Goal: Check status: Check status

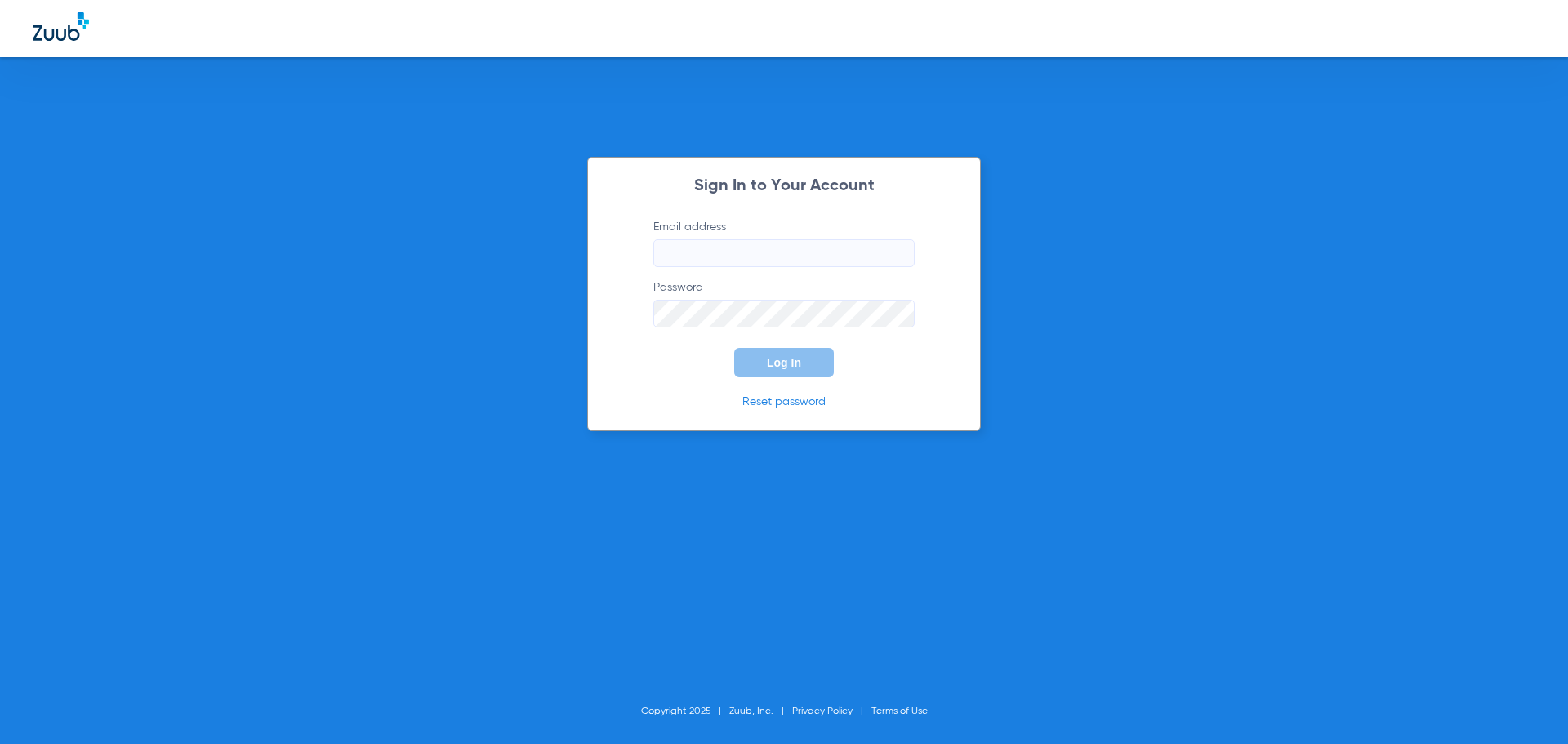
type input "[EMAIL_ADDRESS][DOMAIN_NAME]"
drag, startPoint x: 778, startPoint y: 366, endPoint x: 758, endPoint y: 357, distance: 21.9
click at [777, 365] on span "Log In" at bounding box center [784, 363] width 34 height 13
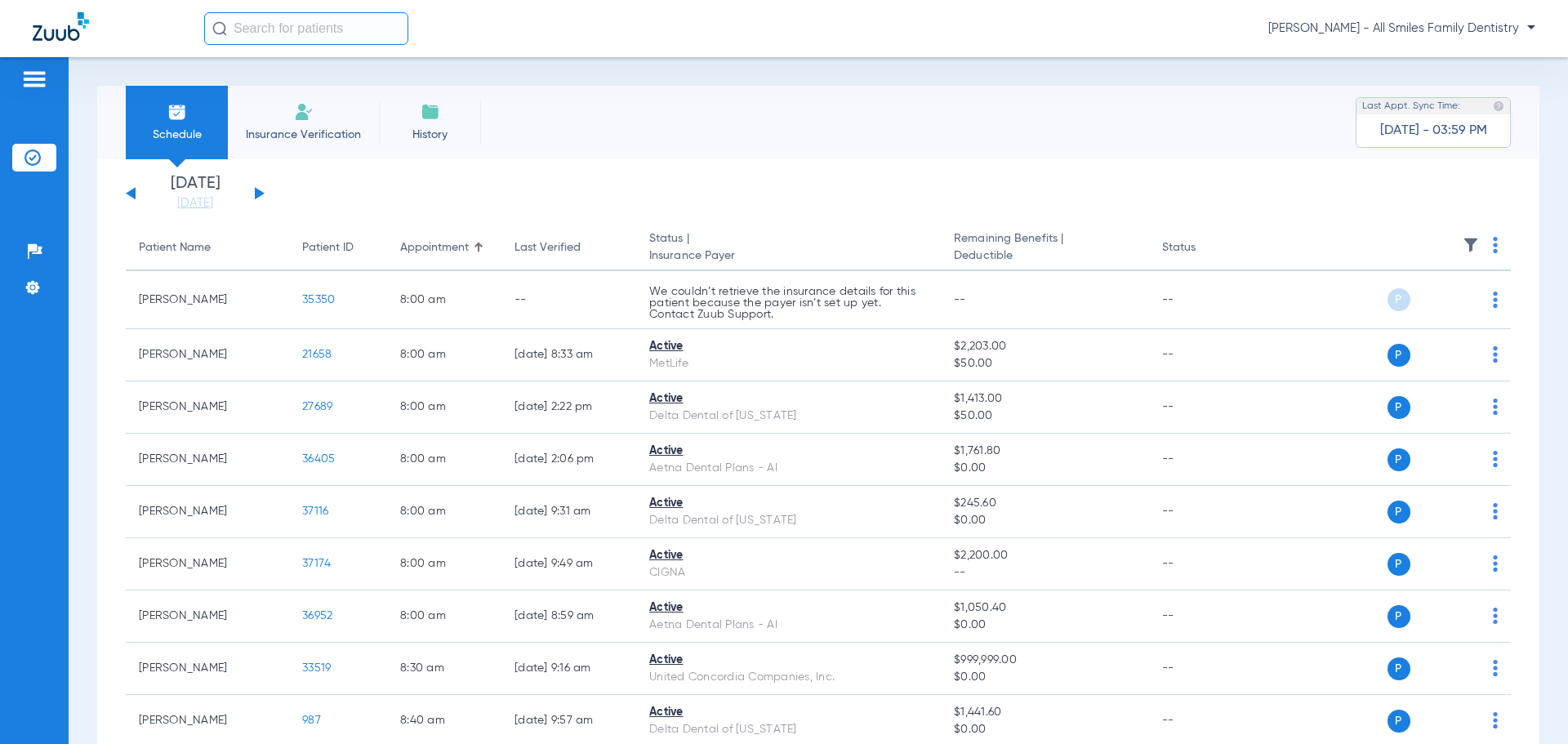
click at [258, 192] on button at bounding box center [259, 192] width 10 height 12
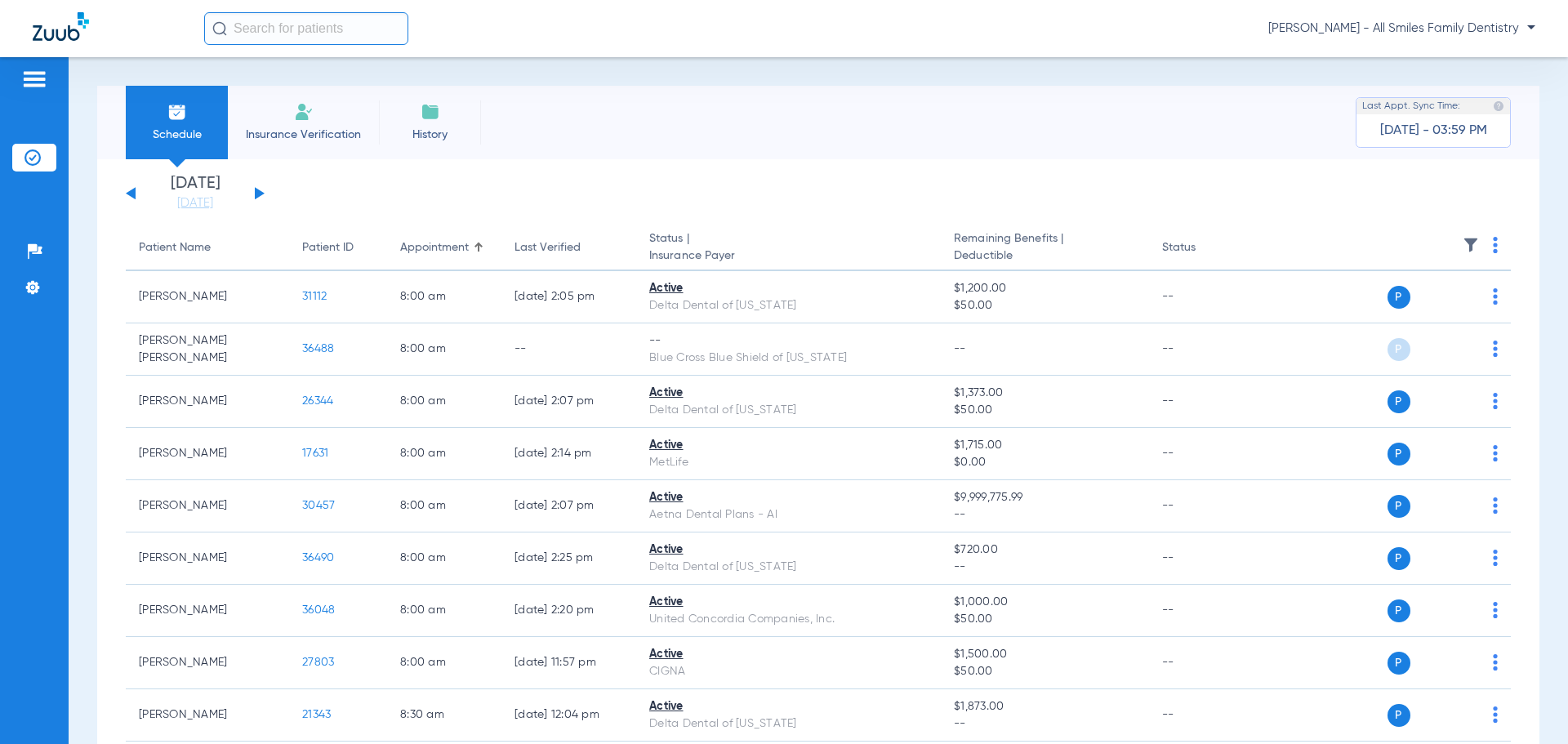
click at [261, 192] on button at bounding box center [259, 192] width 10 height 12
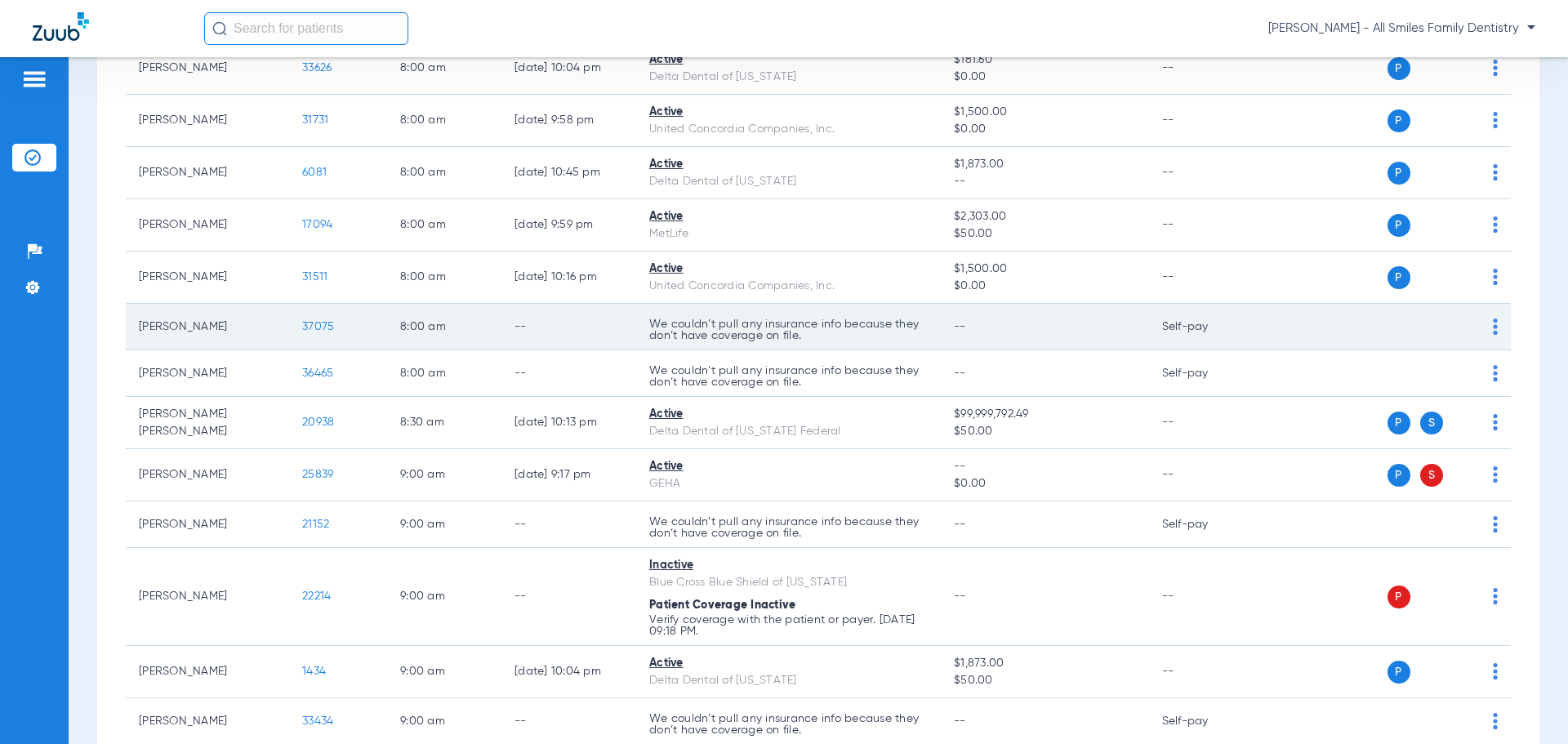
scroll to position [408, 0]
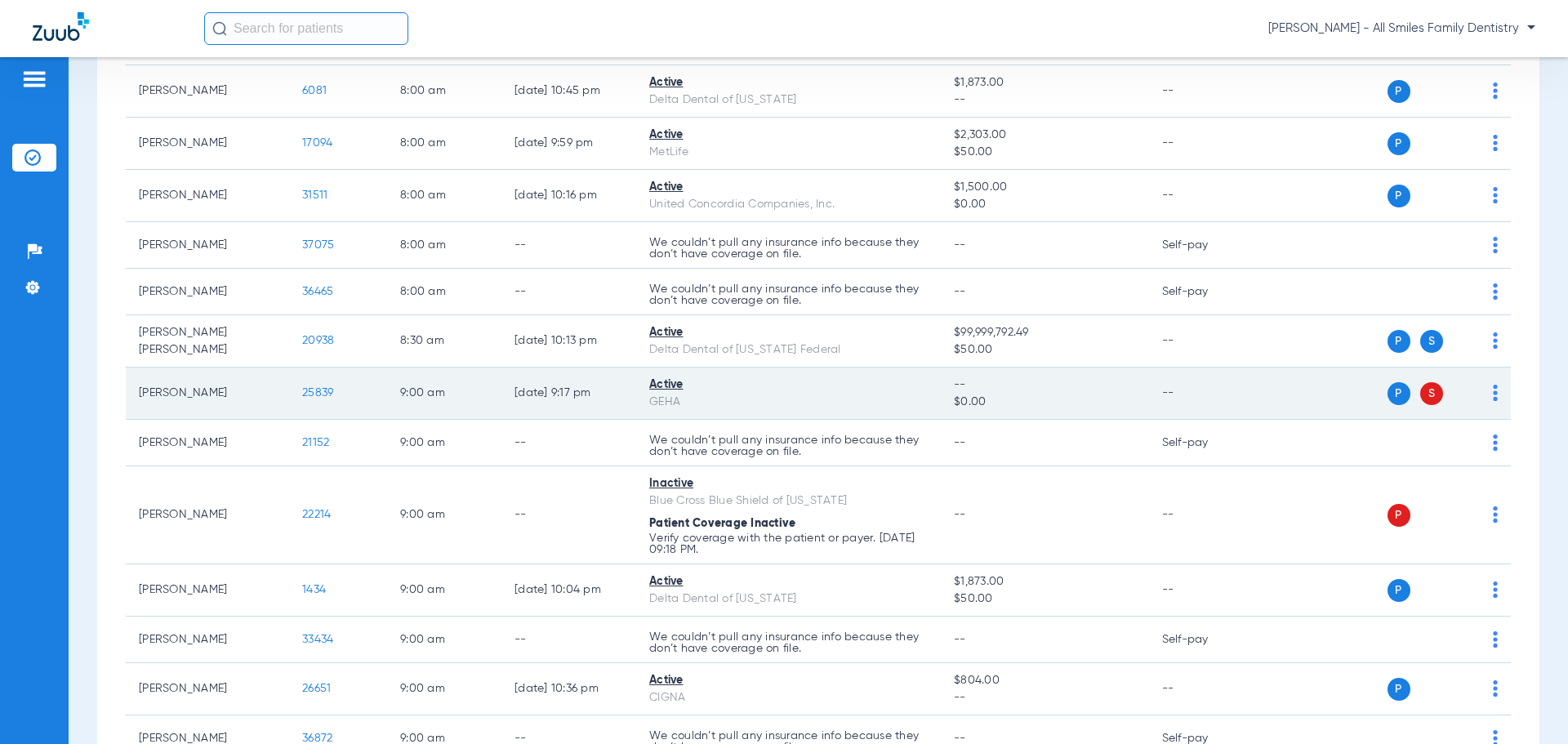
click at [301, 394] on td "25839" at bounding box center [338, 393] width 98 height 52
click at [305, 391] on span "25839" at bounding box center [317, 392] width 31 height 11
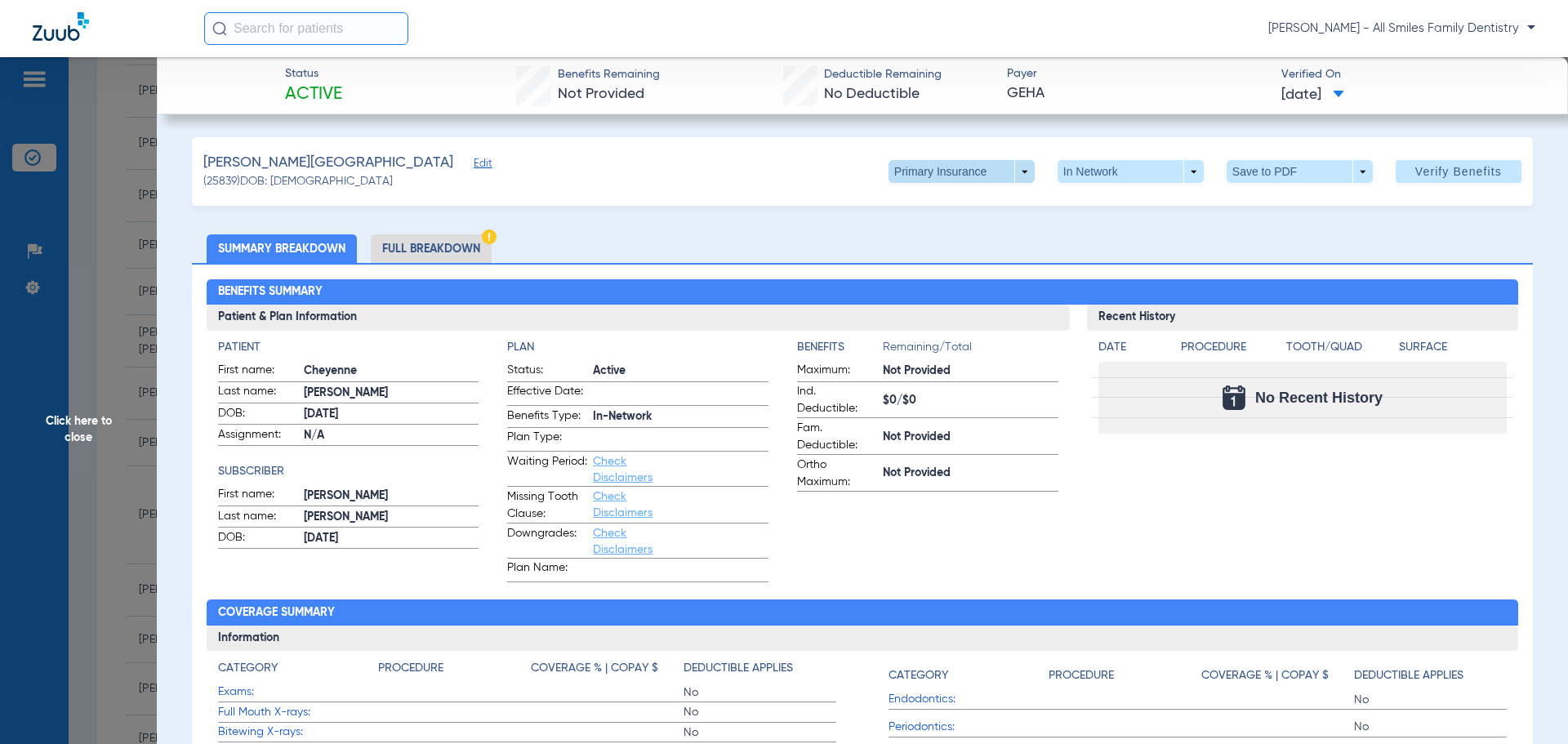
click at [982, 177] on span at bounding box center [962, 171] width 146 height 23
click at [927, 235] on span "Secondary Insurance" at bounding box center [944, 237] width 107 height 11
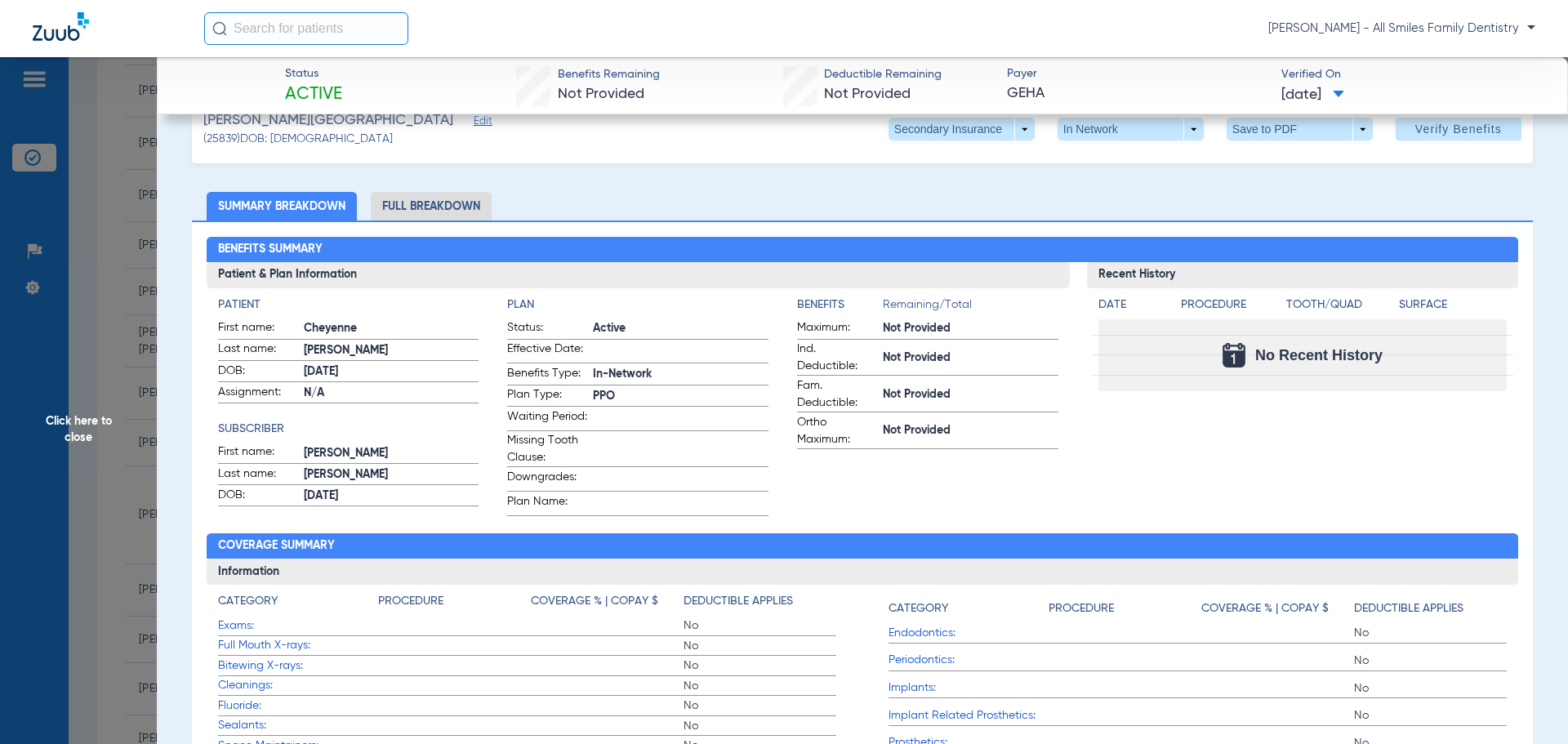
scroll to position [0, 0]
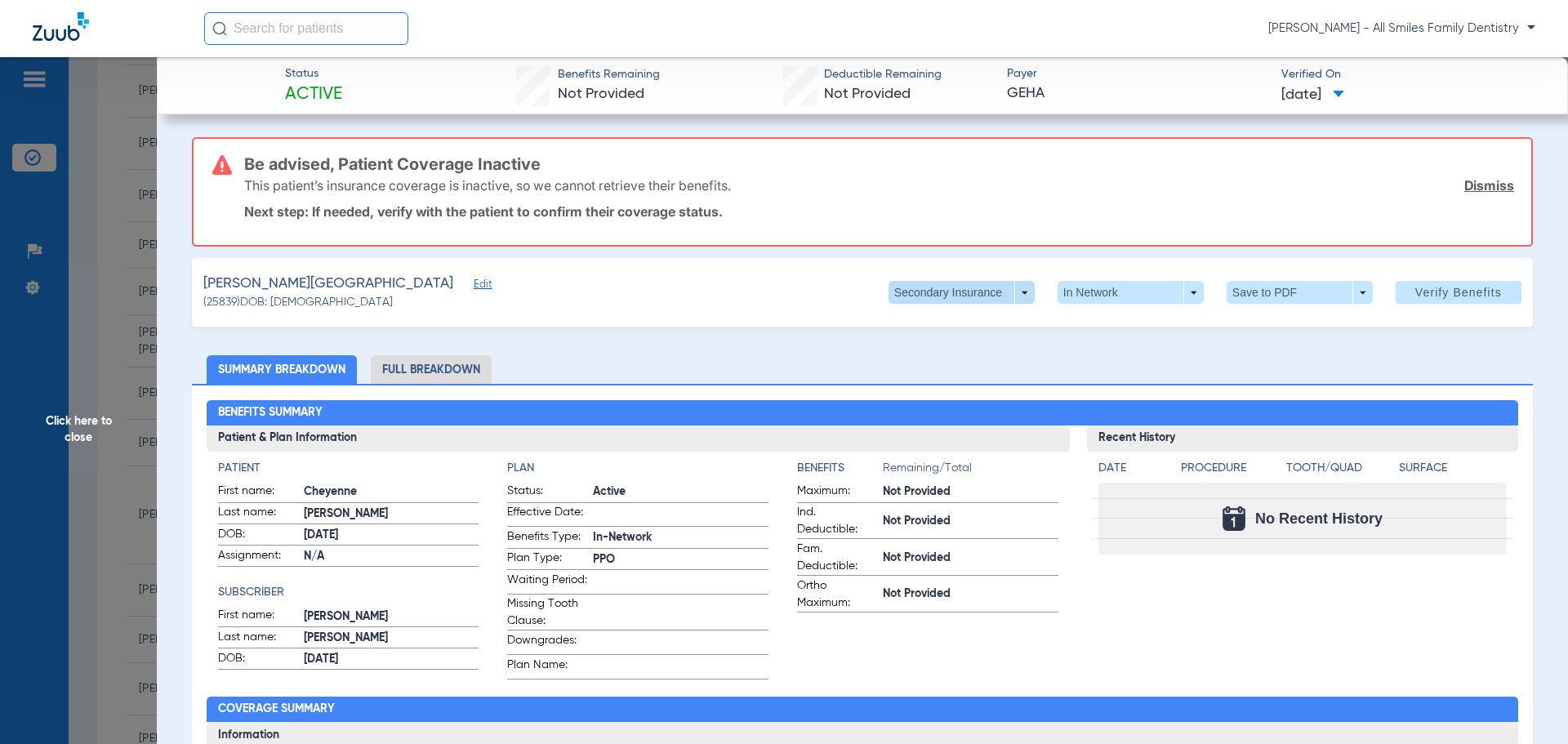
click at [1018, 293] on span at bounding box center [962, 292] width 146 height 23
click at [939, 333] on button "Primary Insurance" at bounding box center [944, 325] width 134 height 32
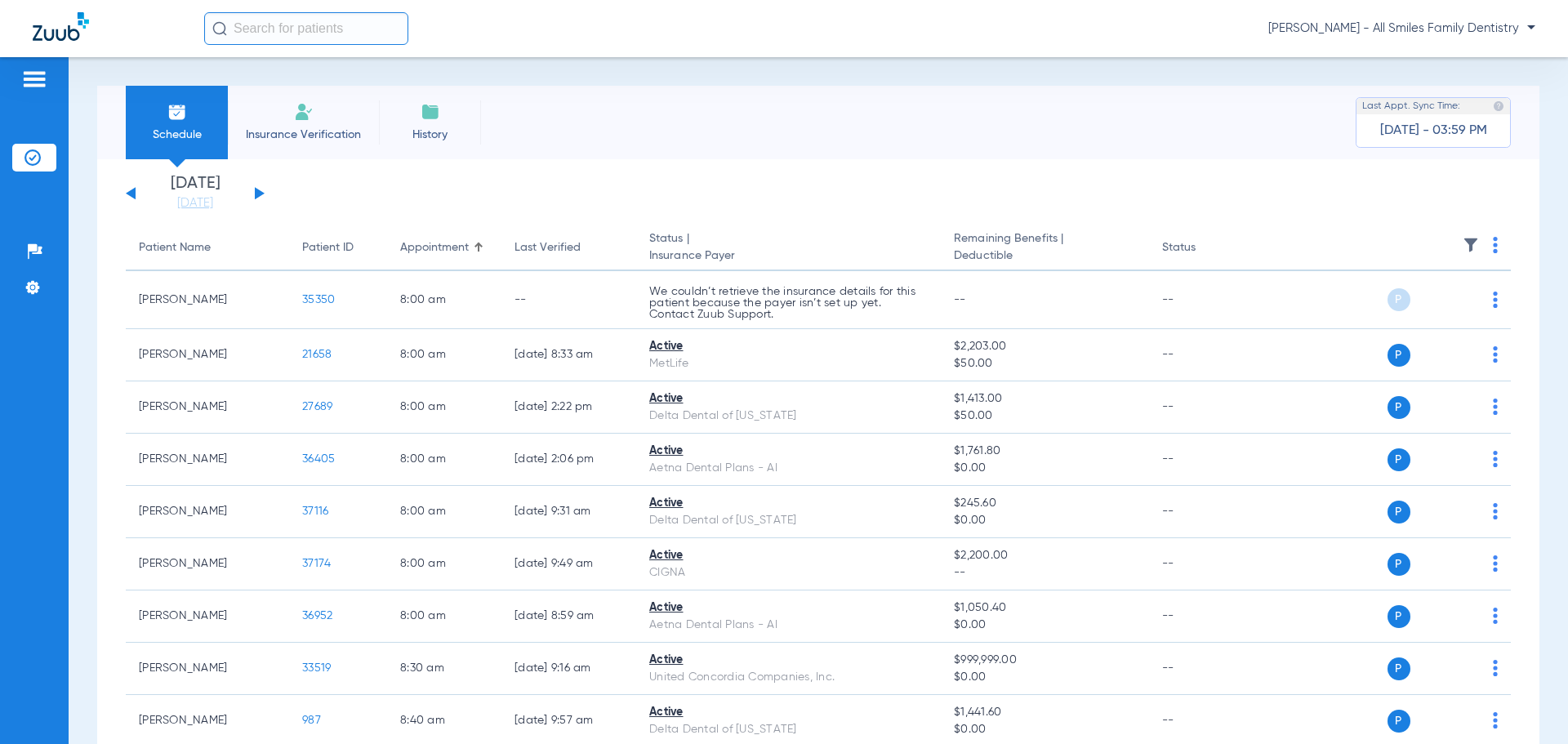
click at [255, 191] on button at bounding box center [259, 192] width 10 height 12
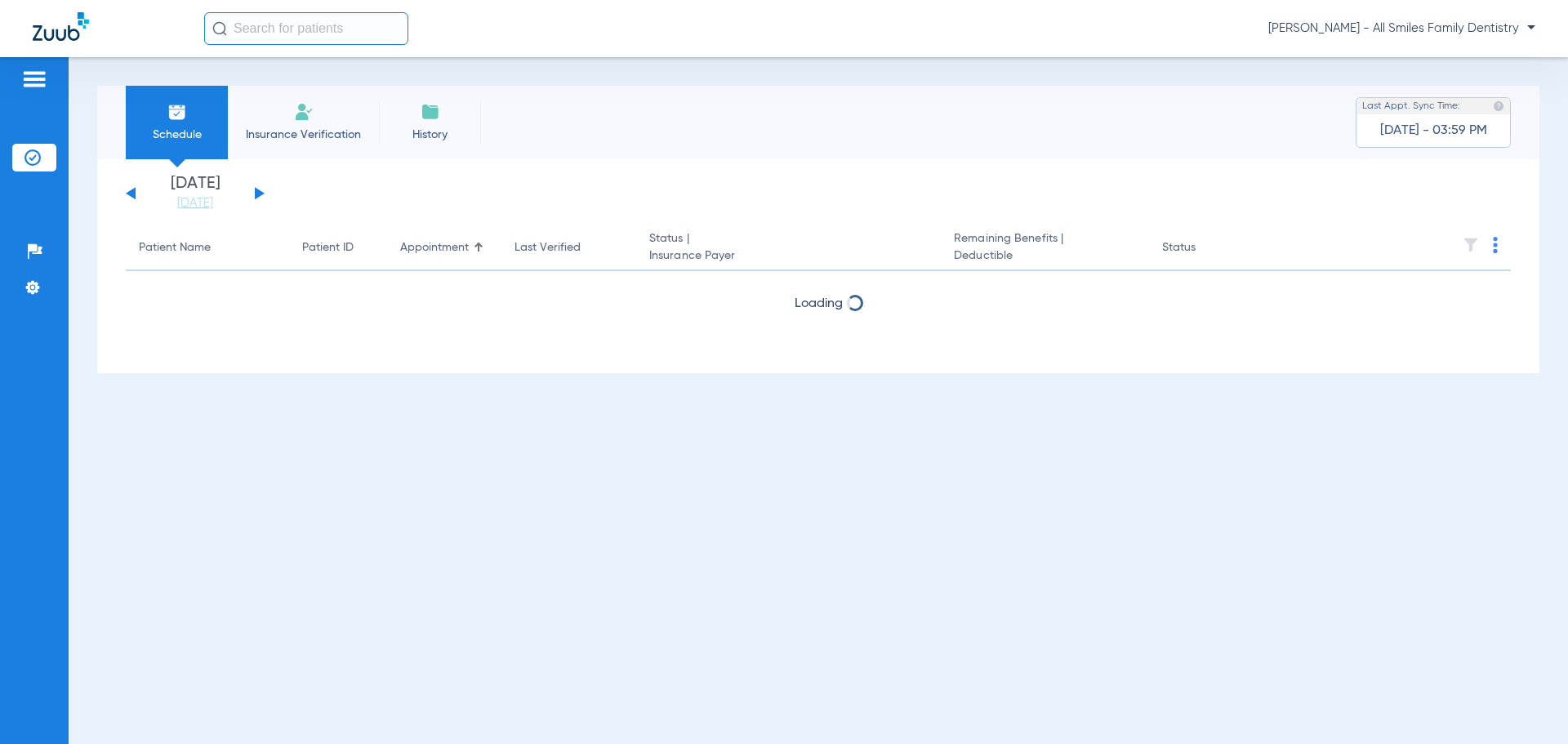
click at [256, 191] on button at bounding box center [259, 192] width 10 height 12
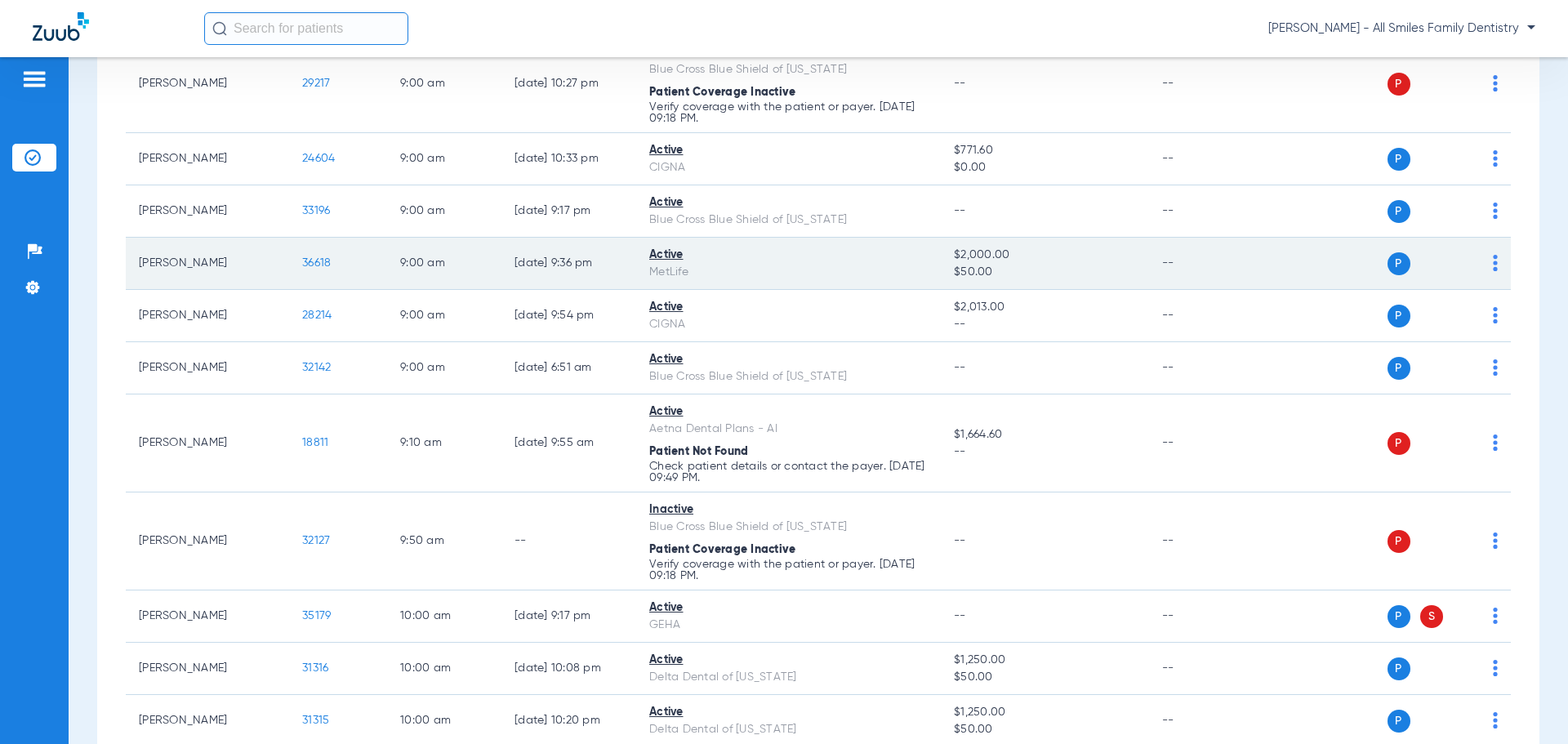
scroll to position [735, 0]
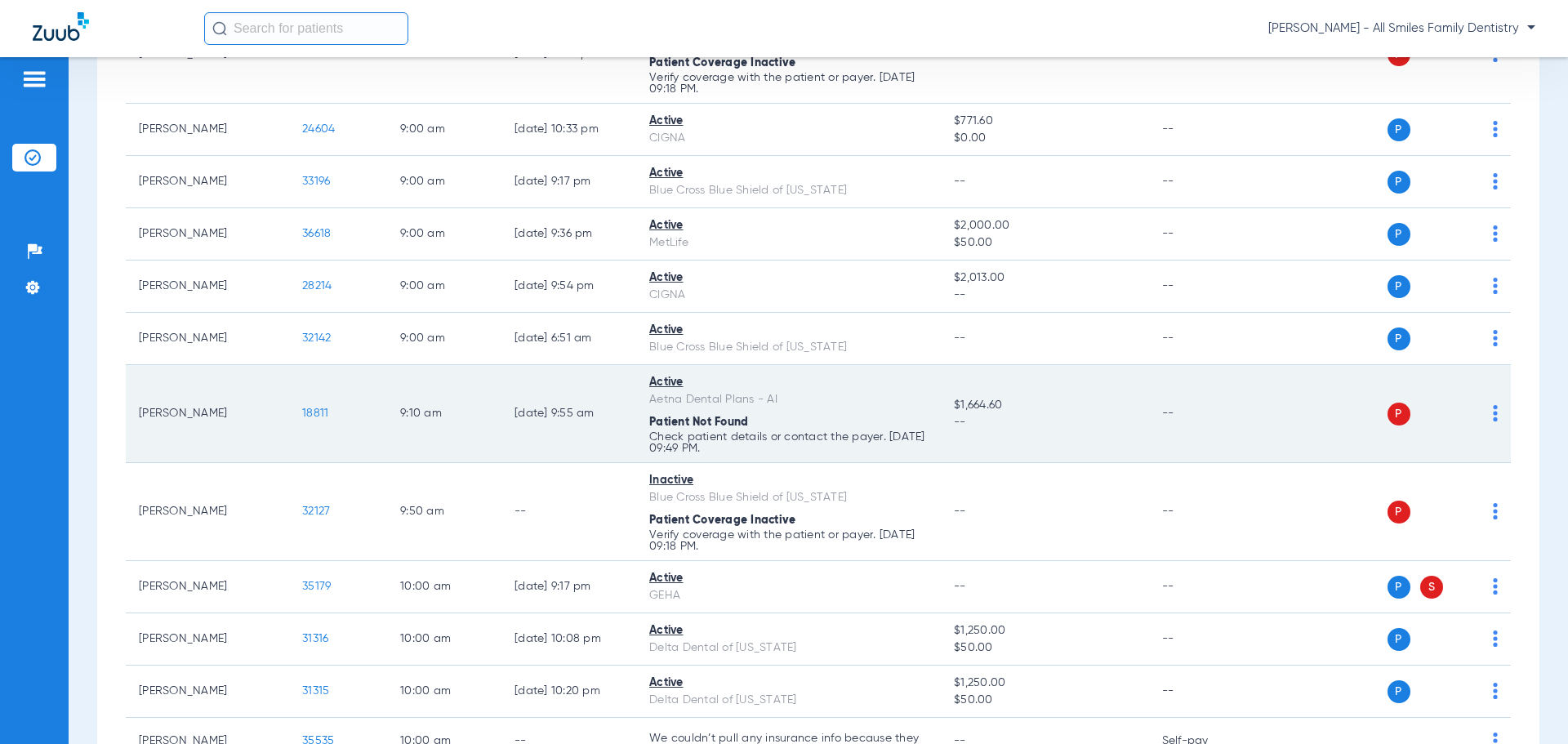
click at [316, 412] on span "18811" at bounding box center [315, 413] width 26 height 11
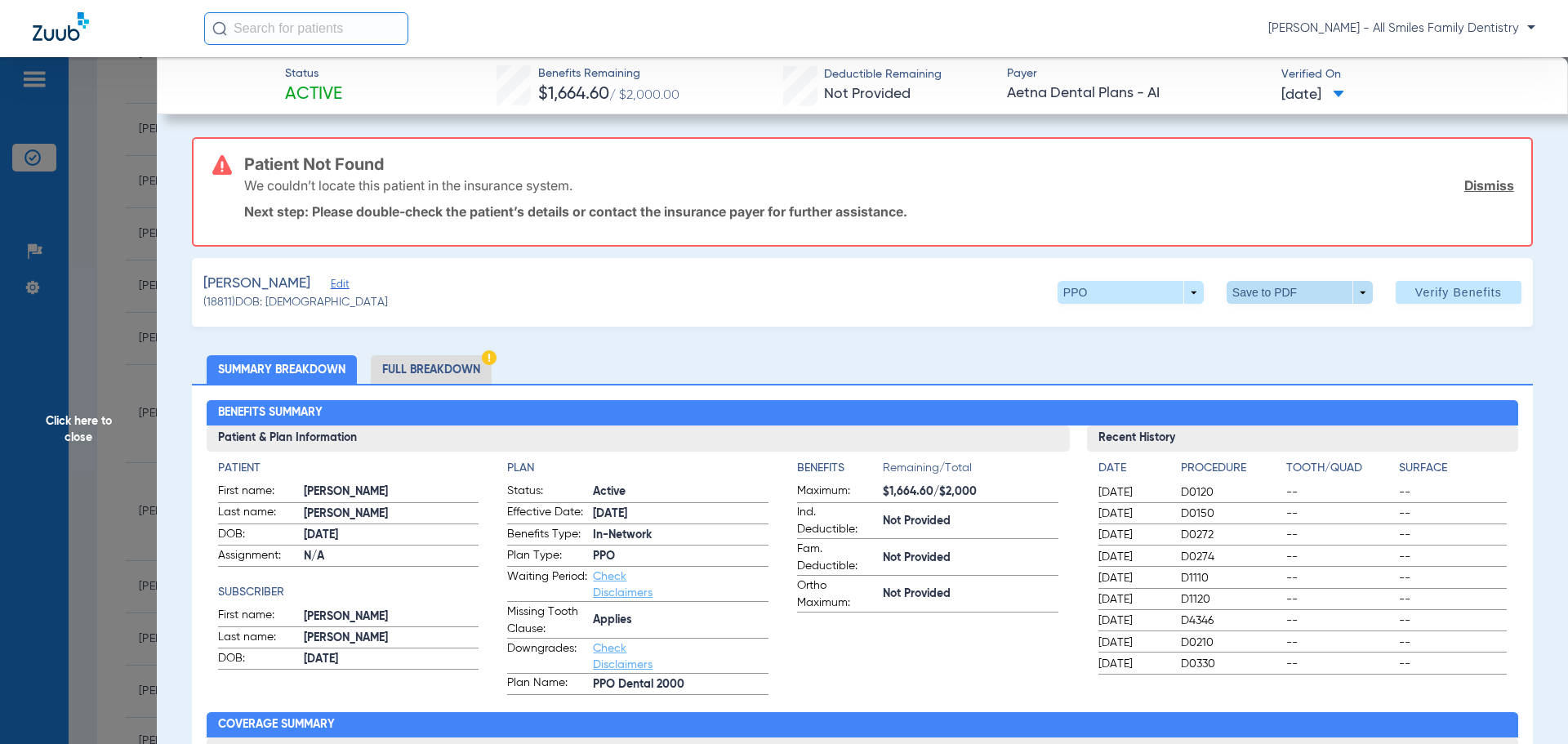
click at [1283, 291] on span at bounding box center [1300, 292] width 39 height 39
click at [1251, 323] on button "insert_drive_file Save to PDF" at bounding box center [1276, 325] width 123 height 32
click at [64, 429] on span "Click here to close" at bounding box center [78, 429] width 156 height 744
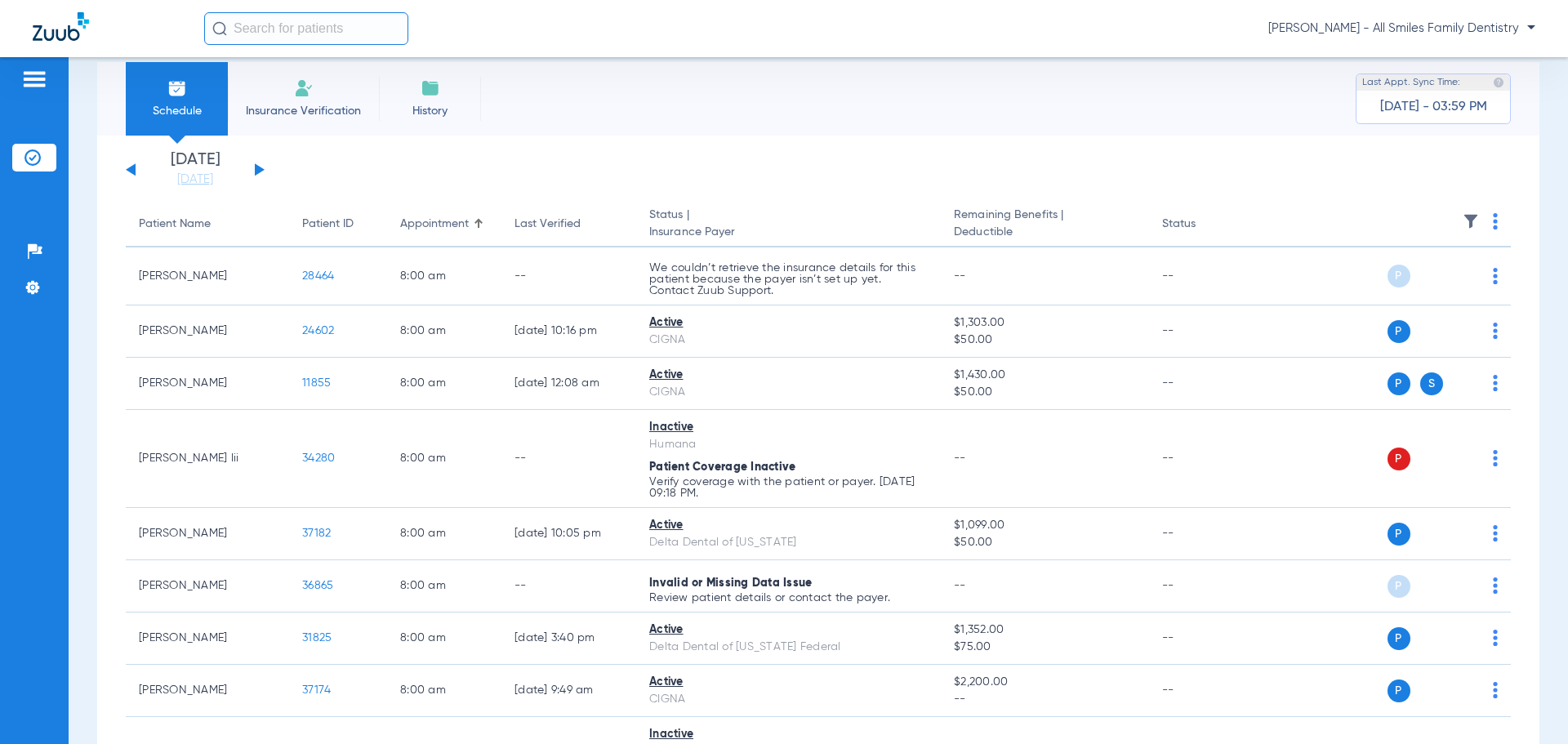
scroll to position [0, 0]
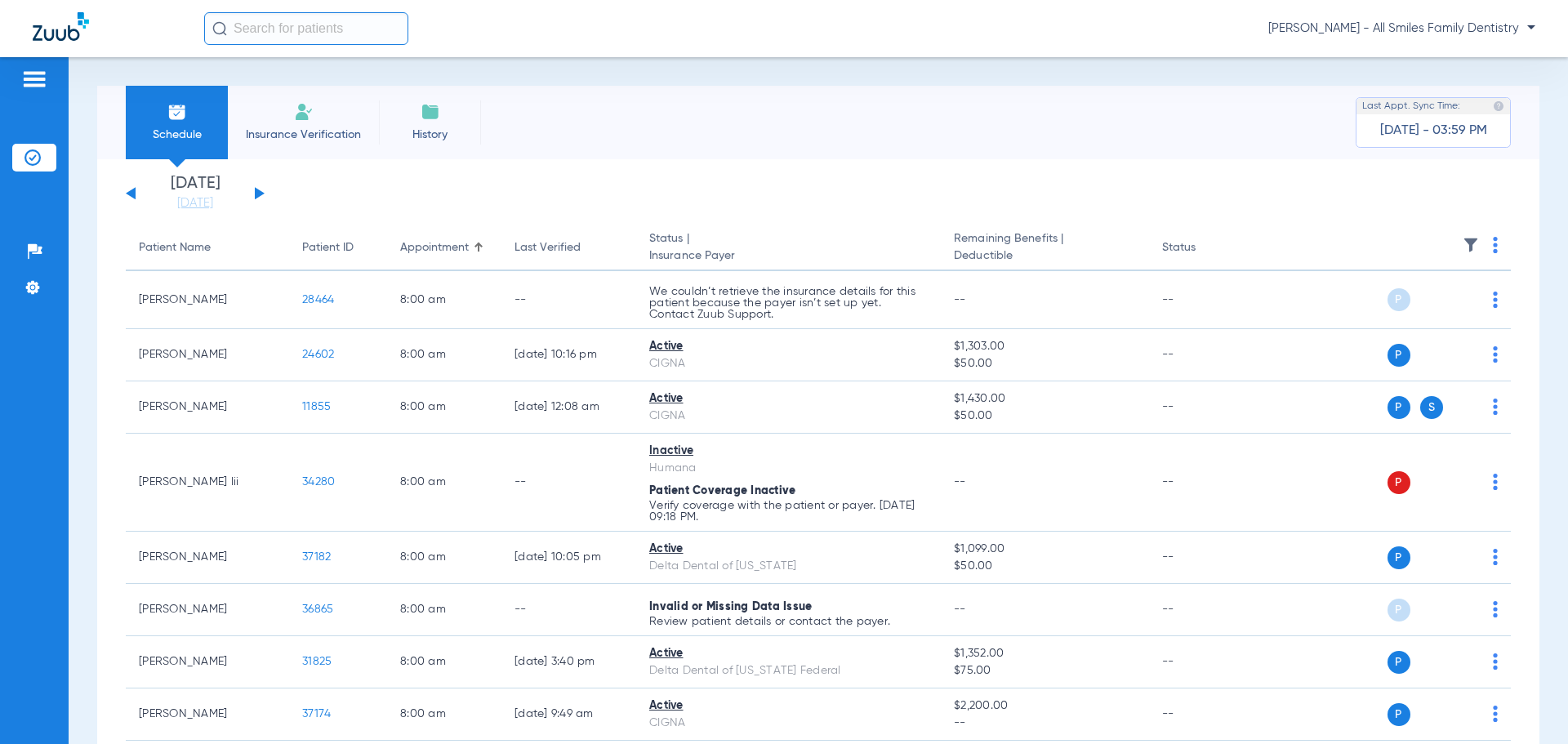
click at [263, 190] on div "[DATE] [DATE] [DATE] [DATE] [DATE] [DATE] [DATE] [DATE] [DATE] [DATE] [DATE] [D…" at bounding box center [195, 193] width 139 height 36
click at [258, 194] on button at bounding box center [259, 192] width 10 height 12
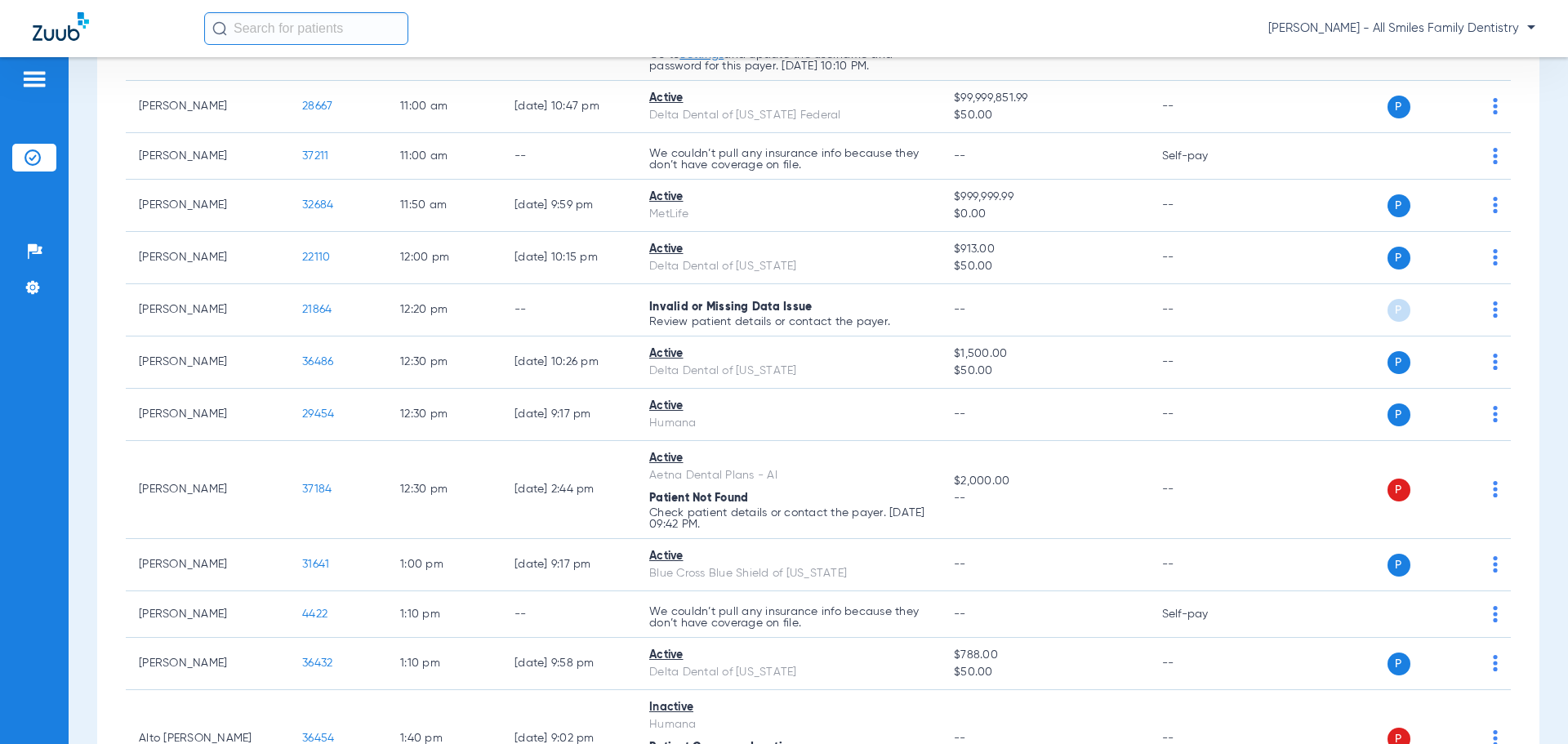
scroll to position [1469, 0]
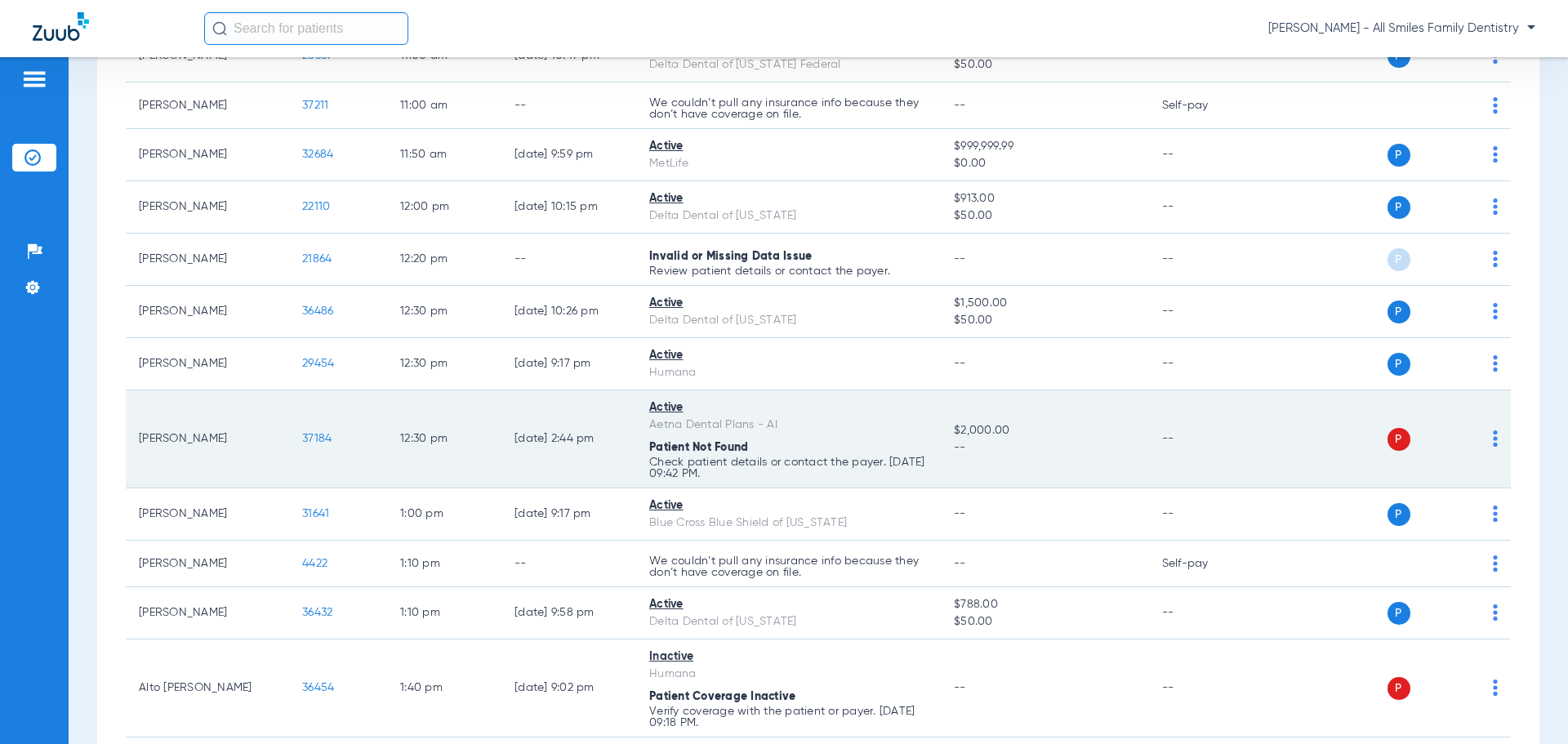
click at [310, 446] on td "37184" at bounding box center [338, 440] width 98 height 98
click at [308, 441] on span "37184" at bounding box center [317, 439] width 30 height 11
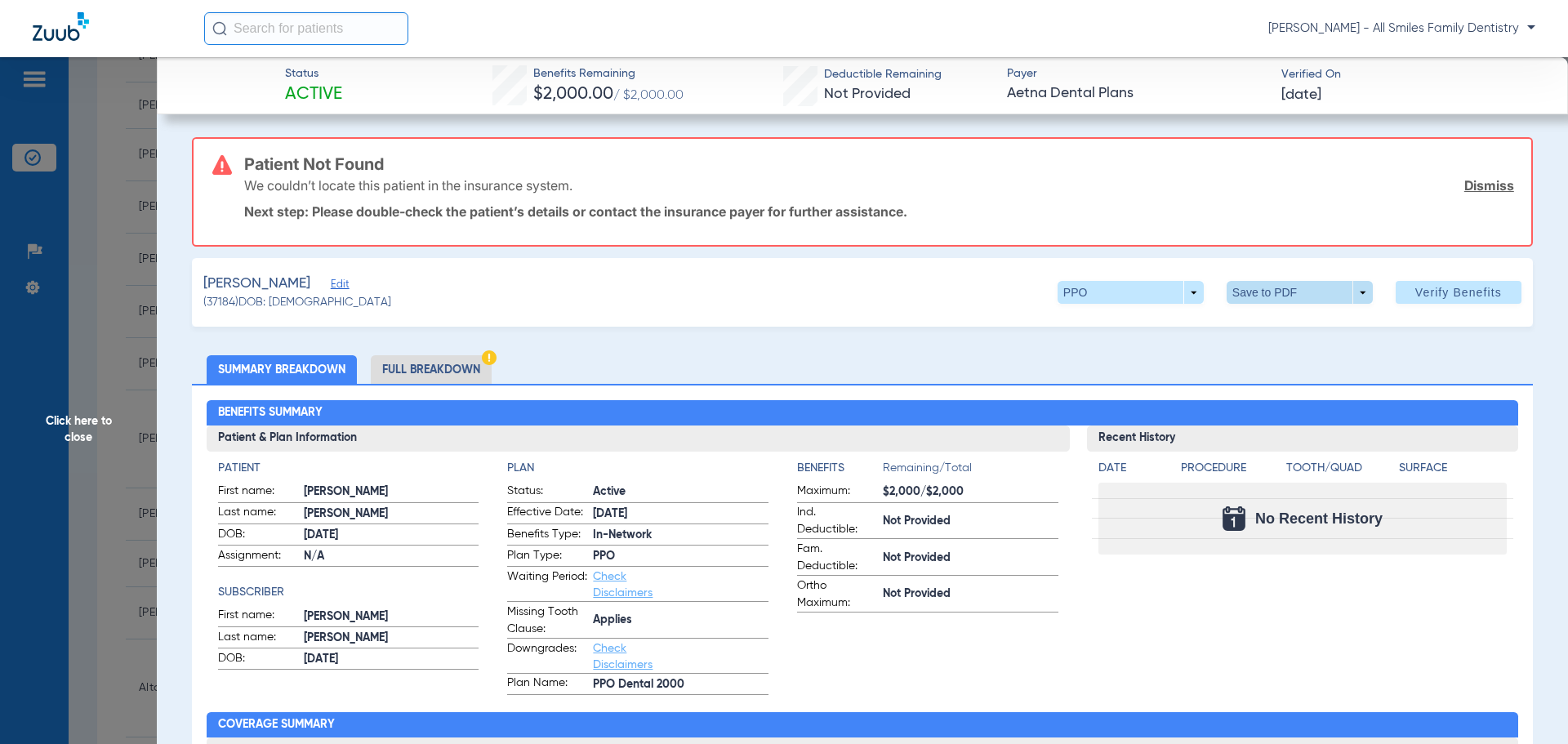
click at [1290, 297] on span at bounding box center [1300, 292] width 39 height 39
click at [1280, 331] on button "insert_drive_file Save to PDF" at bounding box center [1276, 325] width 123 height 32
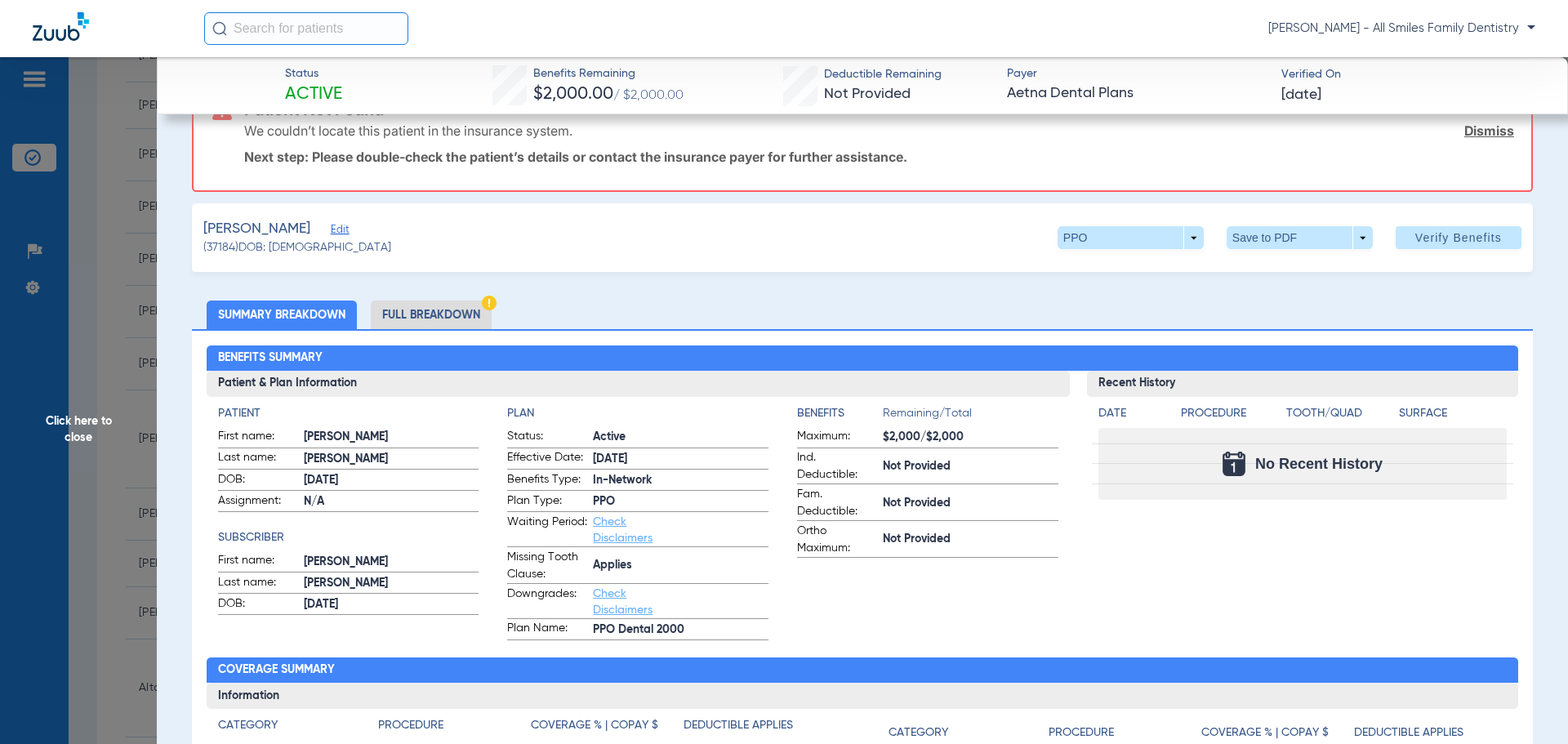
scroll to position [81, 0]
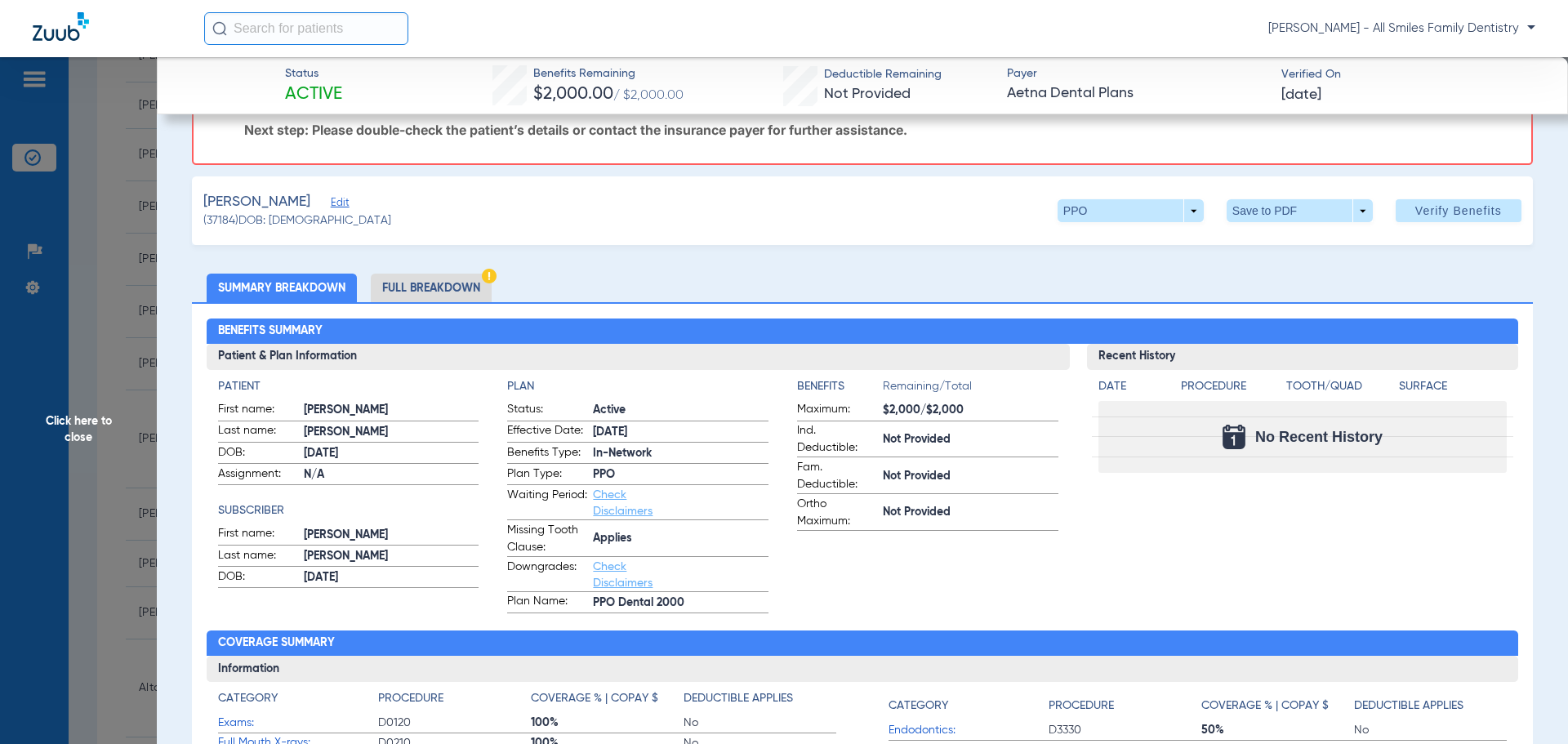
click at [81, 436] on span "Click here to close" at bounding box center [78, 429] width 156 height 744
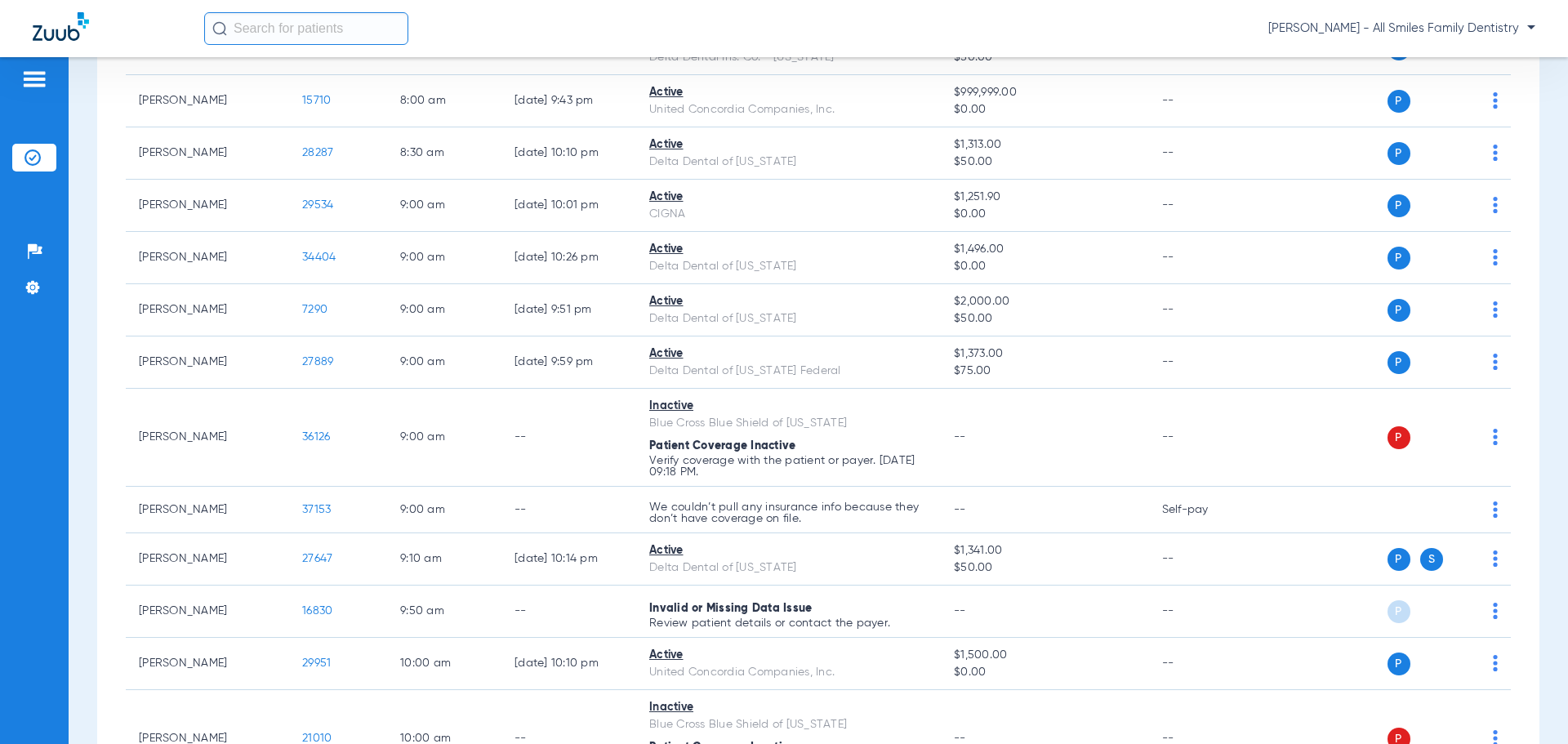
scroll to position [0, 0]
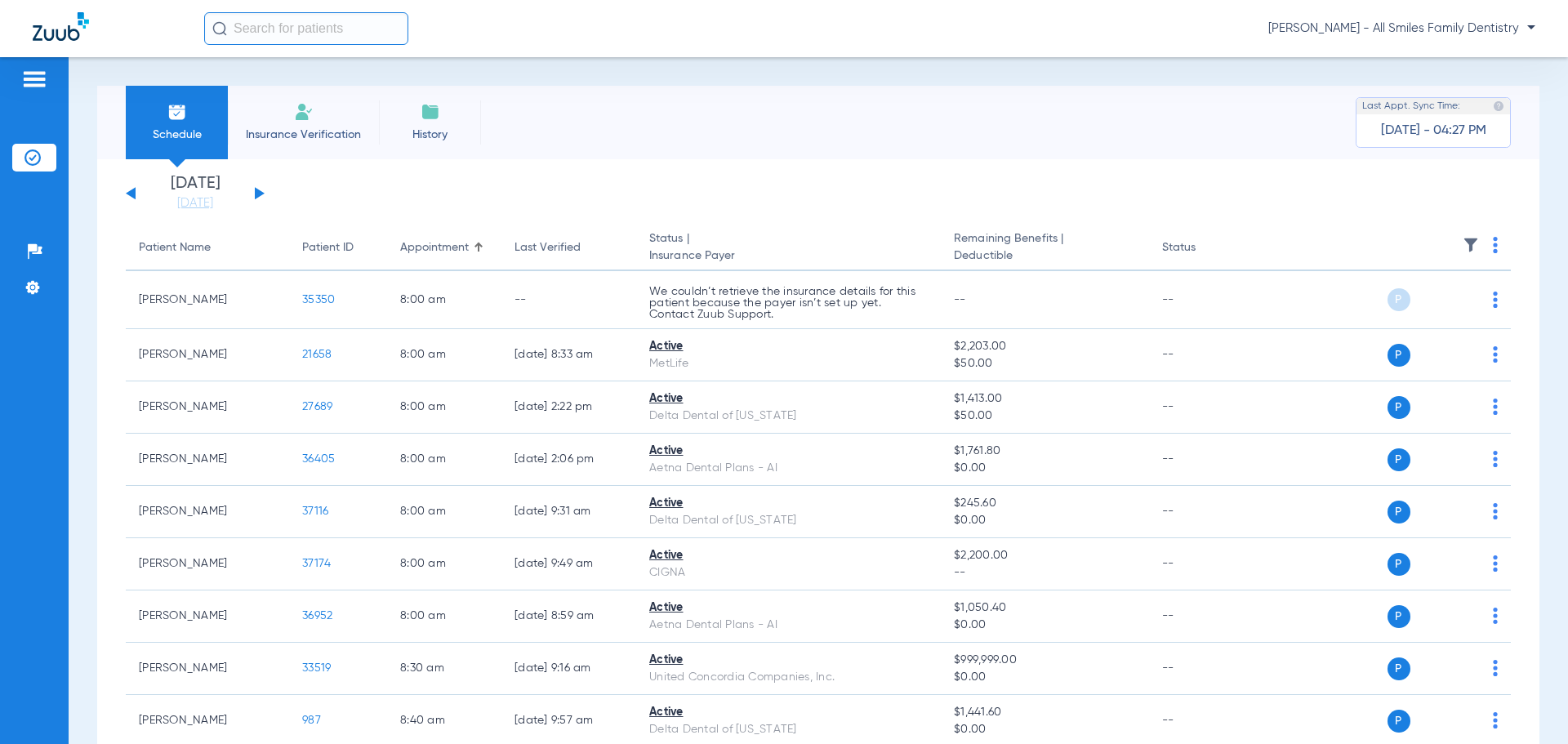
click at [258, 196] on button at bounding box center [259, 192] width 10 height 12
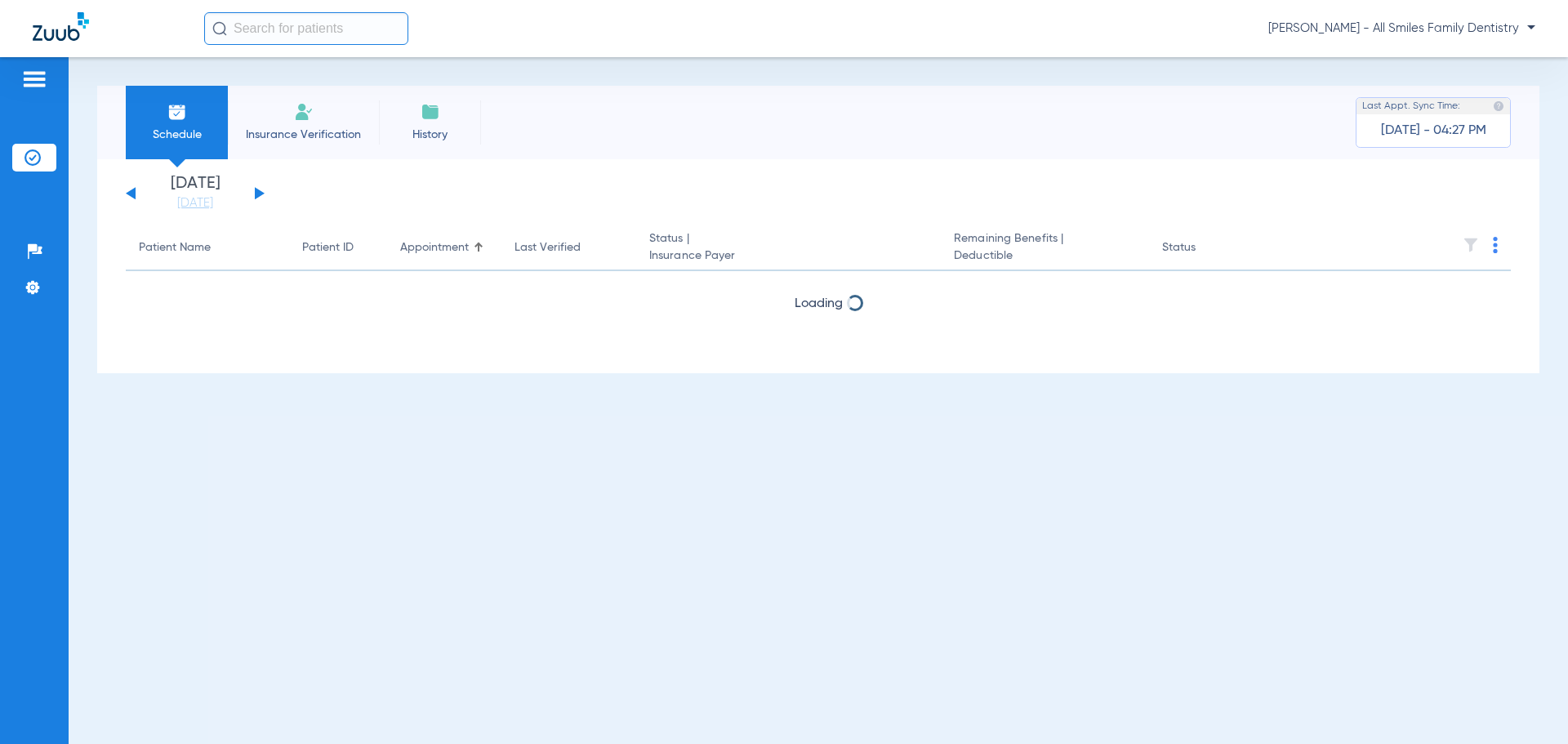
click at [258, 195] on button at bounding box center [259, 192] width 10 height 12
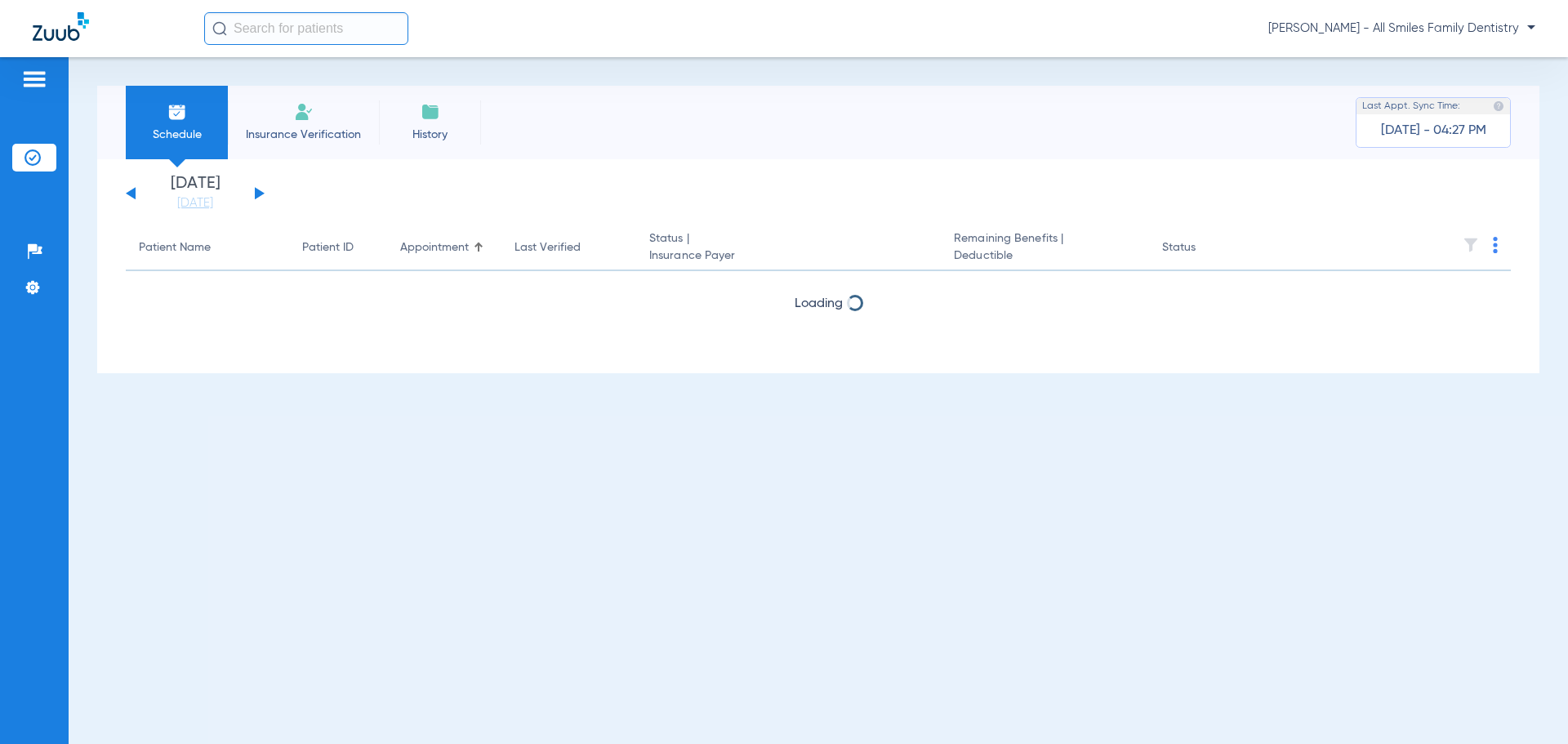
click at [258, 195] on button at bounding box center [259, 192] width 10 height 12
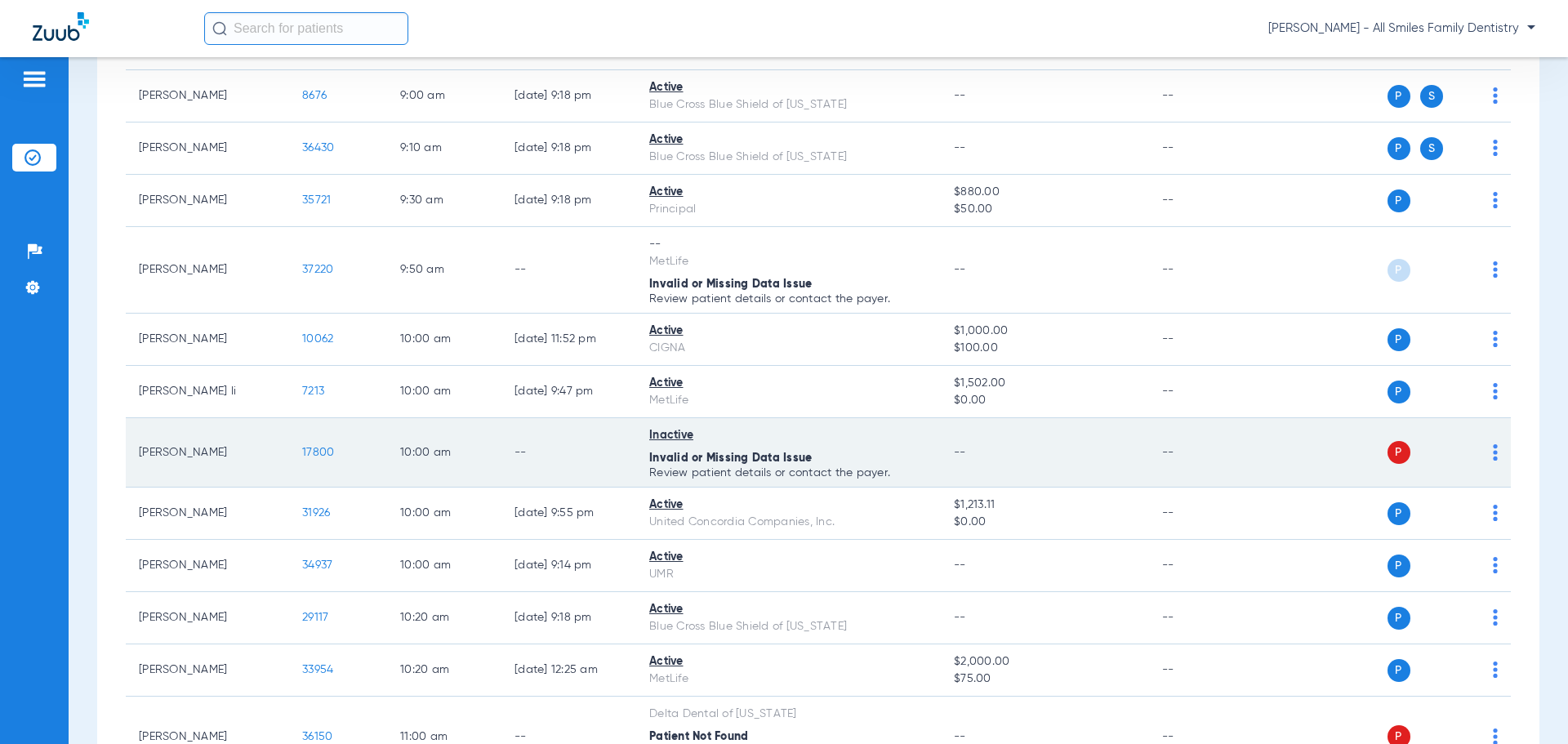
scroll to position [899, 0]
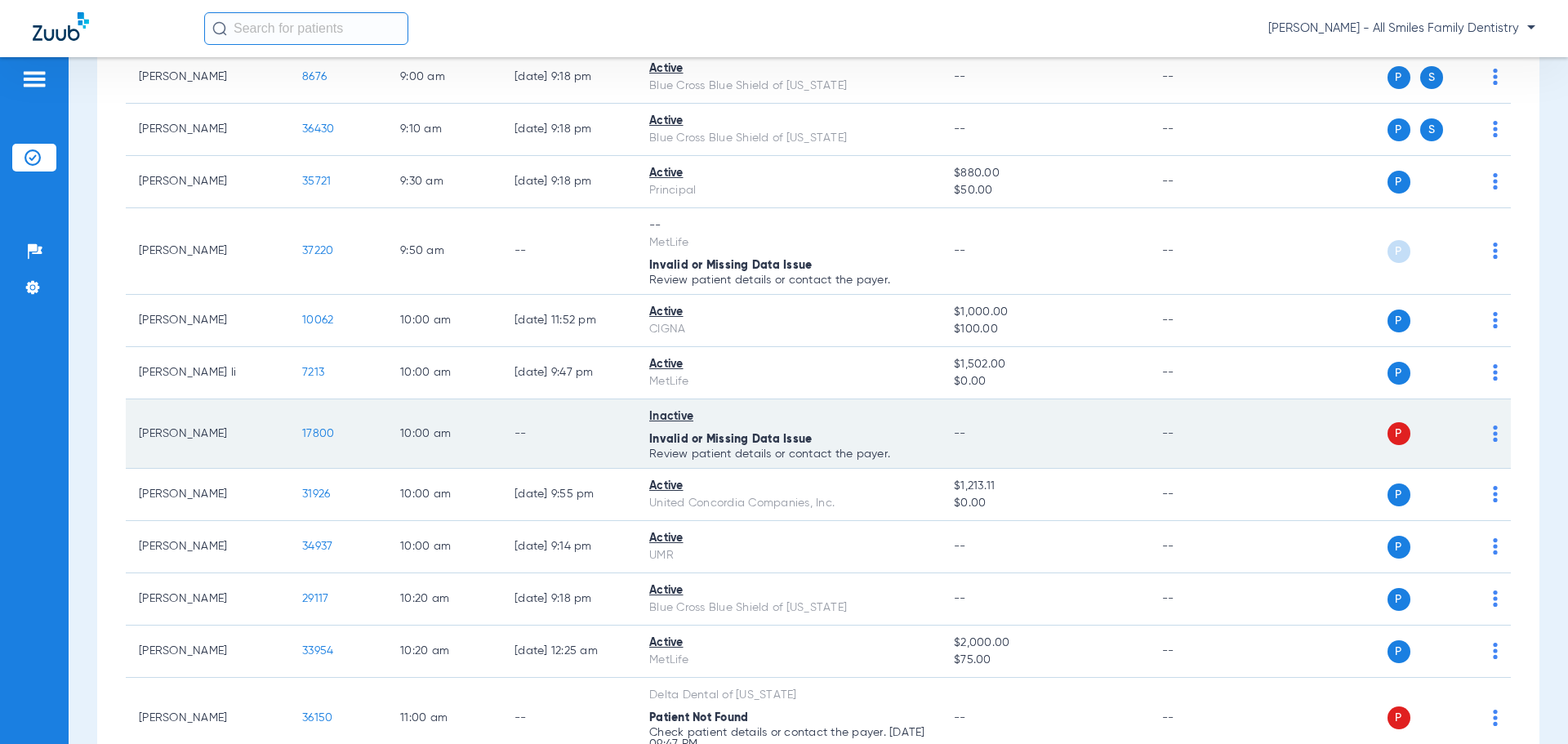
click at [314, 434] on span "17800" at bounding box center [317, 433] width 31 height 11
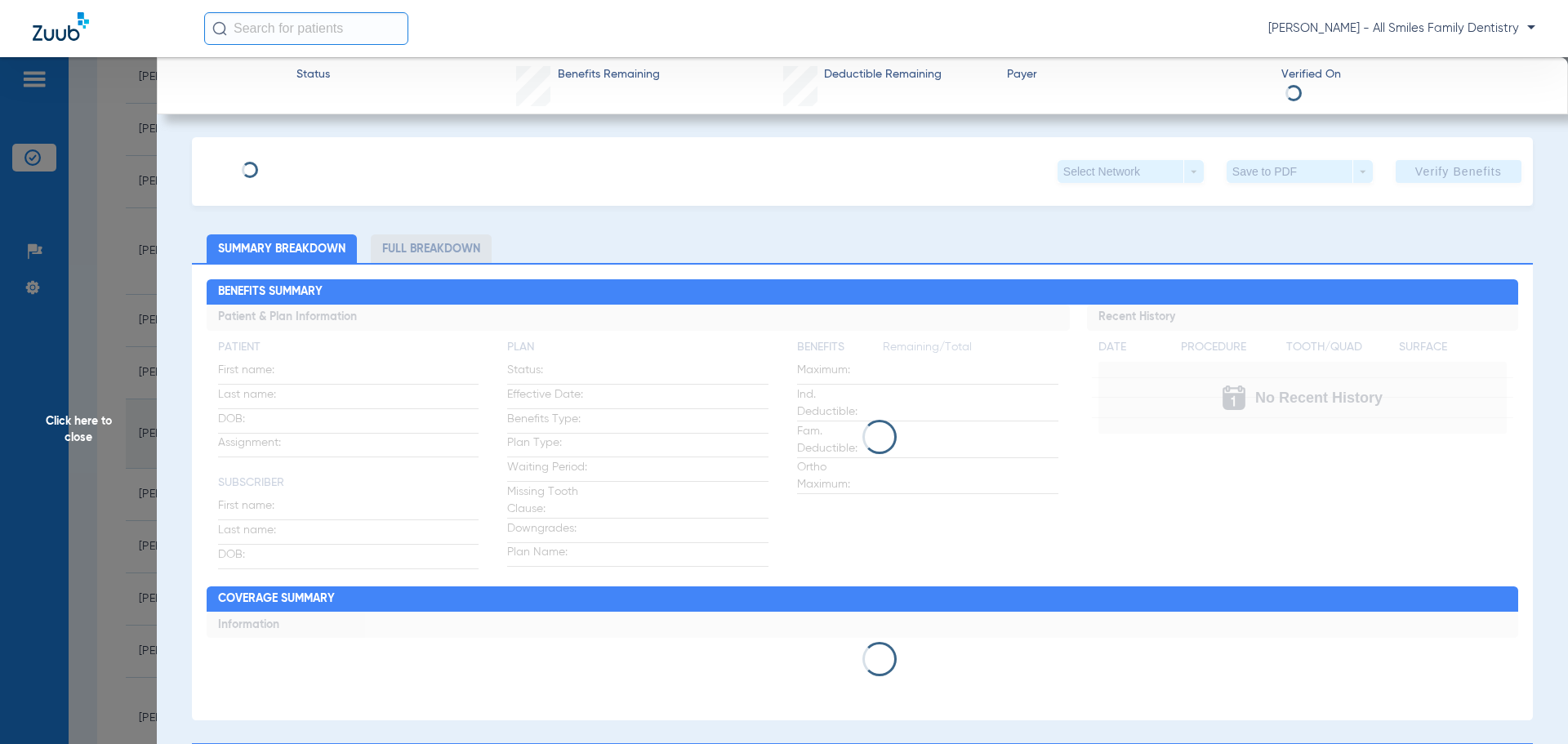
type input "Aimee"
type input "Gaston"
type input "11/03/2000"
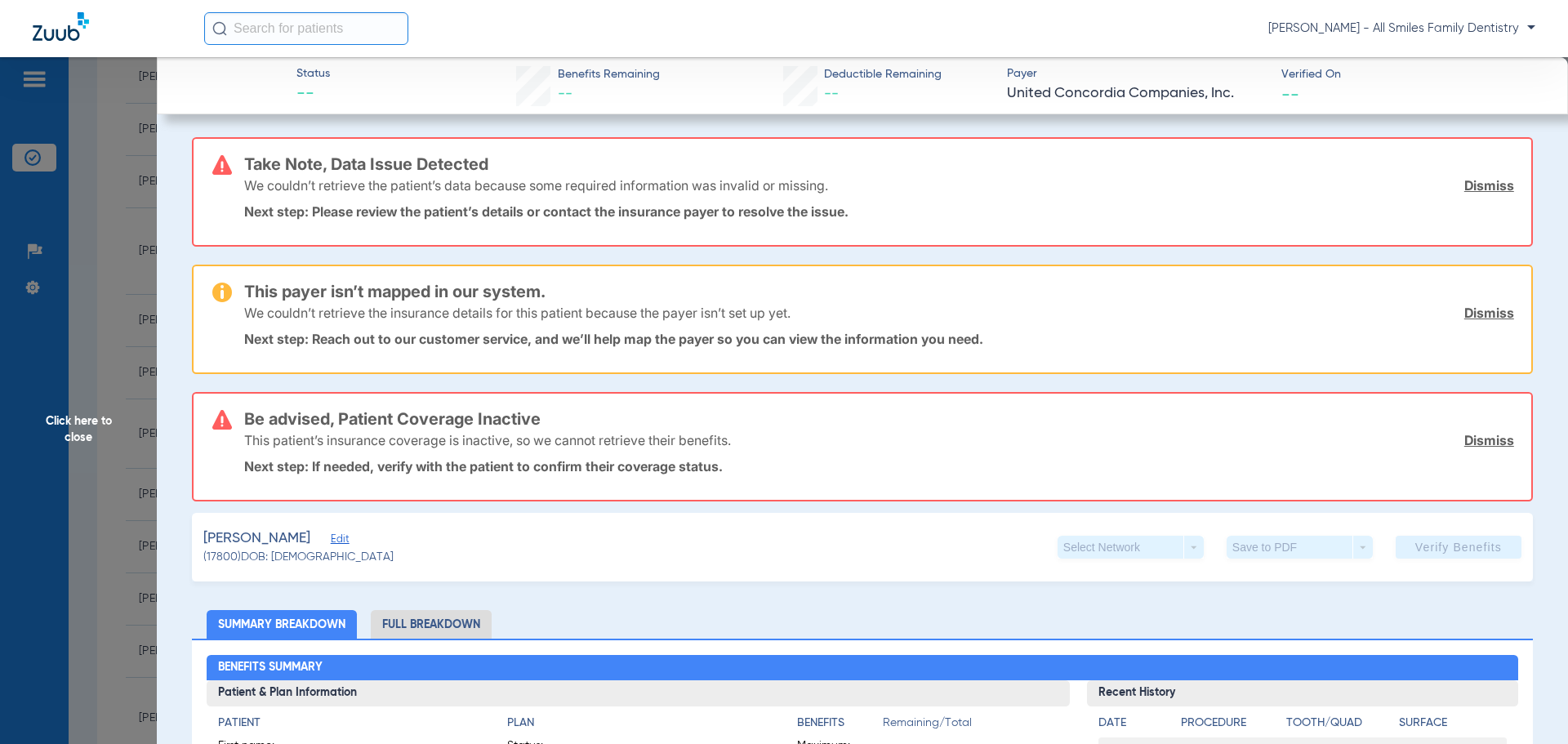
click at [330, 539] on span "Edit" at bounding box center [338, 540] width 15 height 16
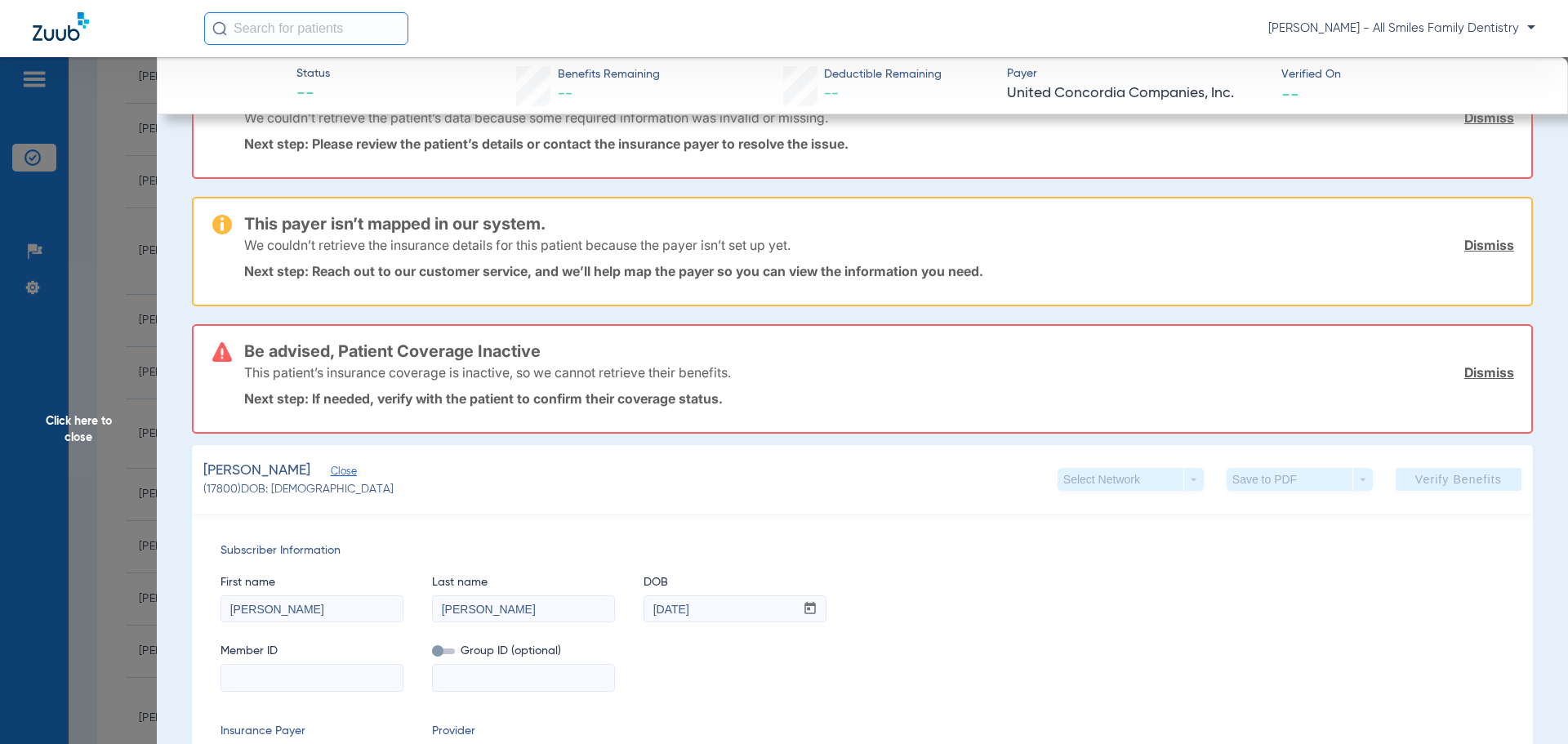
scroll to position [245, 0]
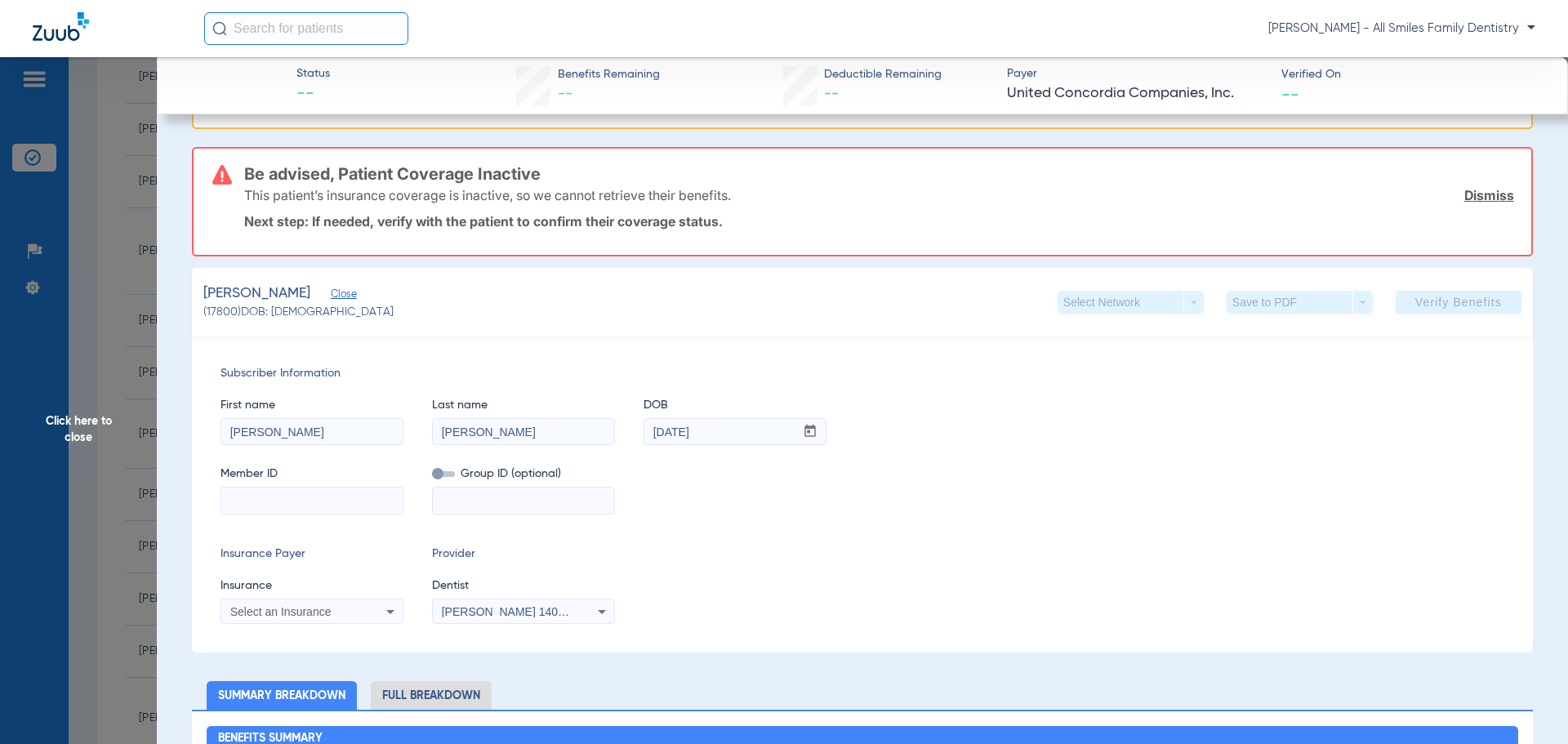
click at [86, 432] on span "Click here to close" at bounding box center [78, 429] width 156 height 744
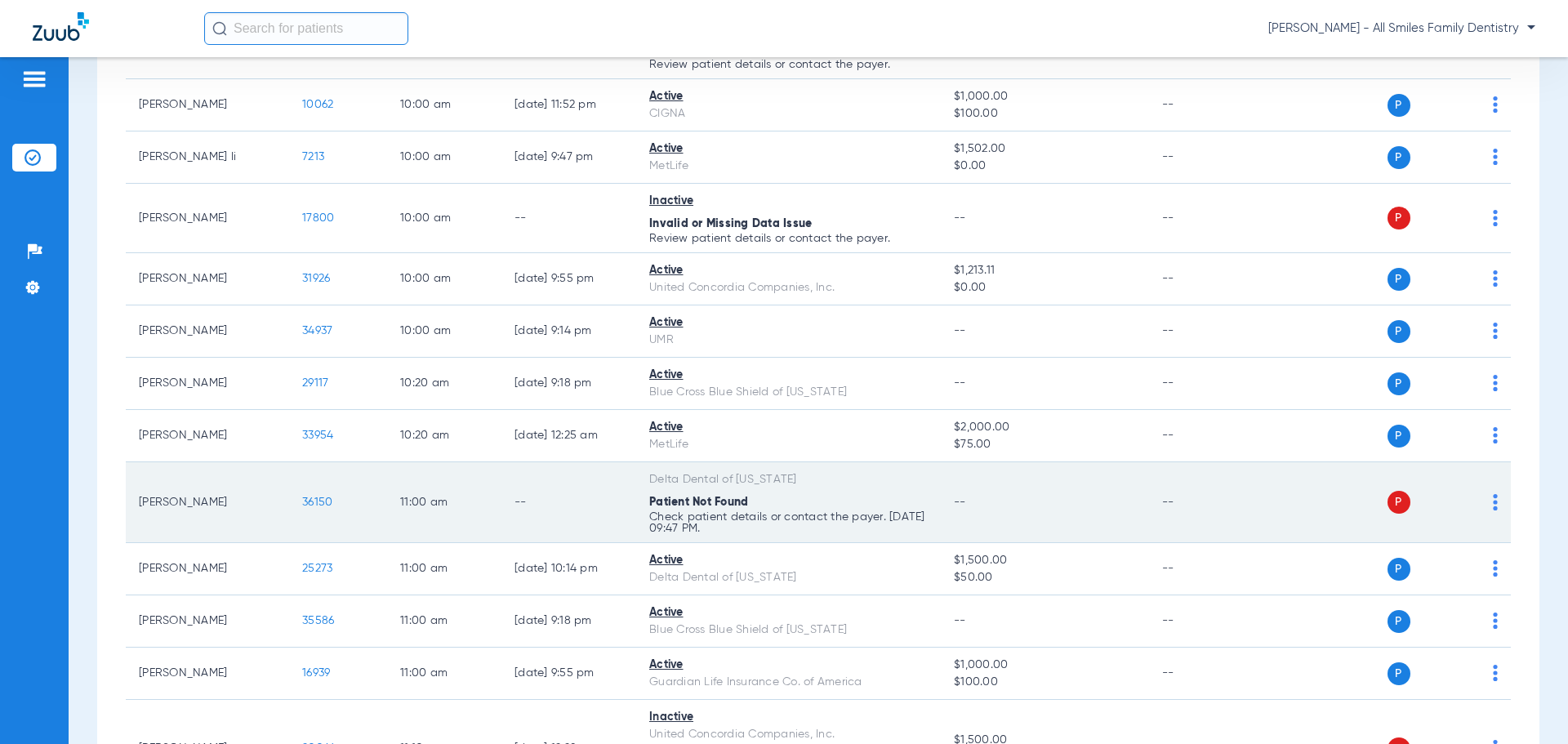
scroll to position [1143, 0]
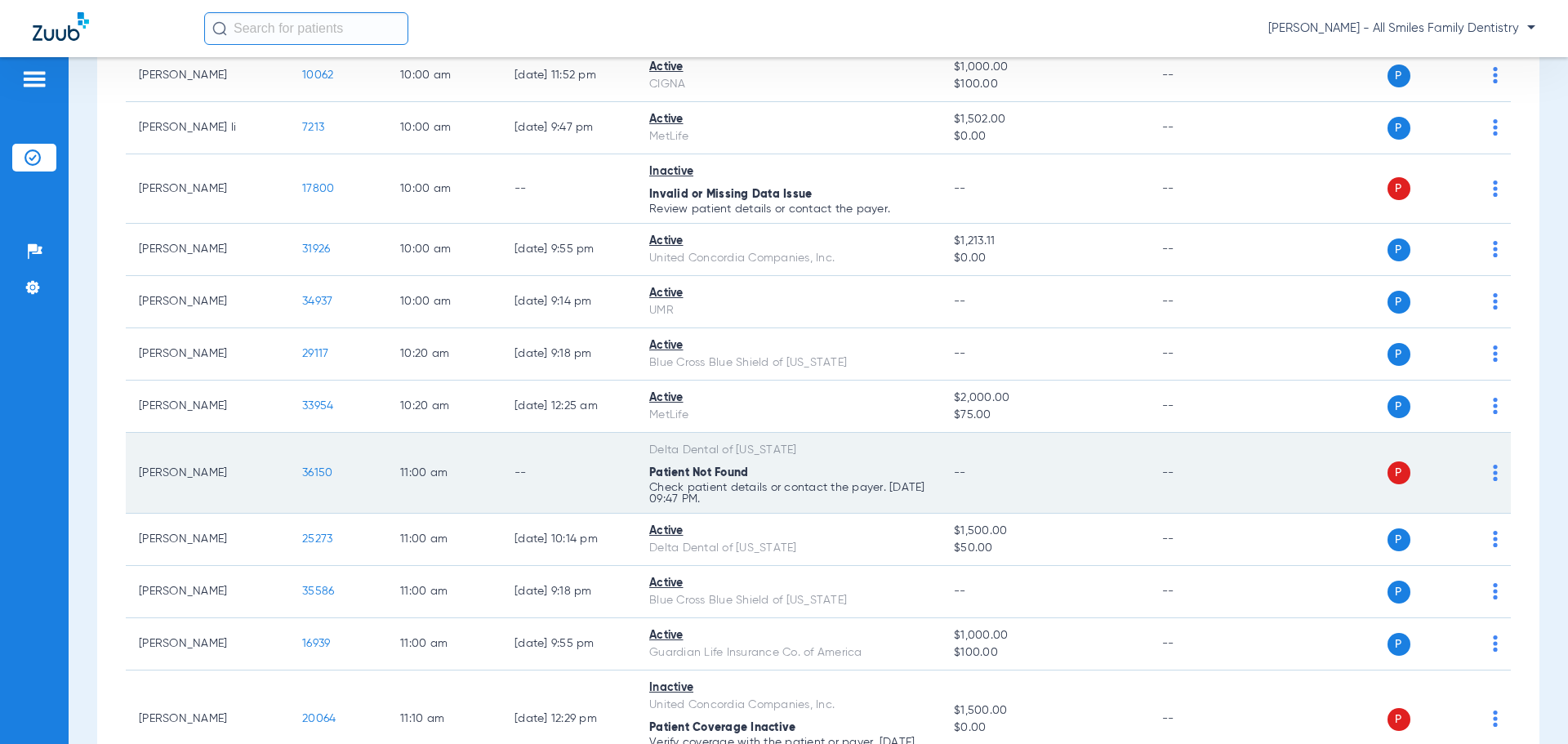
click at [314, 476] on span "36150" at bounding box center [317, 473] width 31 height 11
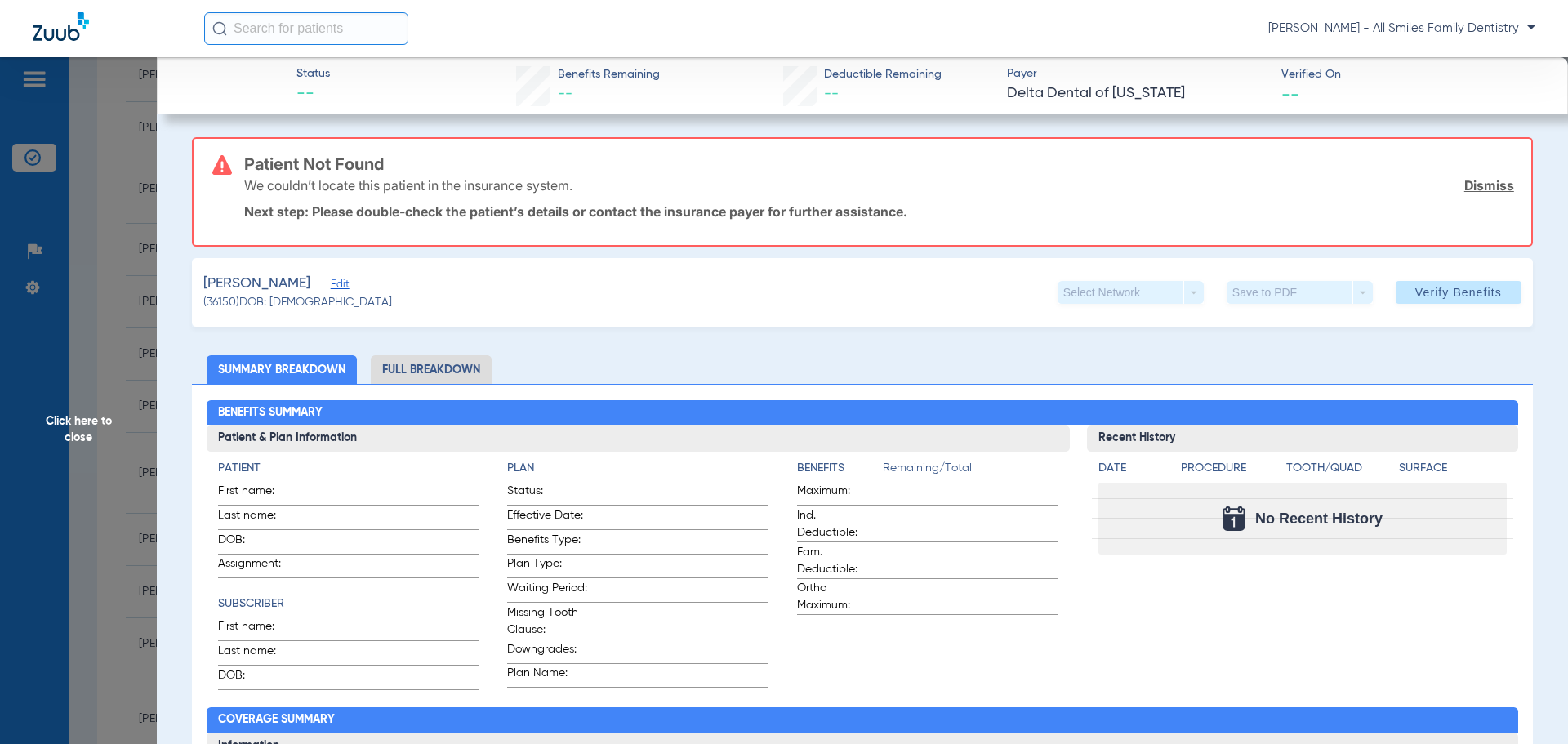
click at [74, 431] on span "Click here to close" at bounding box center [78, 429] width 156 height 744
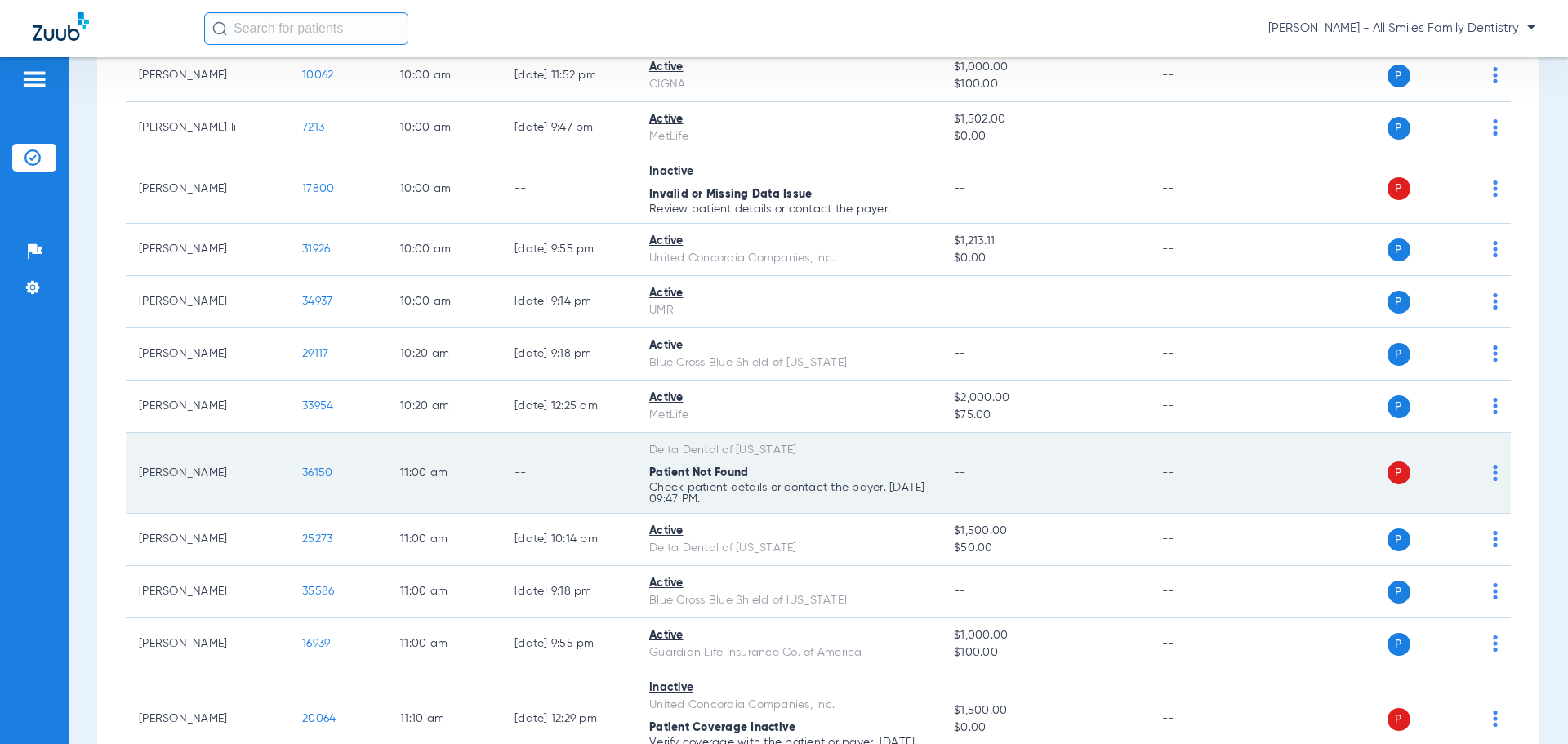
click at [1493, 477] on img at bounding box center [1495, 473] width 5 height 17
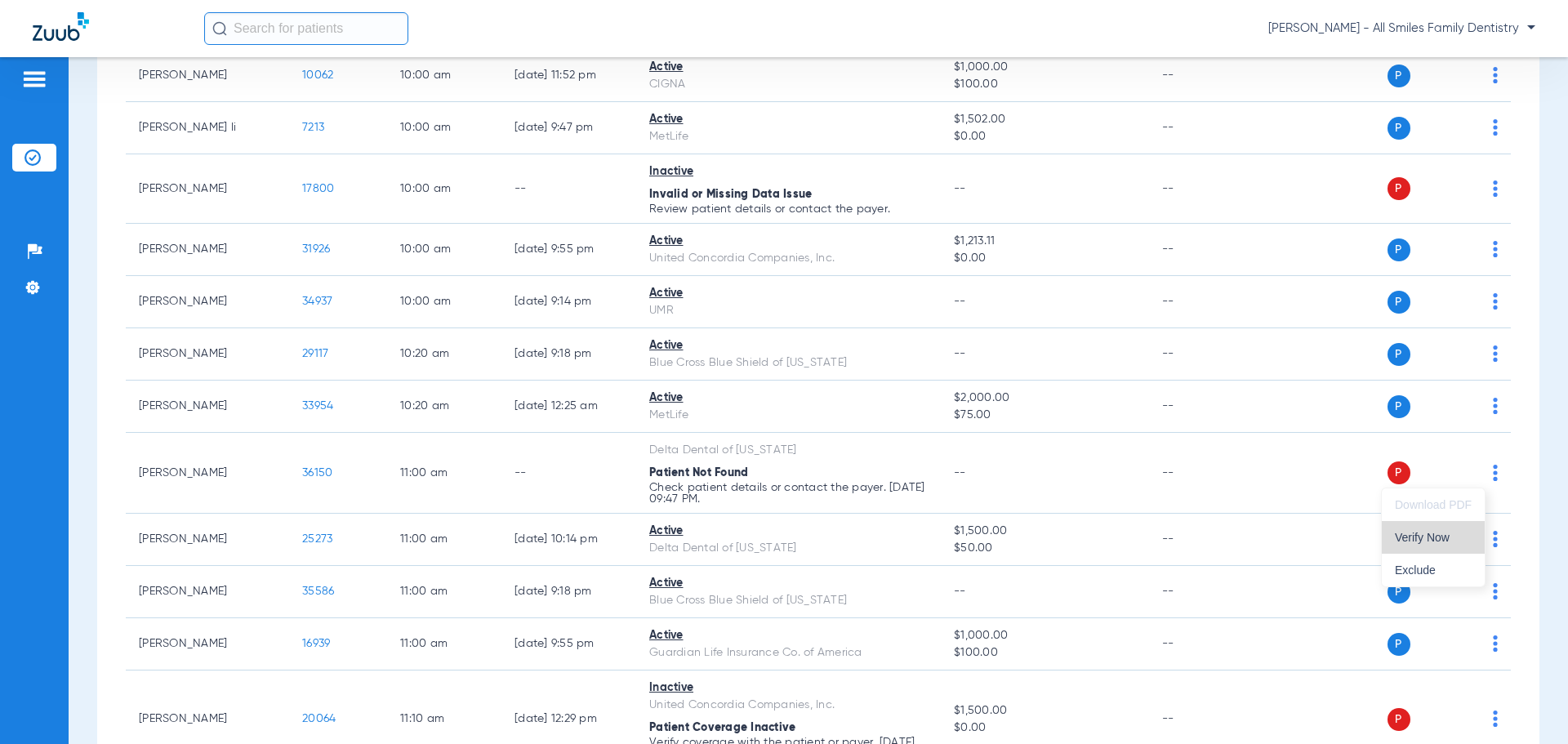
click at [1413, 545] on button "Verify Now" at bounding box center [1433, 537] width 103 height 32
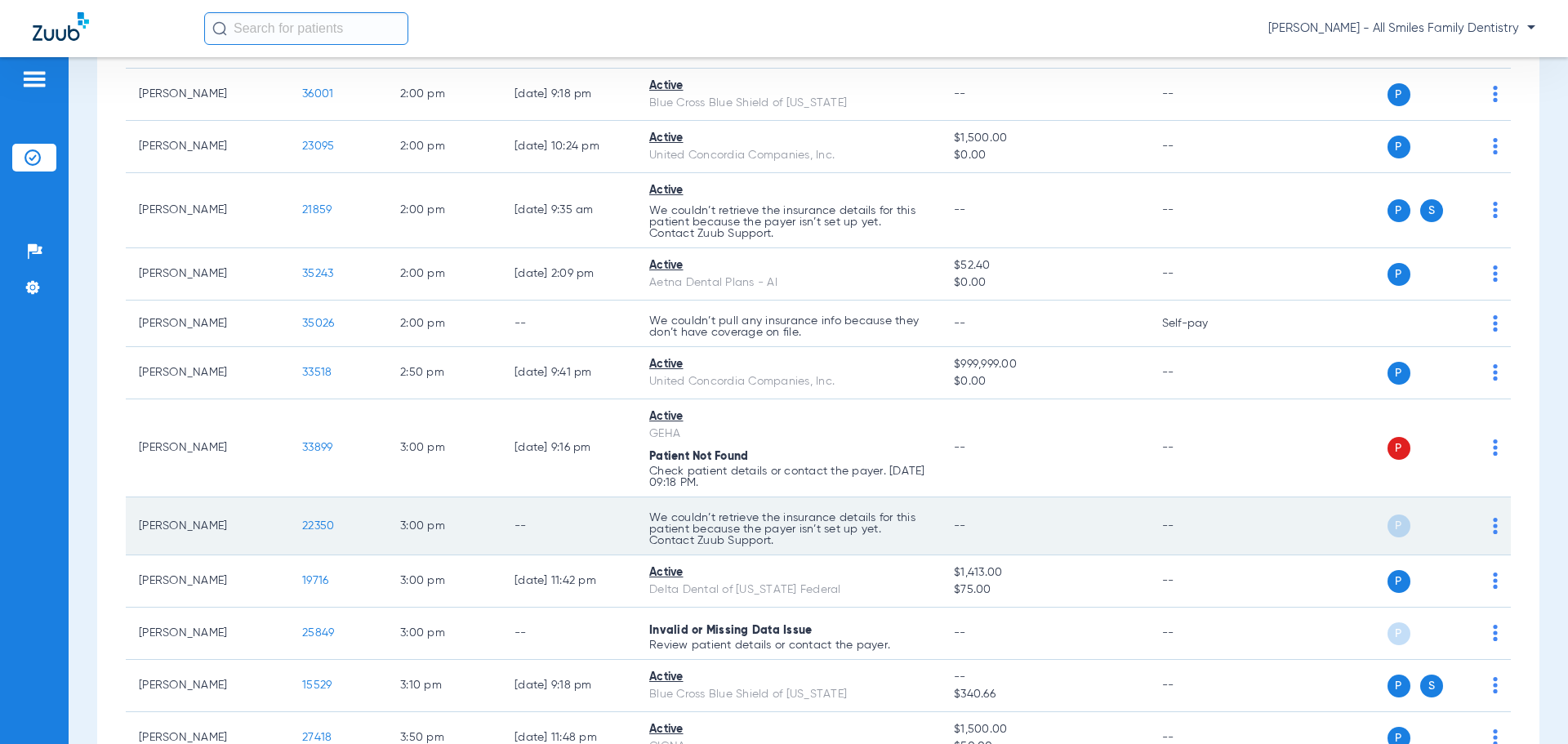
scroll to position [2531, 0]
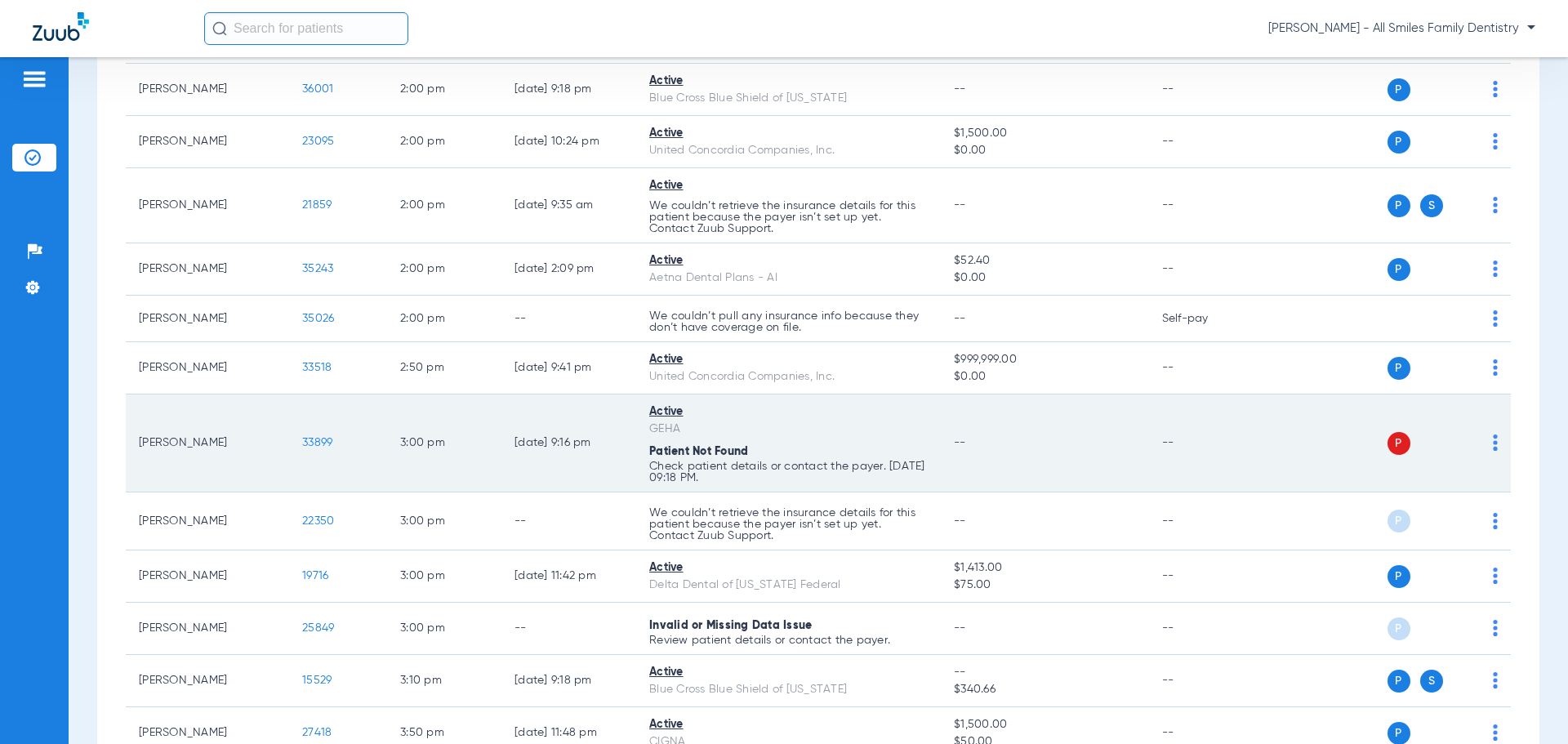
click at [317, 448] on span "33899" at bounding box center [317, 442] width 31 height 11
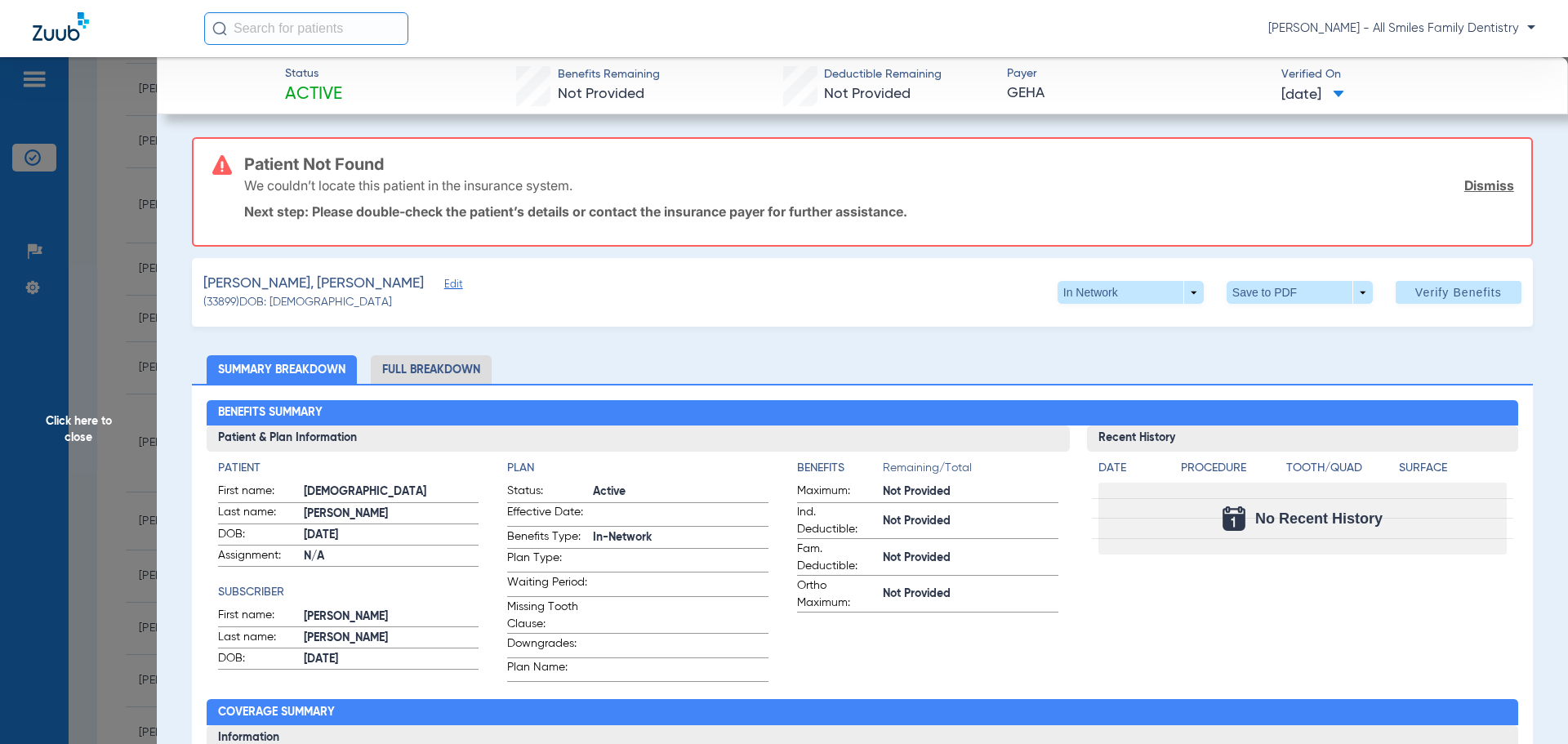
click at [444, 290] on span "Edit" at bounding box center [452, 286] width 15 height 16
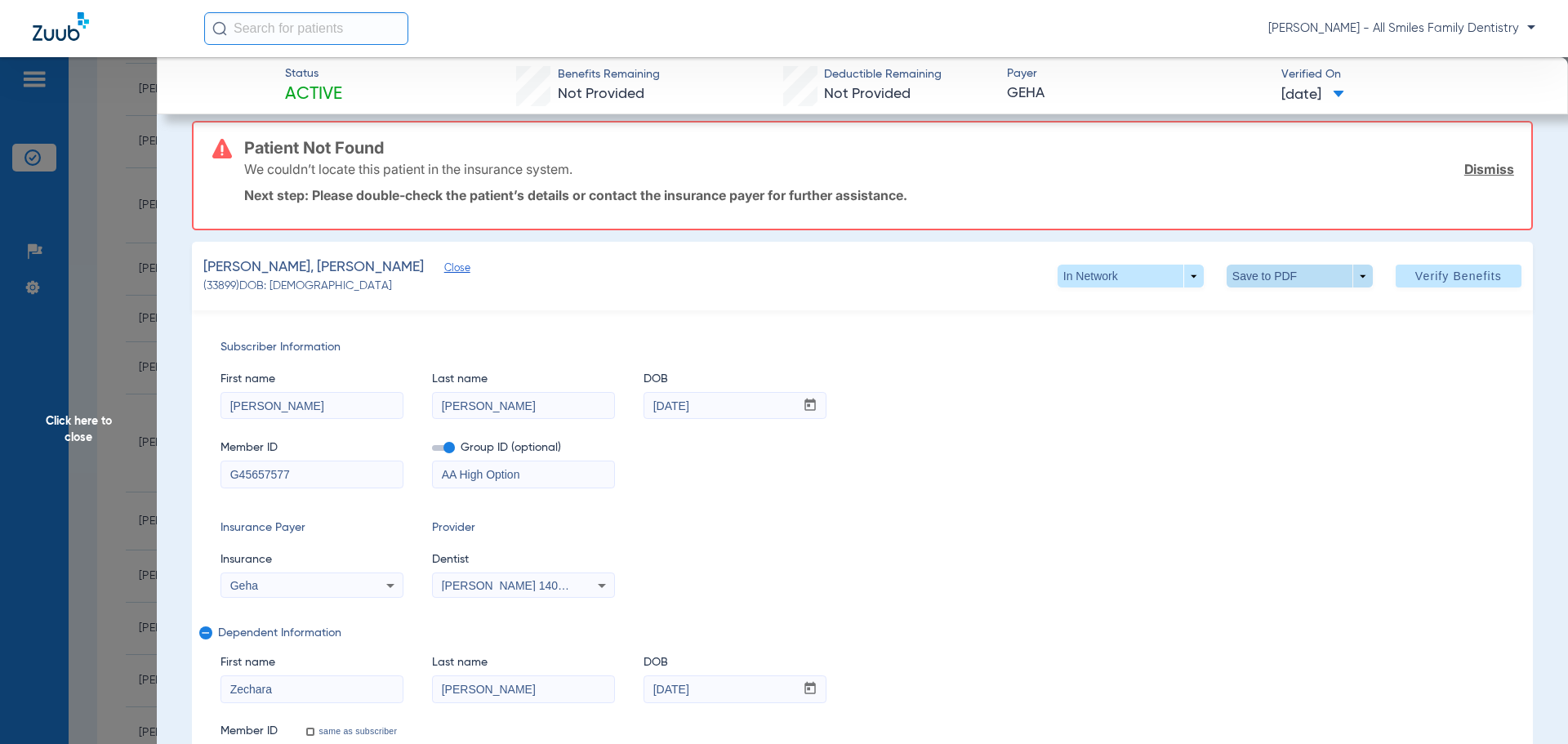
scroll to position [0, 0]
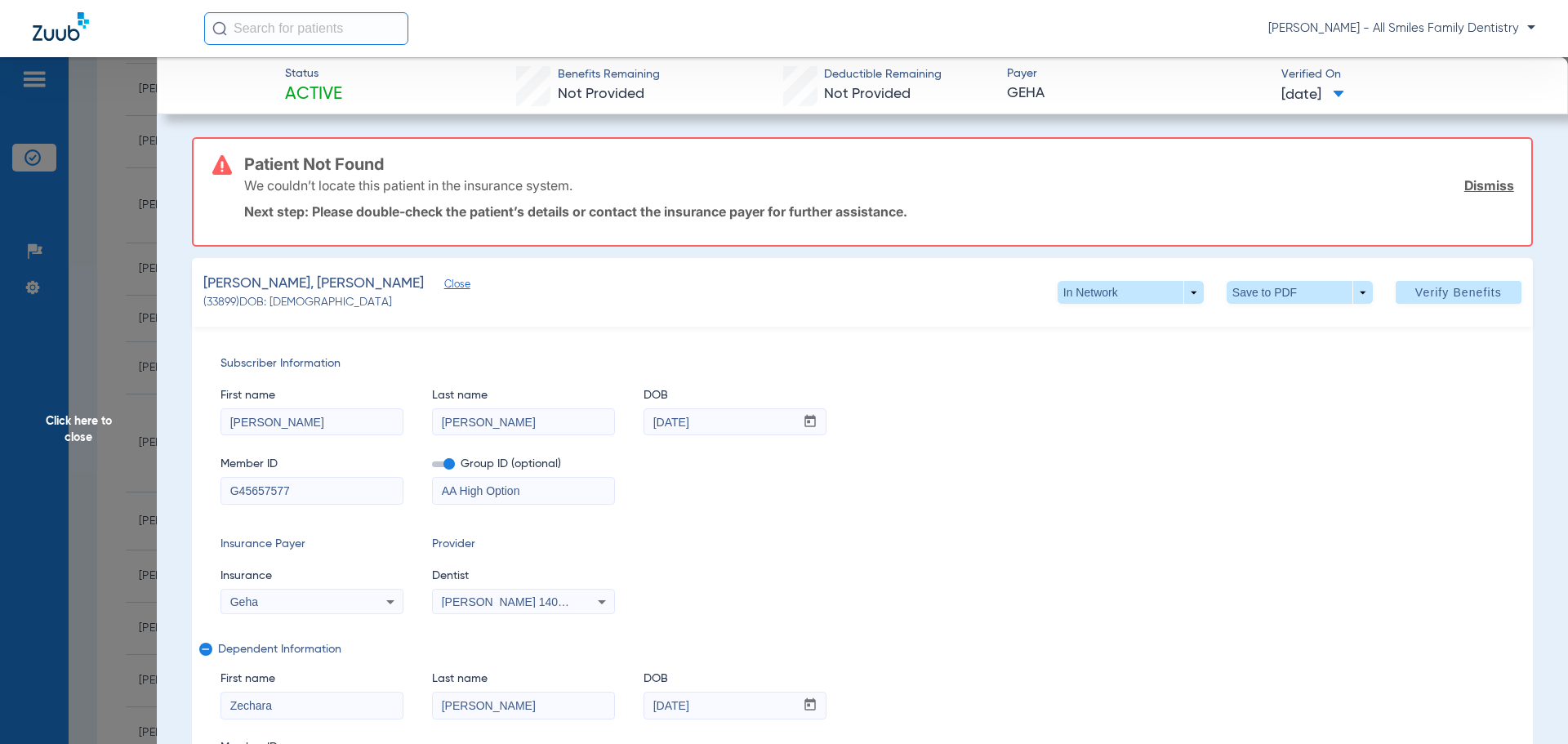
drag, startPoint x: 1420, startPoint y: 301, endPoint x: 1229, endPoint y: 262, distance: 194.9
click at [1420, 301] on span at bounding box center [1459, 292] width 126 height 39
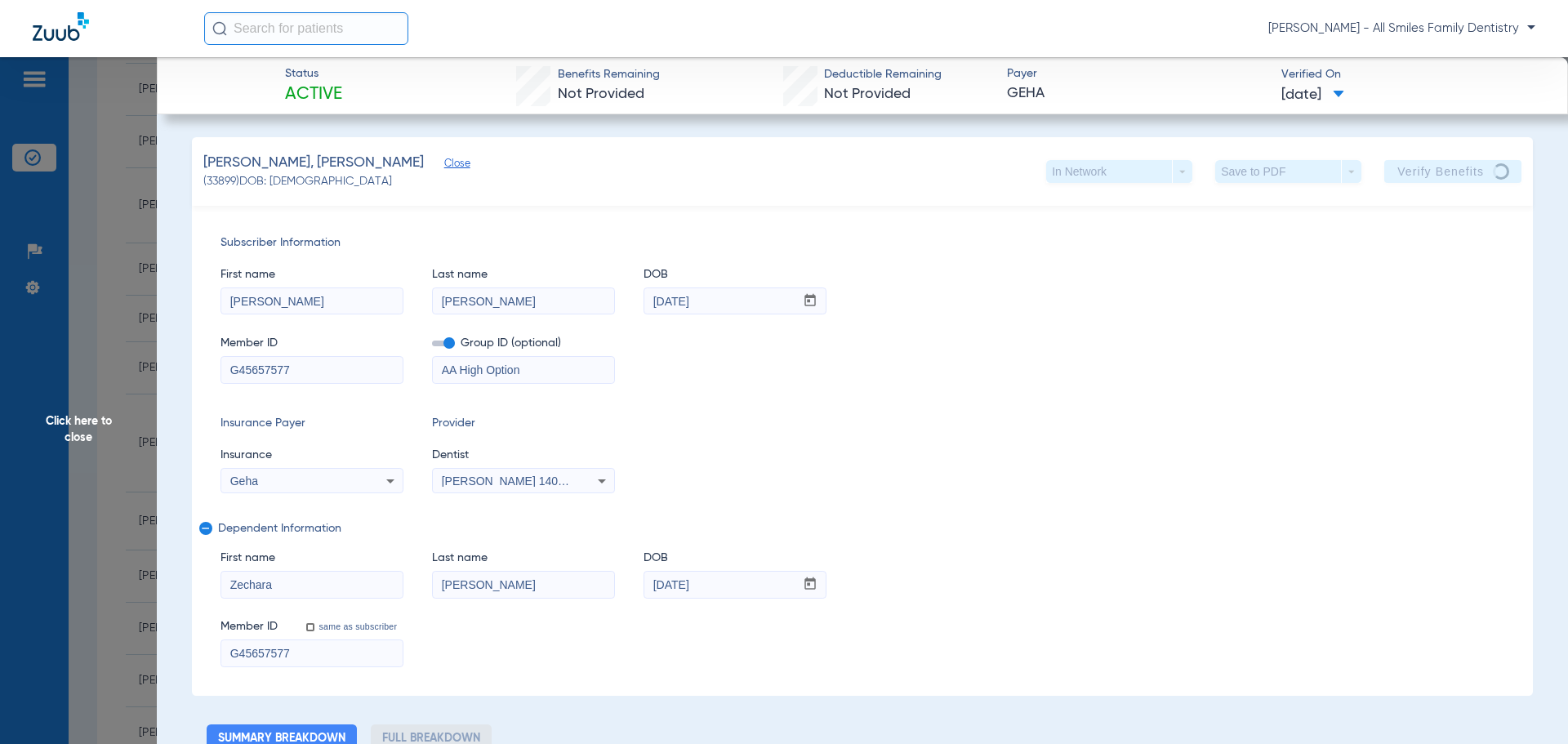
click at [109, 426] on span "Click here to close" at bounding box center [78, 429] width 156 height 744
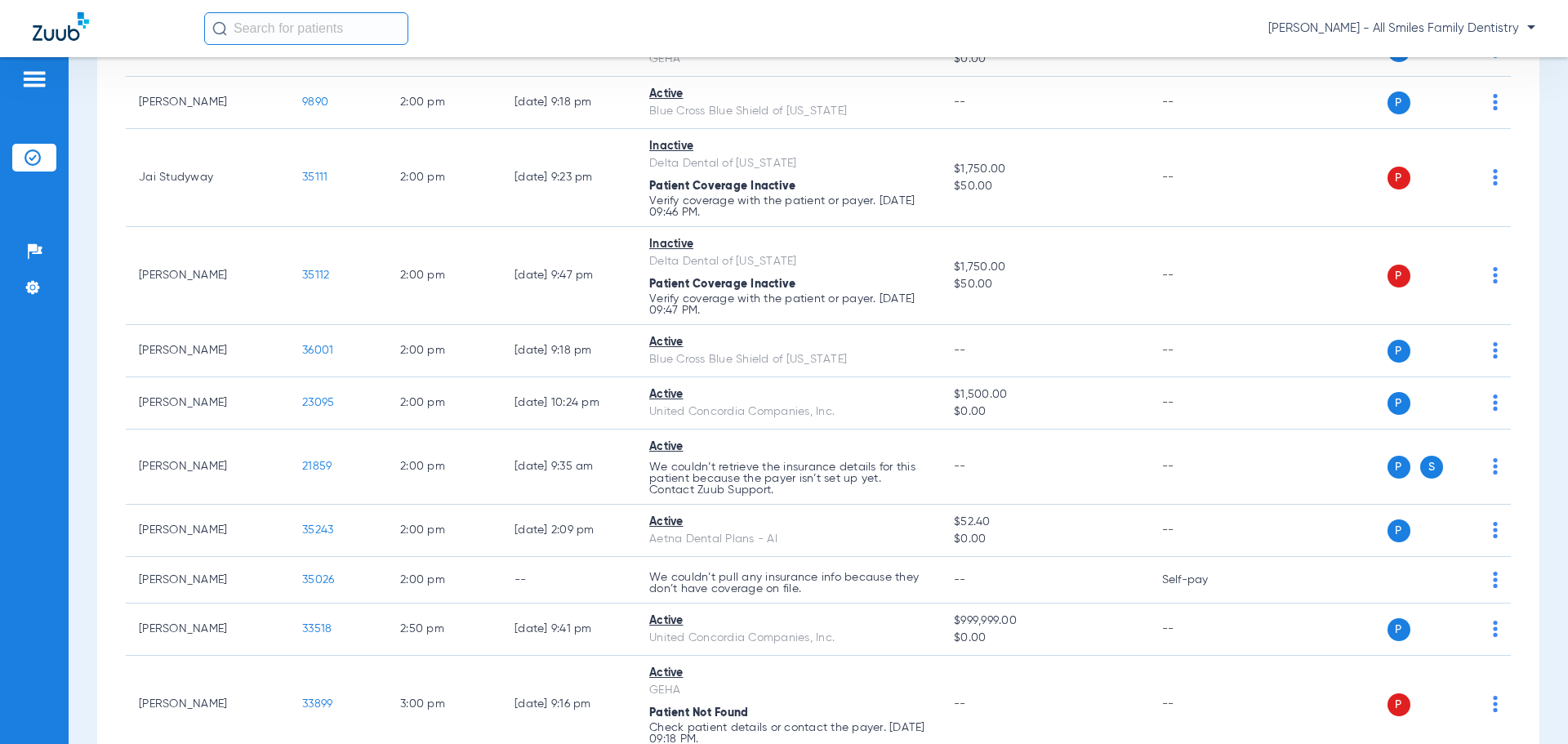
scroll to position [2189, 0]
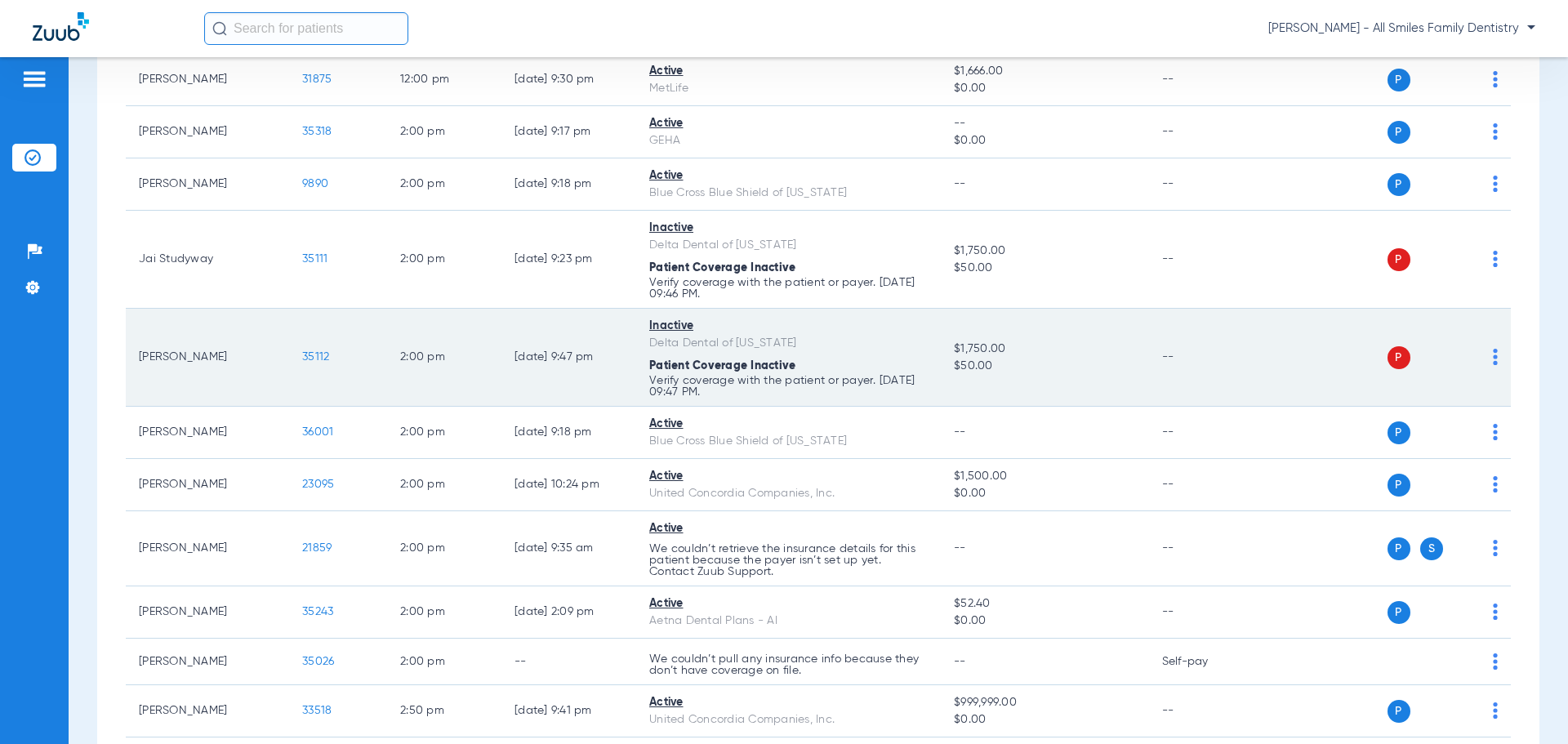
click at [1493, 364] on img at bounding box center [1495, 357] width 5 height 17
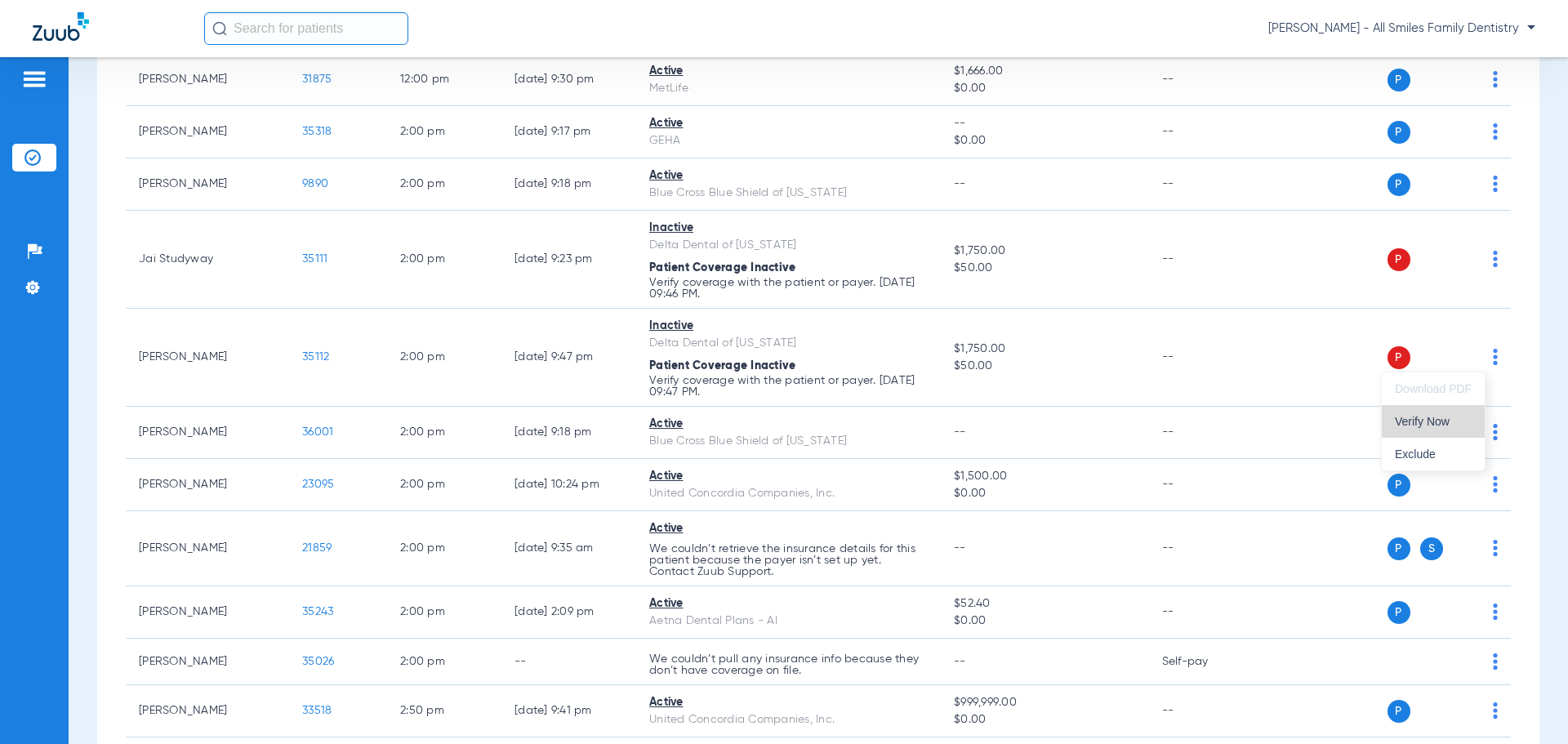
click at [1443, 425] on span "Verify Now" at bounding box center [1433, 421] width 77 height 11
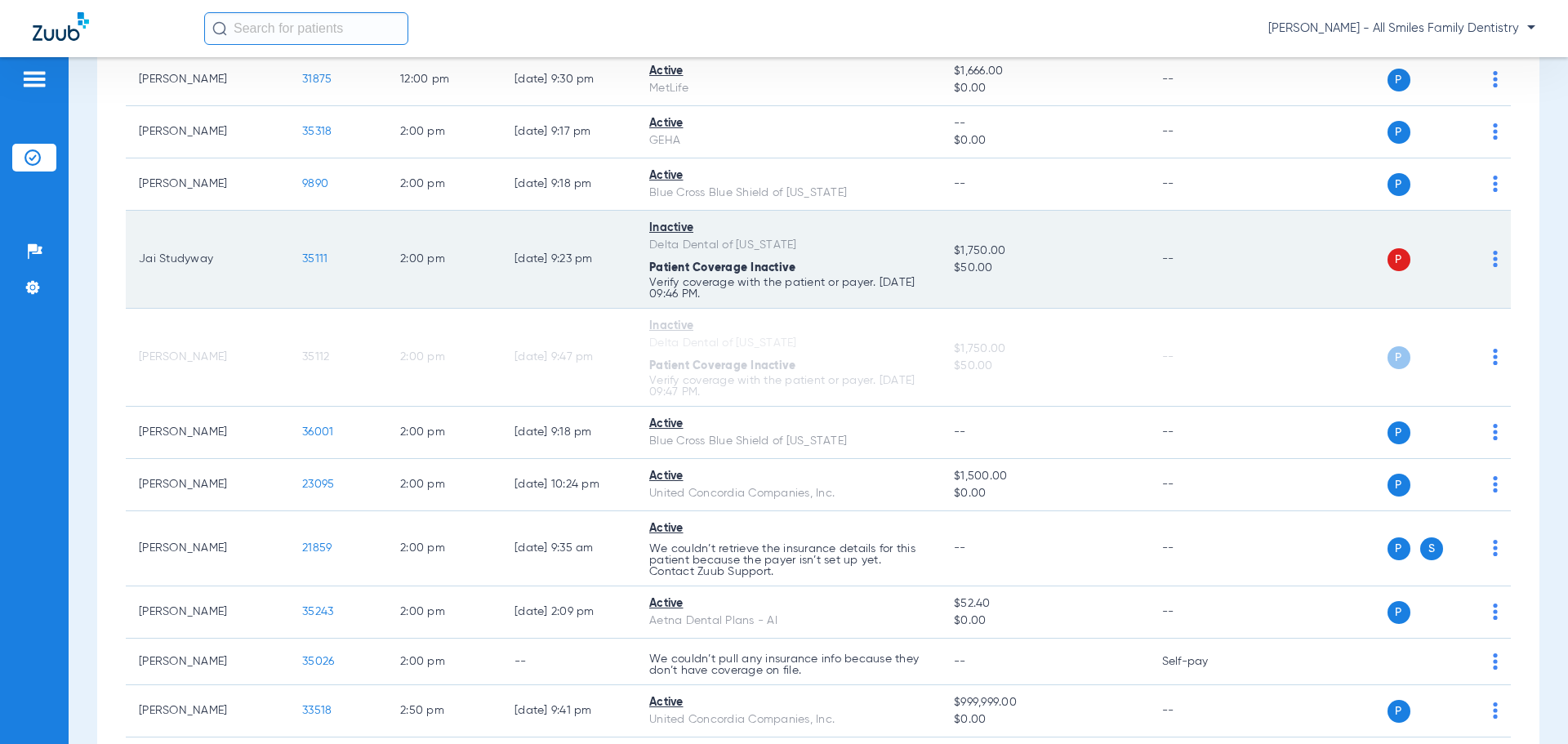
click at [1493, 259] on img at bounding box center [1495, 259] width 5 height 17
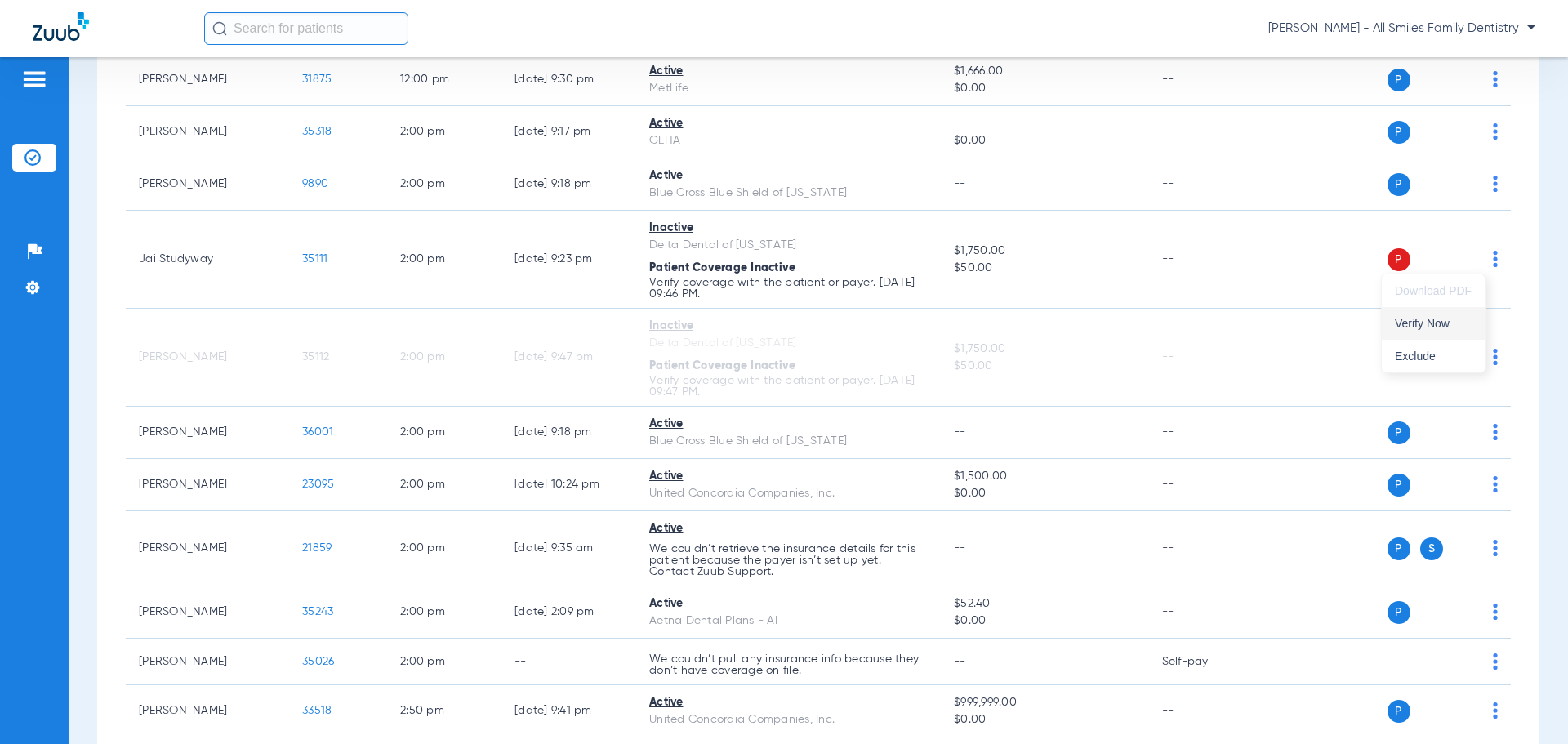
click at [1426, 329] on span "Verify Now" at bounding box center [1433, 323] width 77 height 11
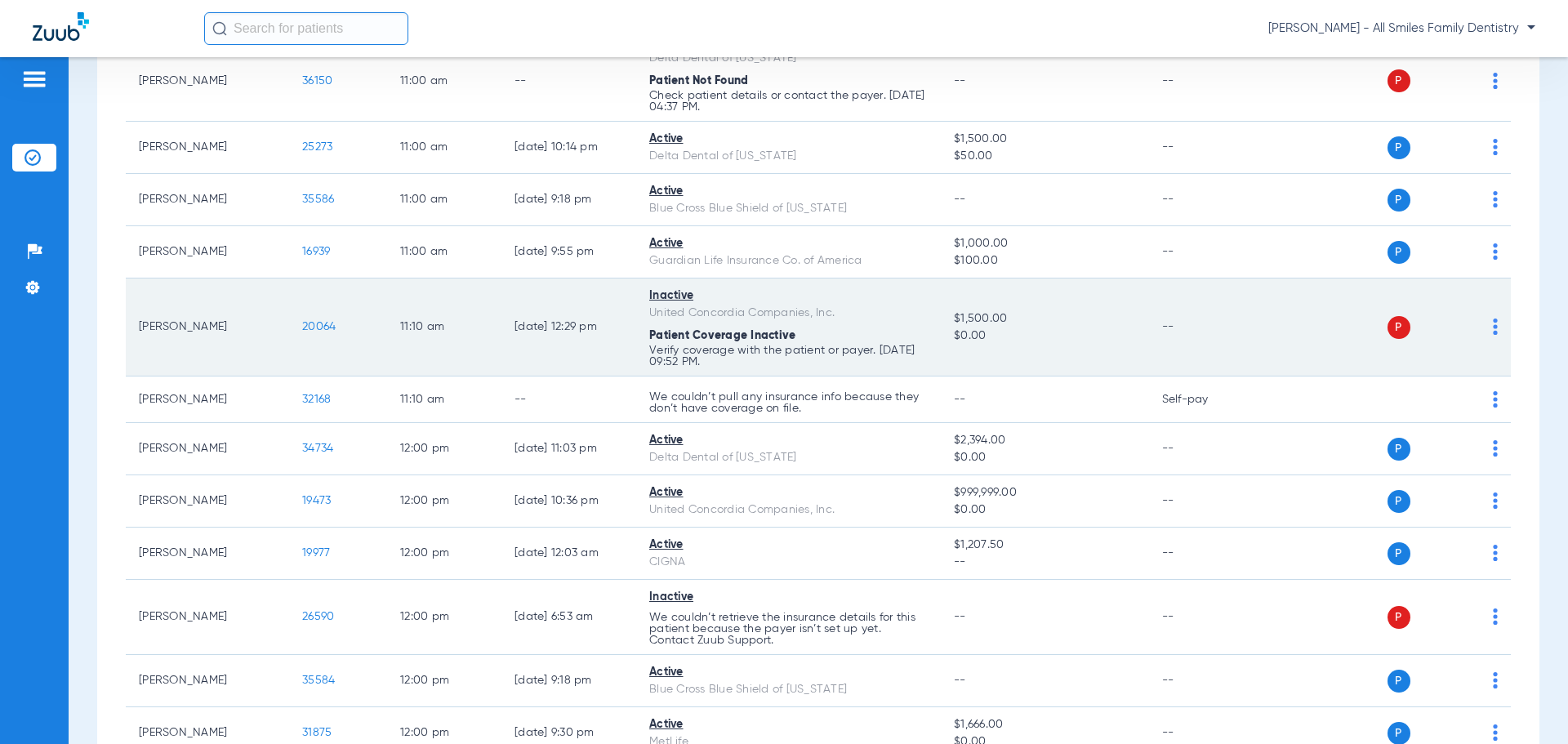
scroll to position [1371, 0]
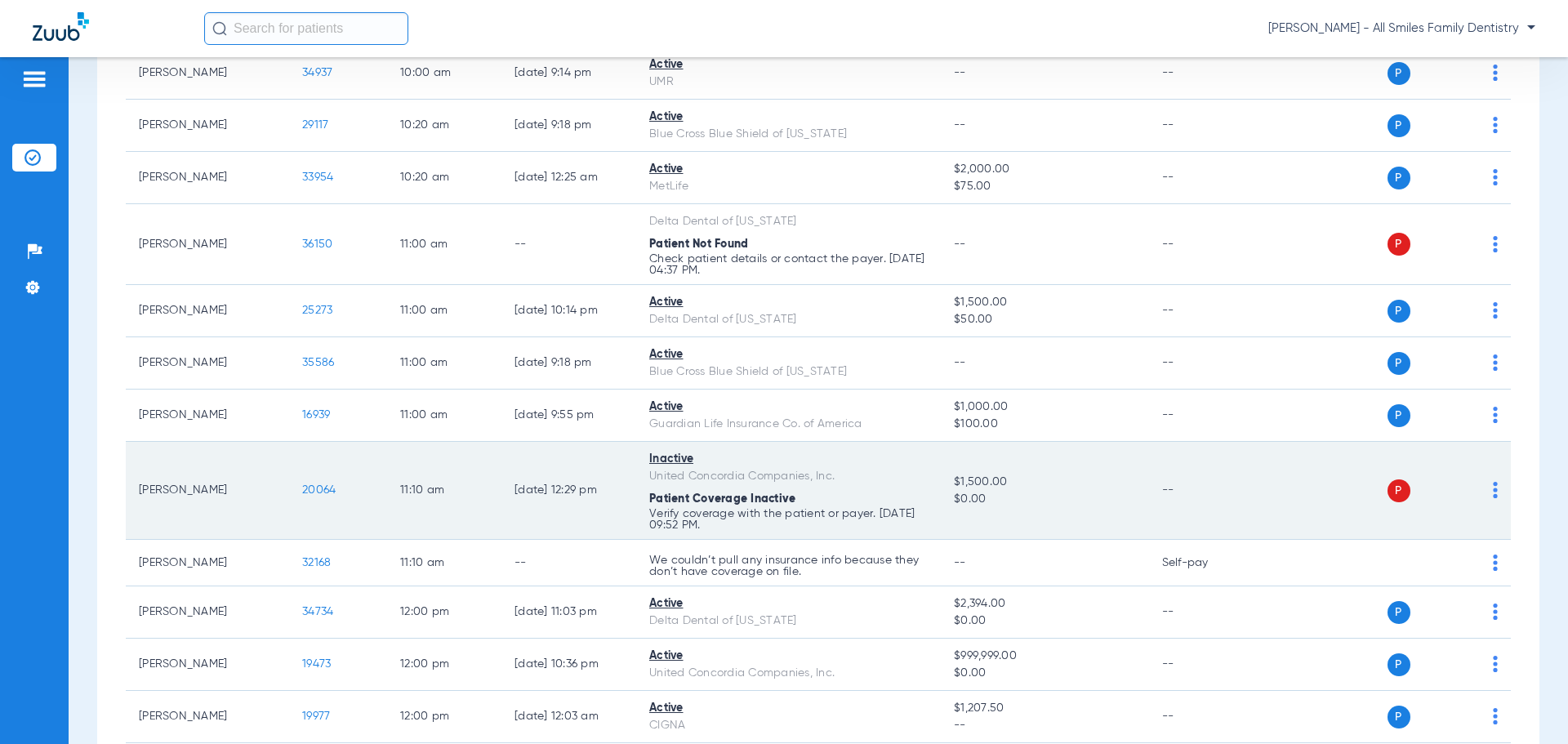
click at [1493, 490] on img at bounding box center [1495, 490] width 5 height 17
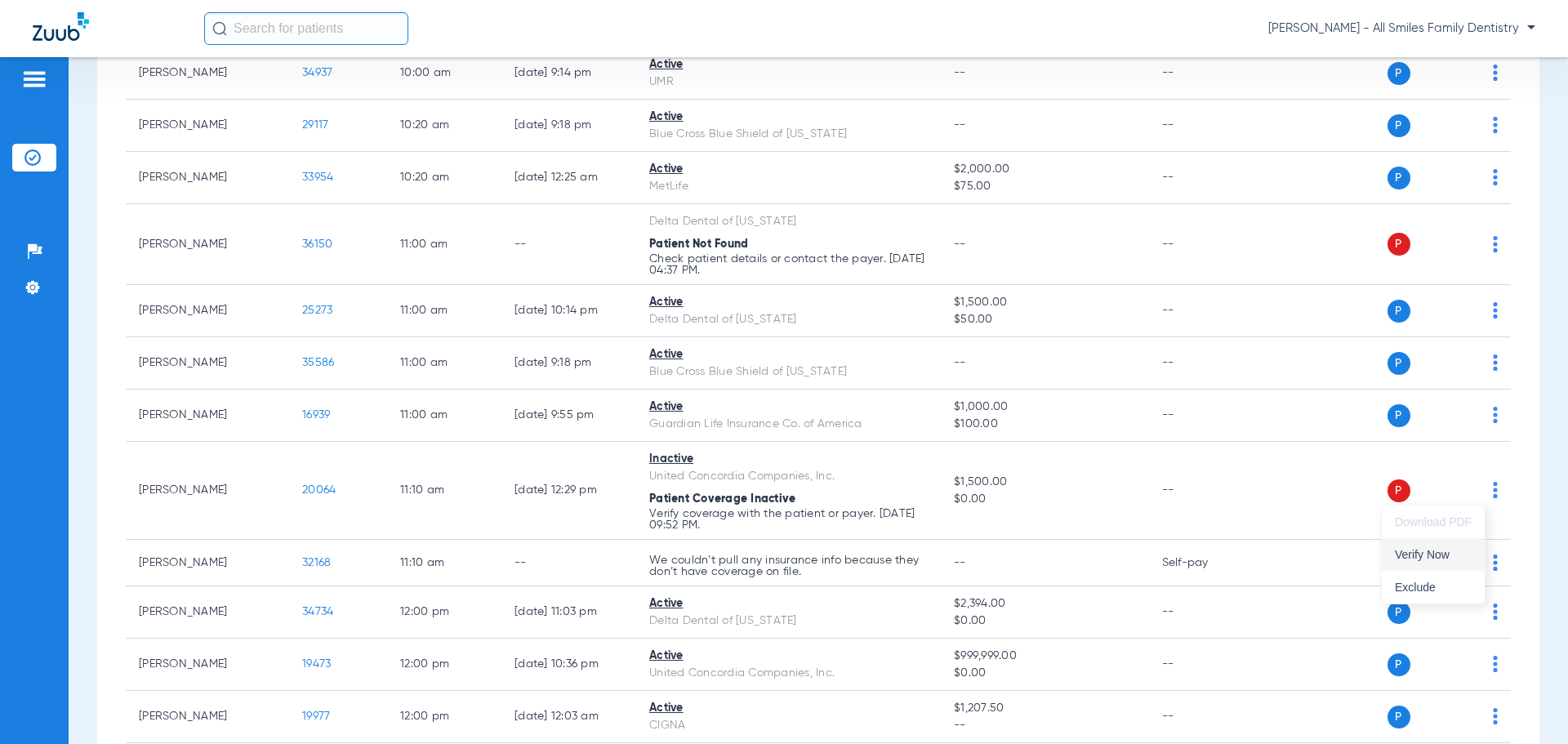
click at [1429, 559] on span "Verify Now" at bounding box center [1433, 554] width 77 height 11
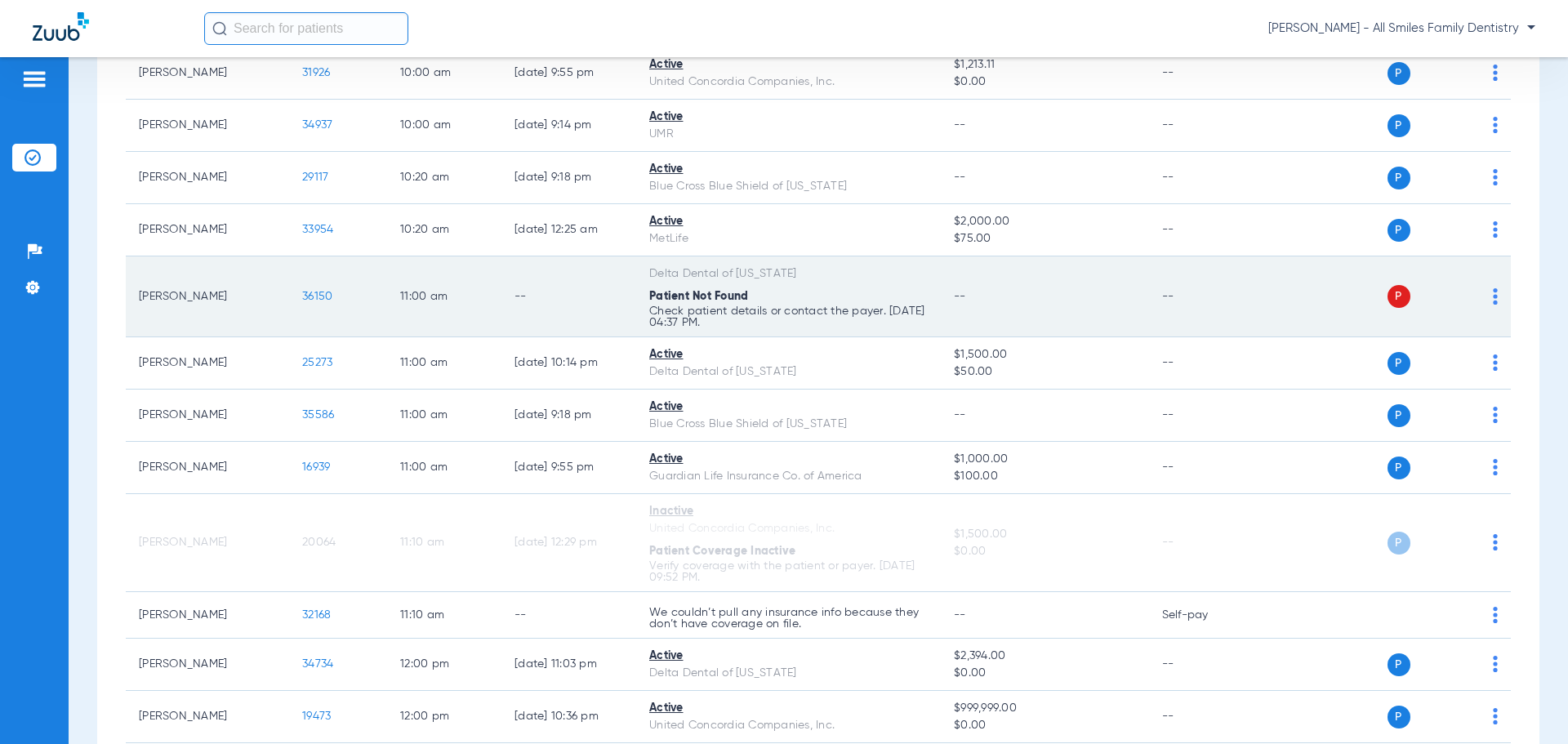
scroll to position [1290, 0]
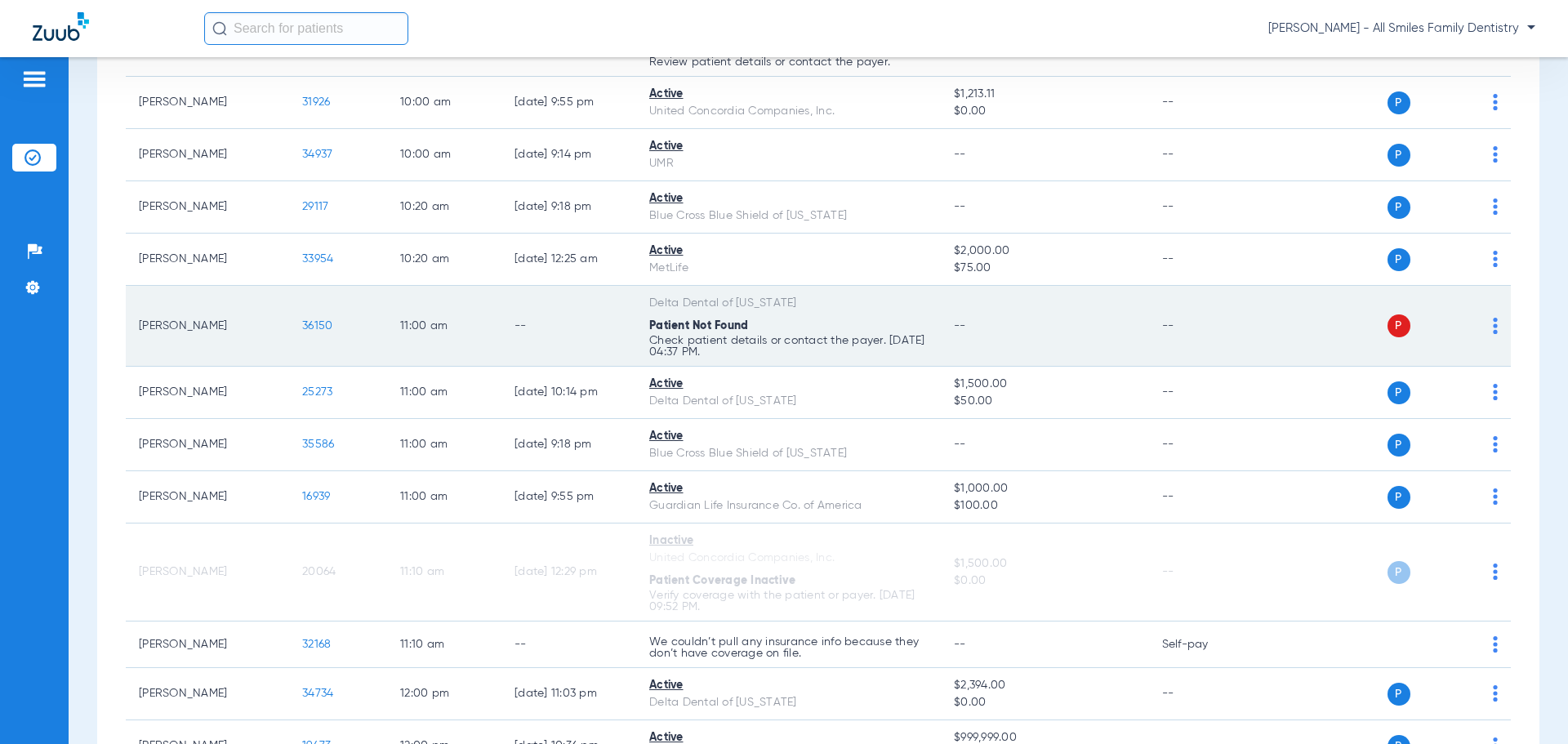
click at [1493, 329] on img at bounding box center [1495, 326] width 5 height 17
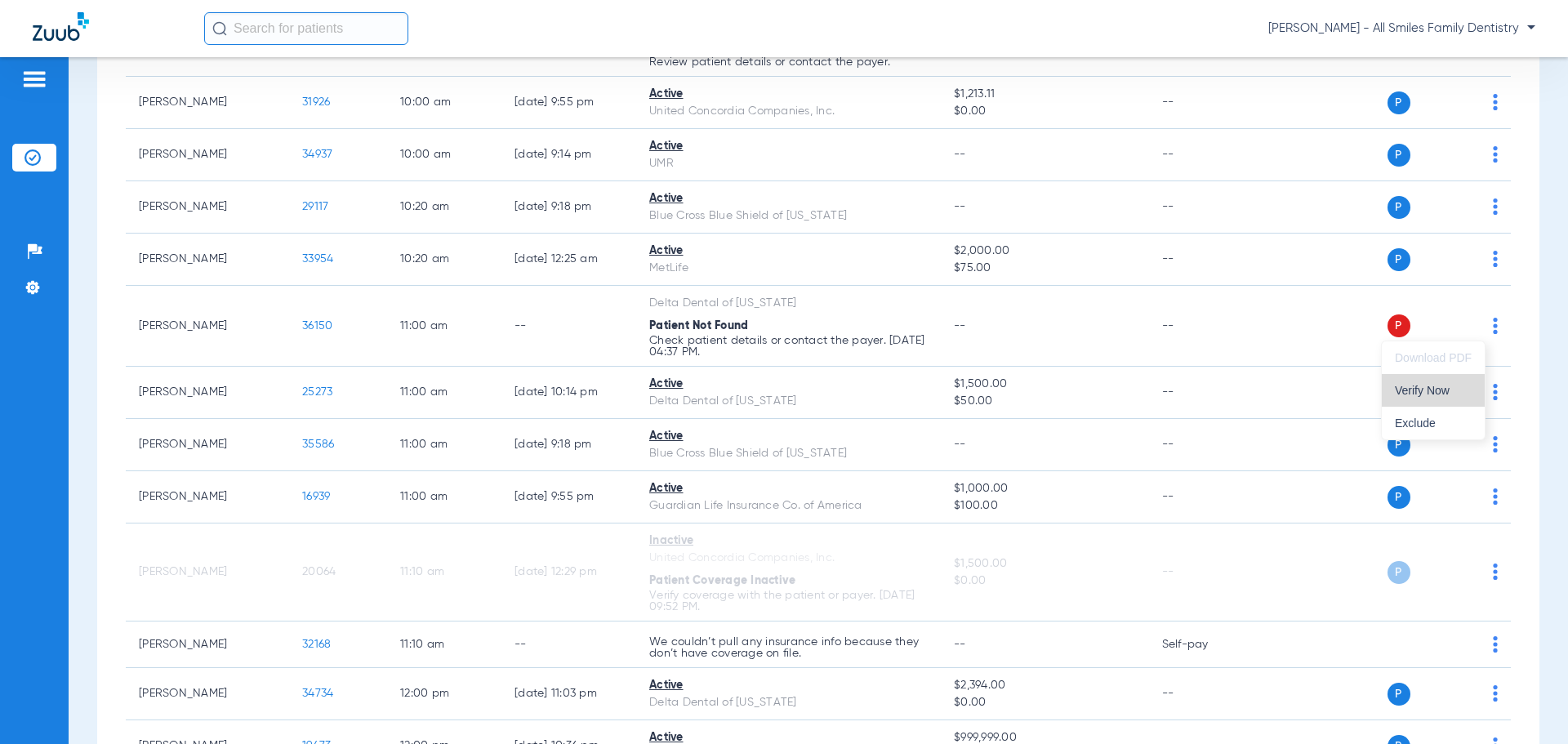
click at [1456, 392] on span "Verify Now" at bounding box center [1433, 391] width 77 height 11
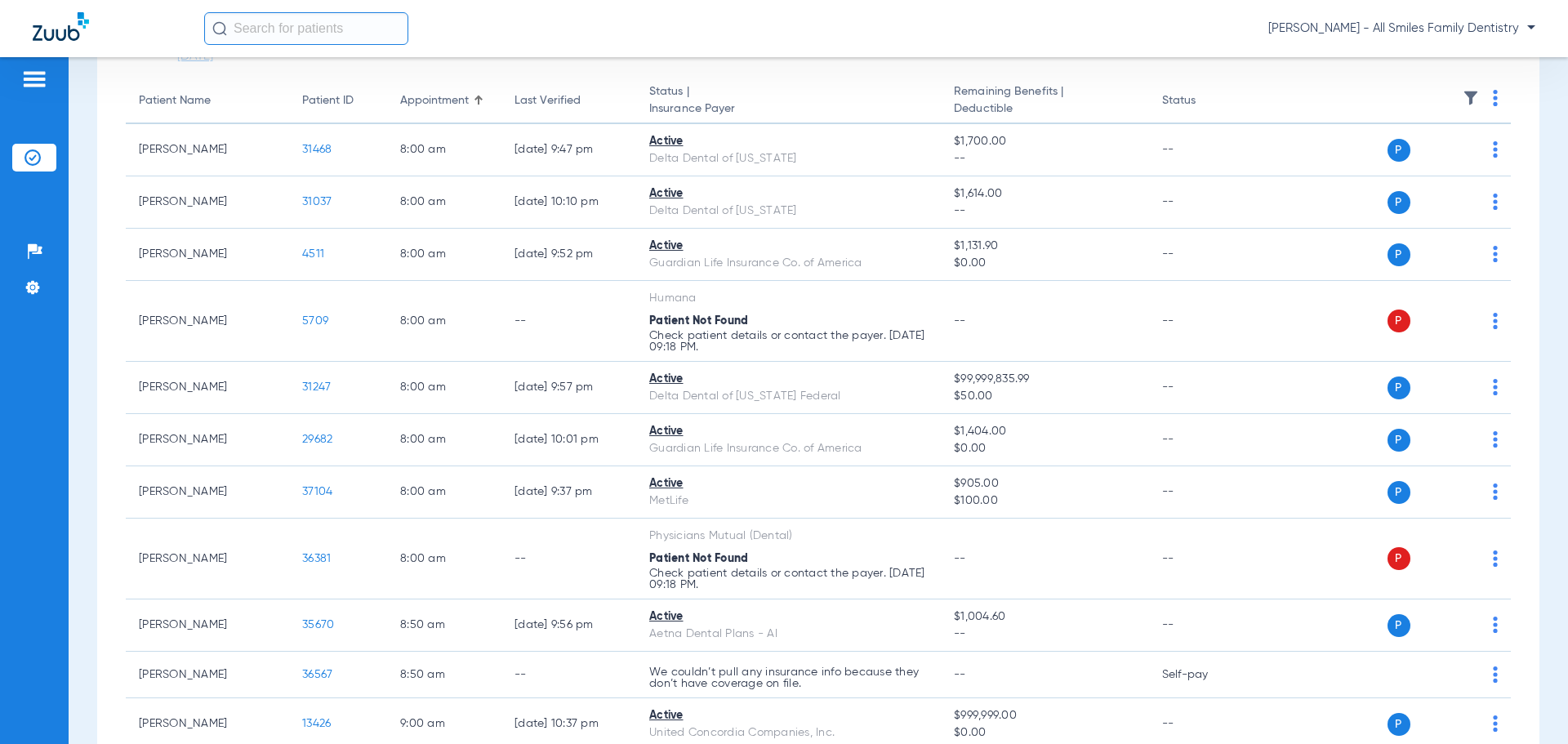
scroll to position [0, 0]
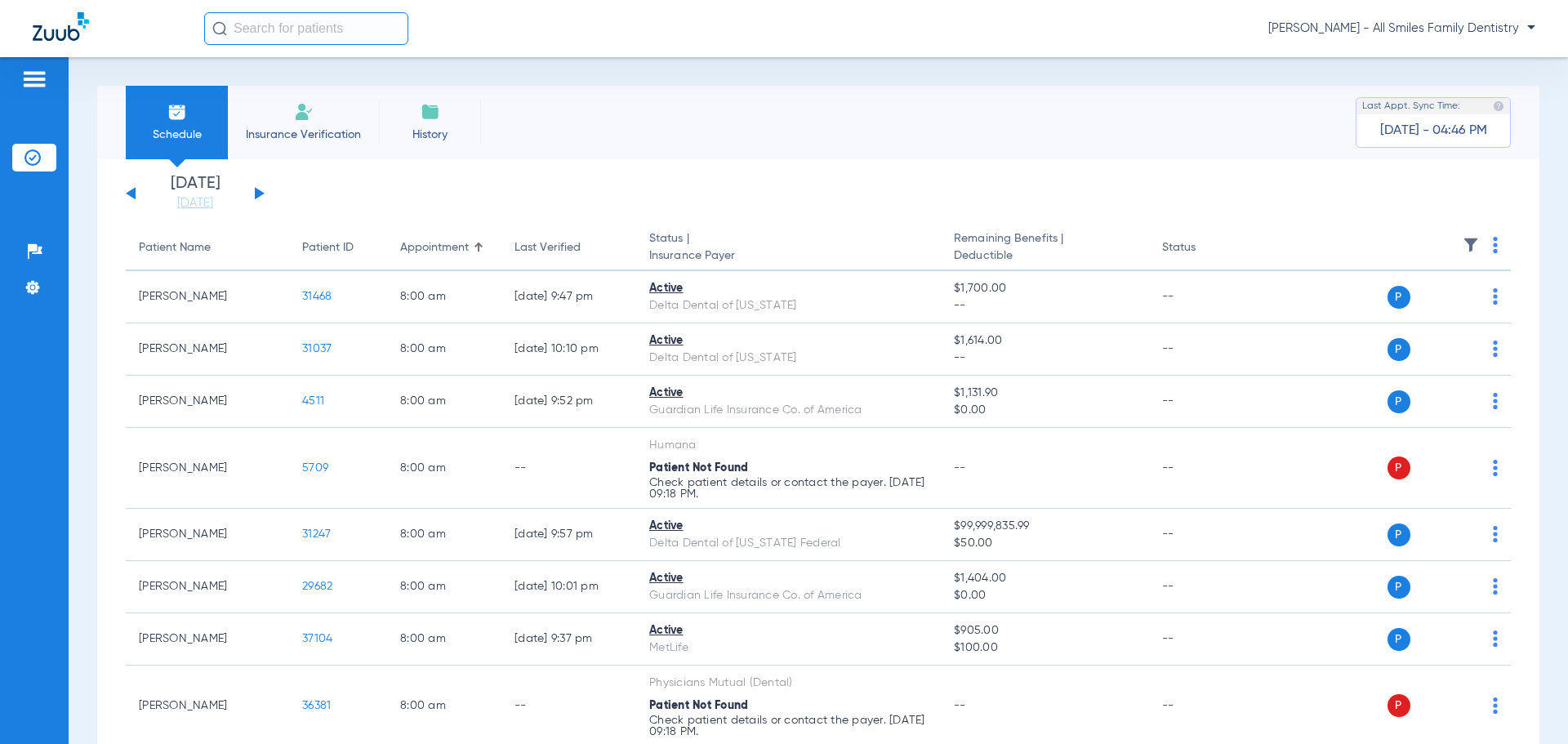
click at [261, 193] on button at bounding box center [259, 192] width 10 height 12
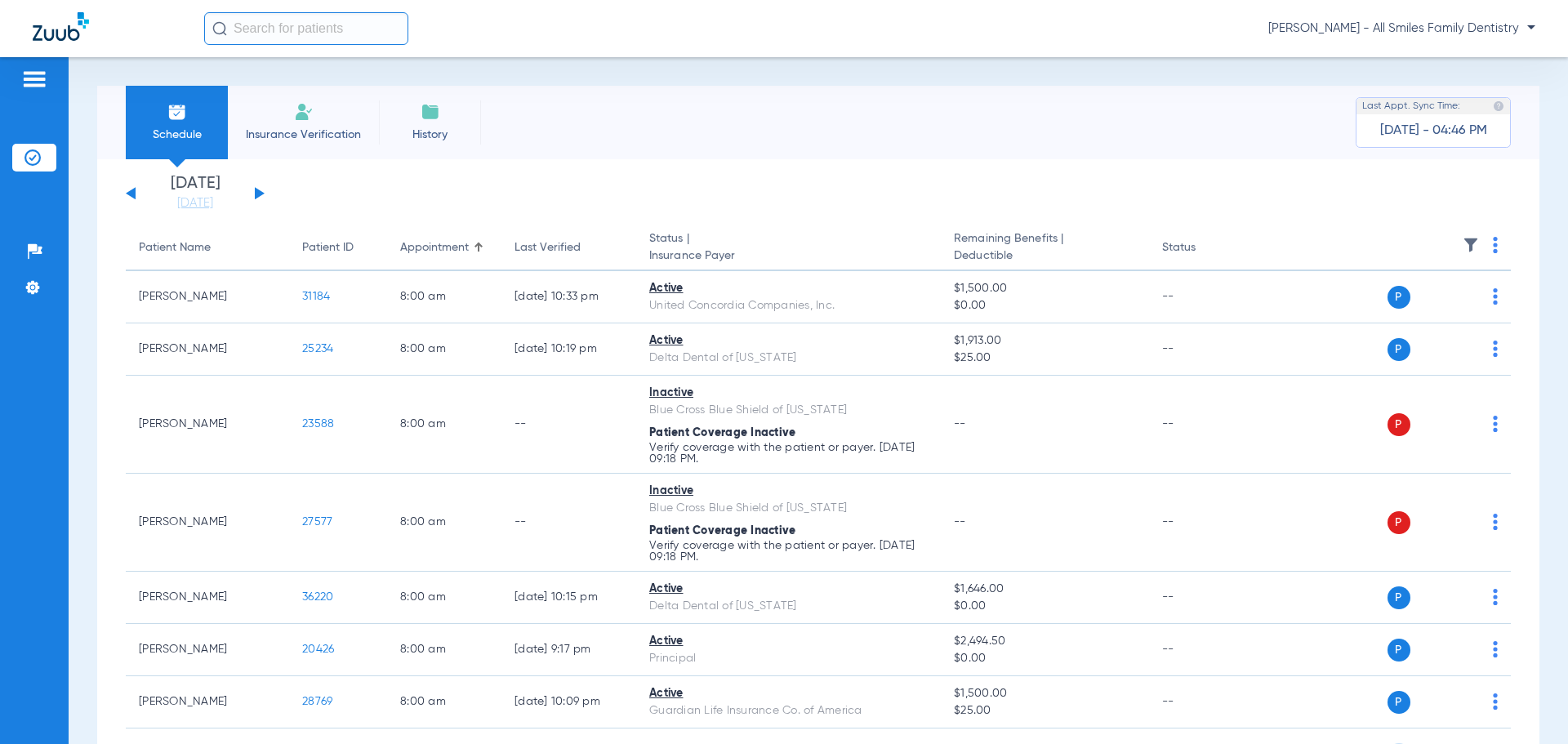
click at [260, 191] on button at bounding box center [259, 192] width 10 height 12
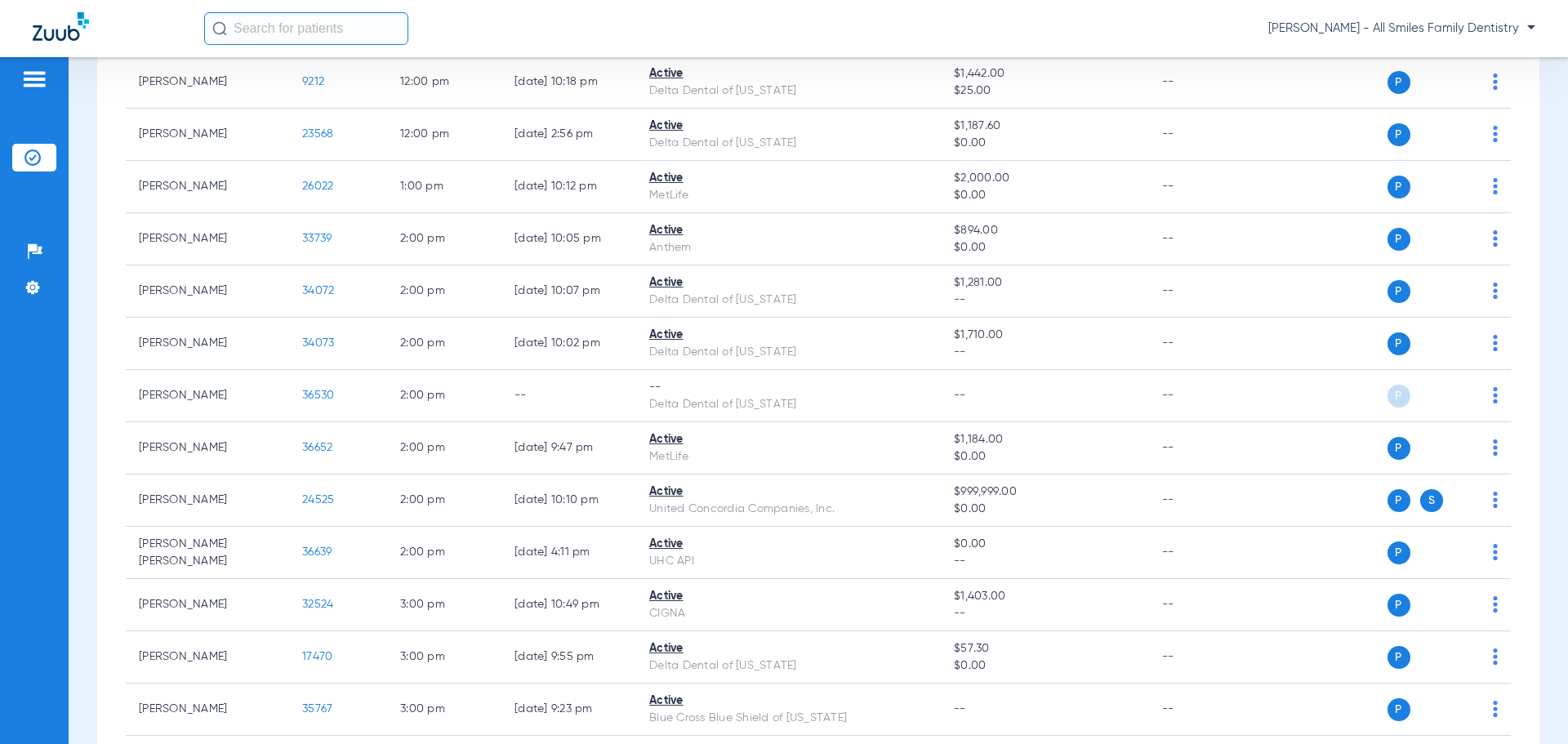
scroll to position [1225, 0]
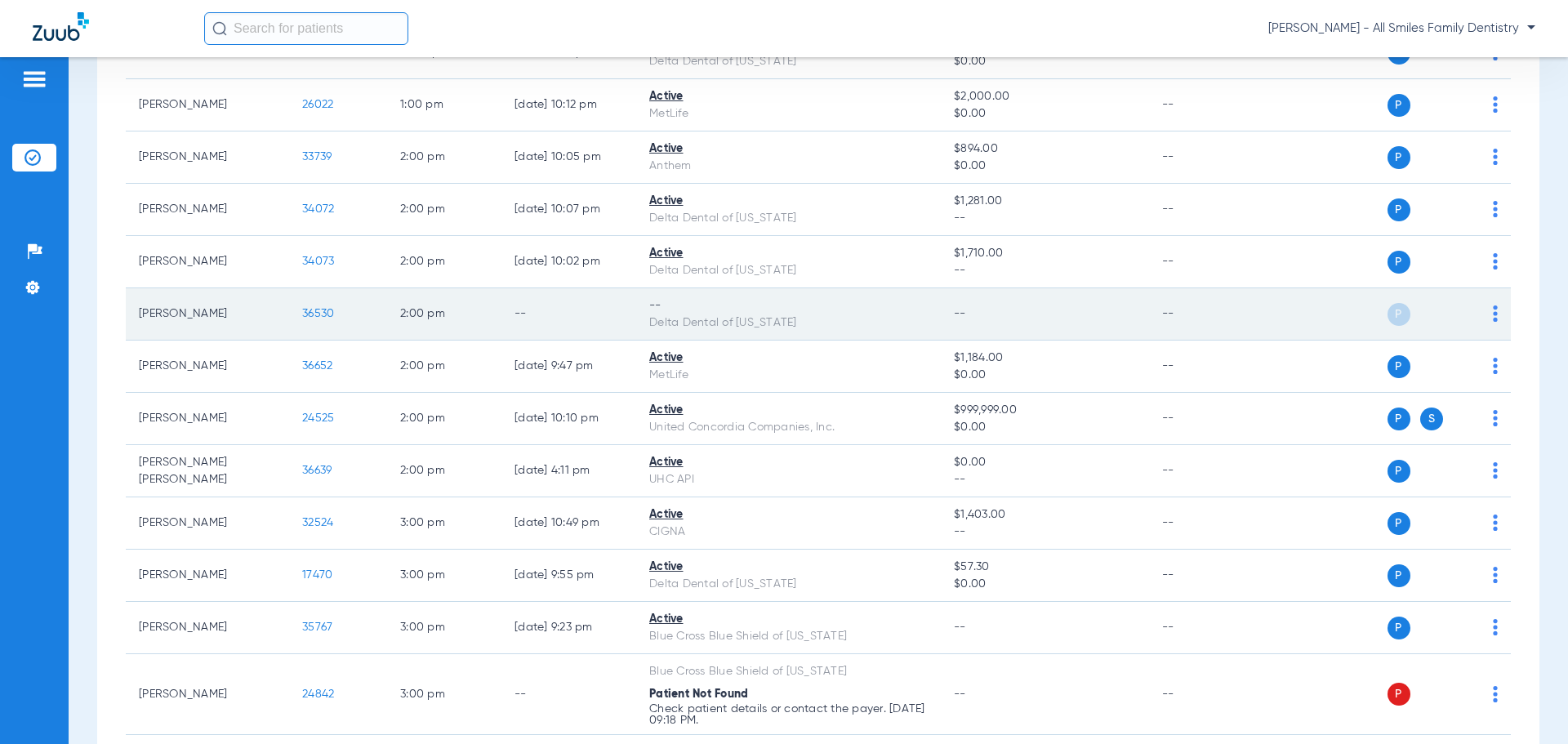
click at [1493, 316] on img at bounding box center [1495, 314] width 5 height 17
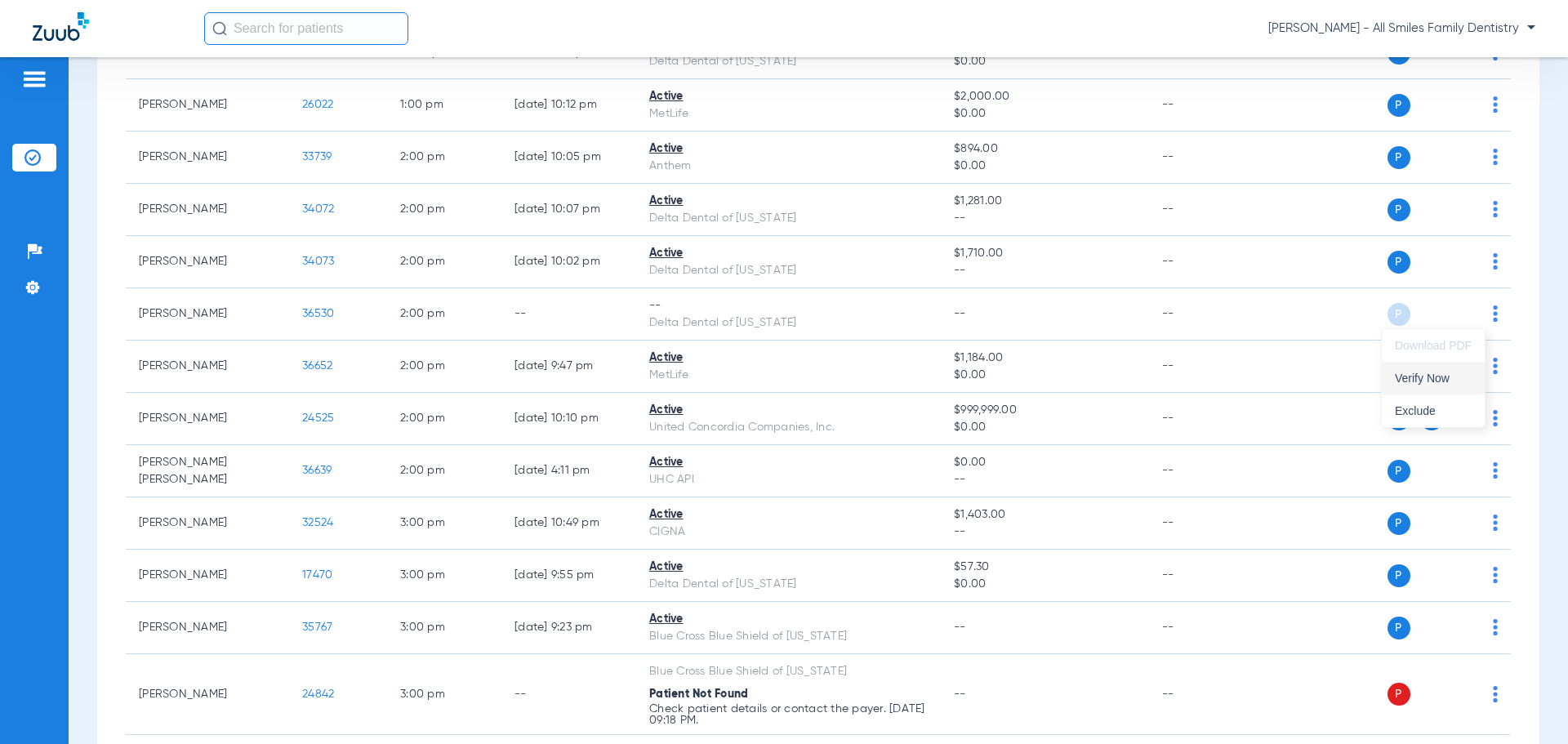
click at [1419, 383] on span "Verify Now" at bounding box center [1433, 378] width 77 height 11
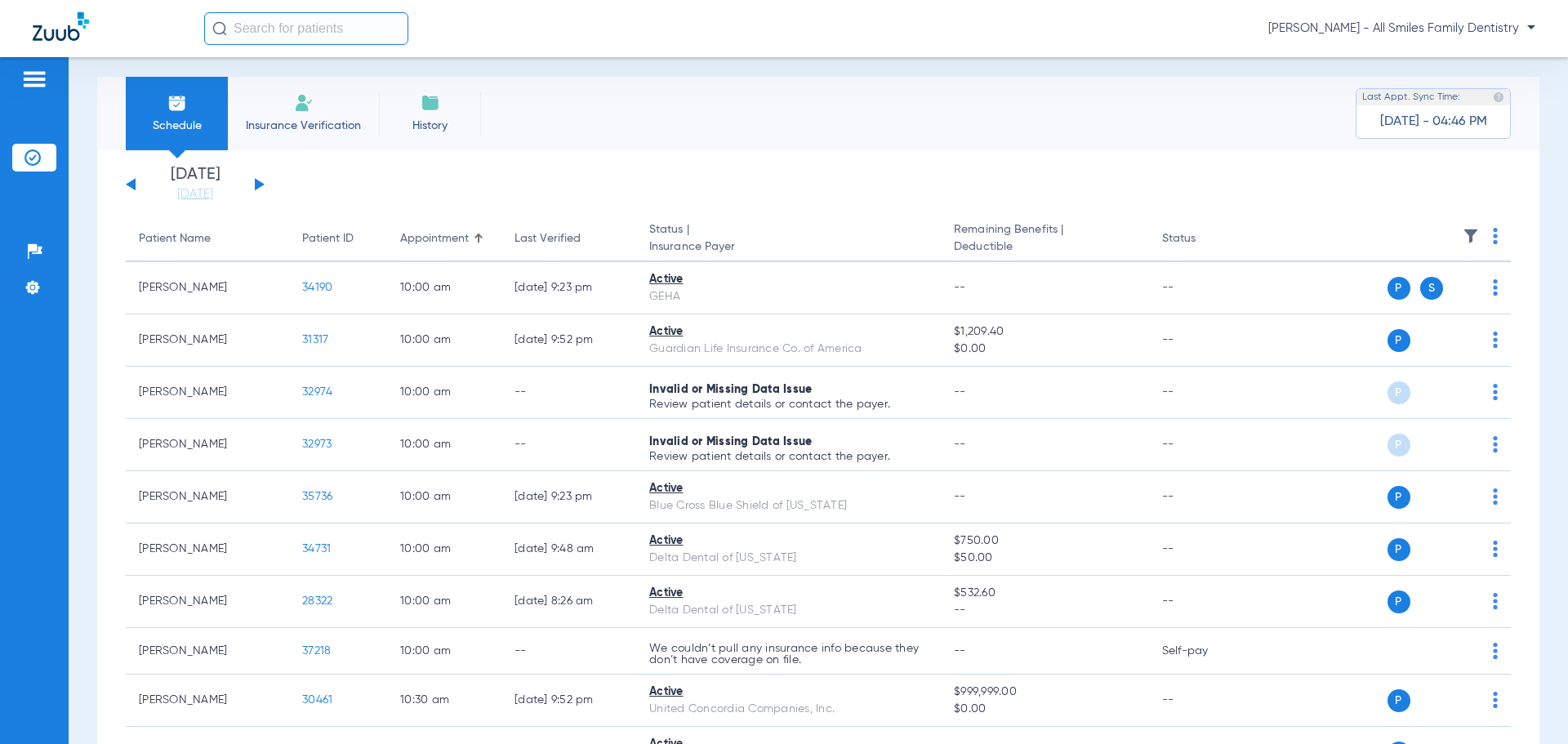
scroll to position [0, 0]
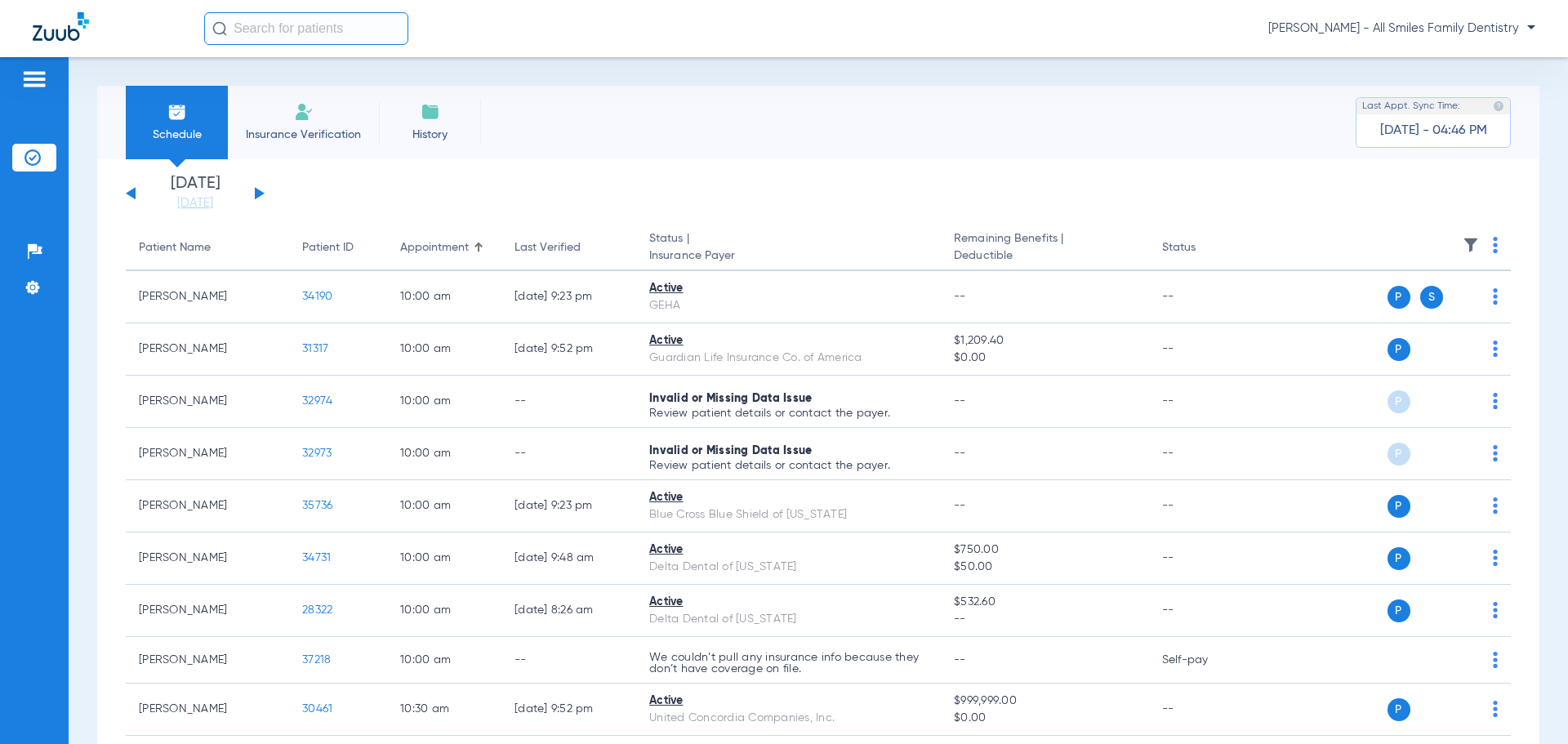
drag, startPoint x: 261, startPoint y: 193, endPoint x: 288, endPoint y: 186, distance: 27.9
click at [260, 193] on button at bounding box center [259, 192] width 10 height 12
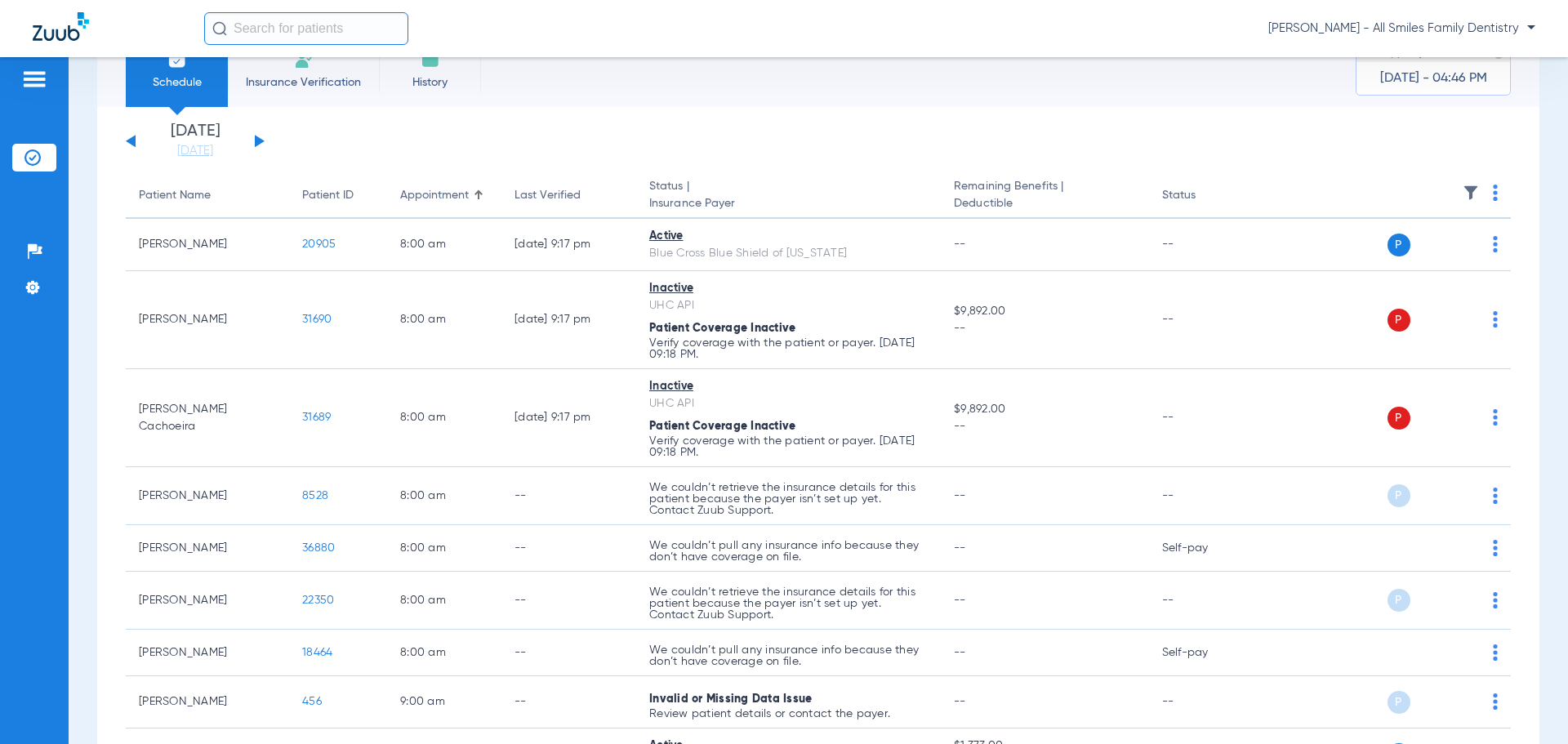
scroll to position [81, 0]
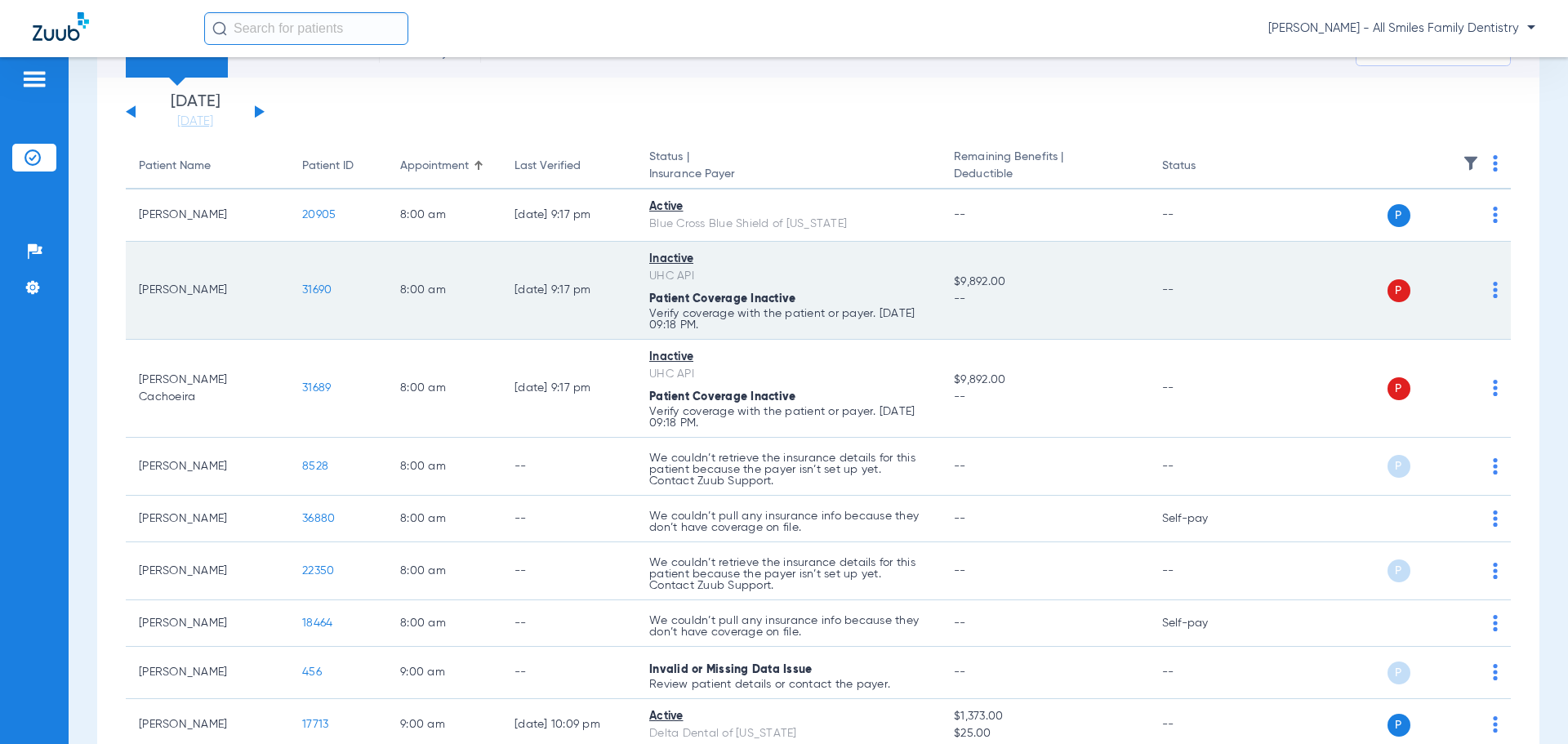
click at [1487, 292] on td "P S" at bounding box center [1386, 291] width 253 height 98
click at [1487, 291] on td "P S" at bounding box center [1386, 291] width 253 height 98
click at [1493, 292] on img at bounding box center [1495, 290] width 5 height 17
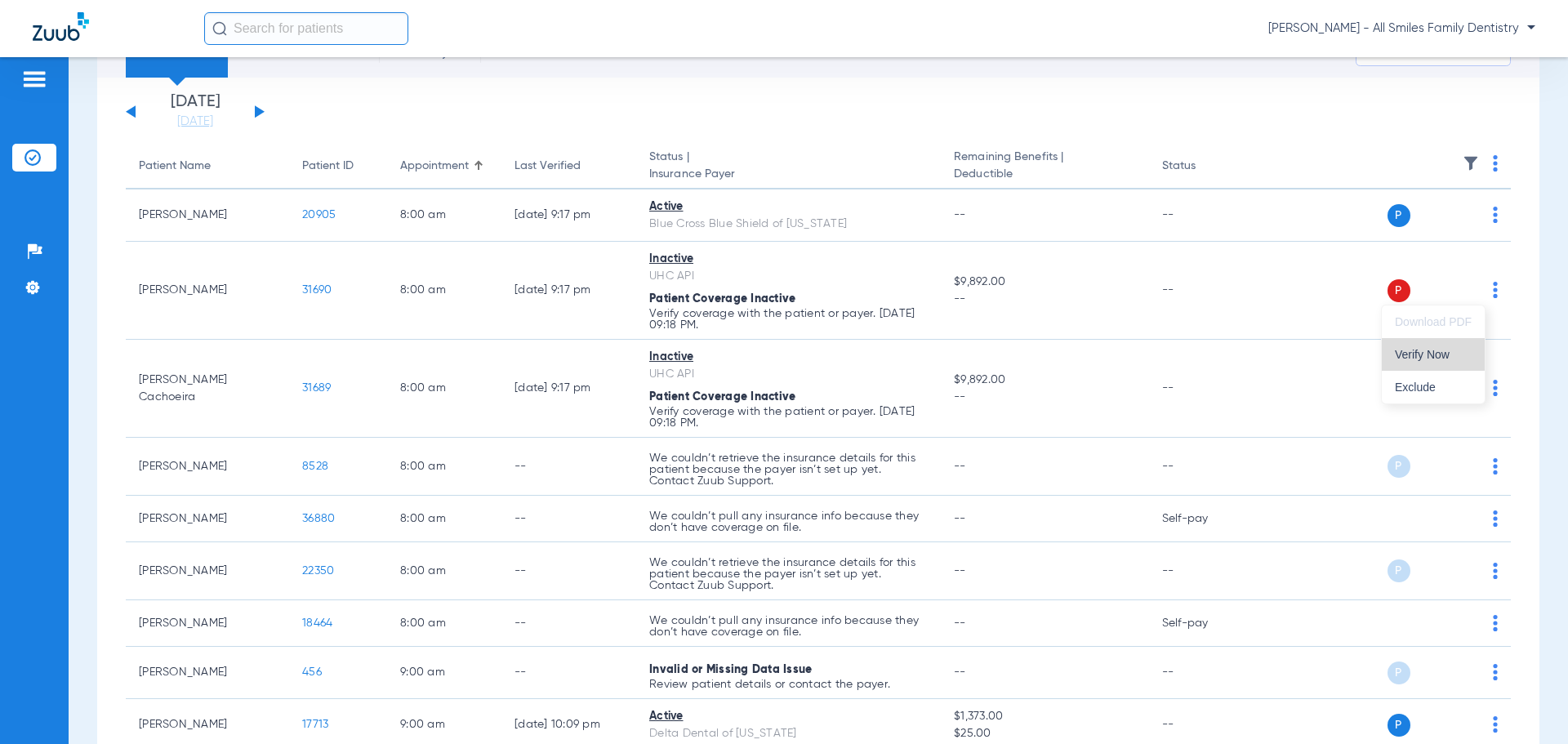
click at [1424, 351] on span "Verify Now" at bounding box center [1433, 354] width 77 height 11
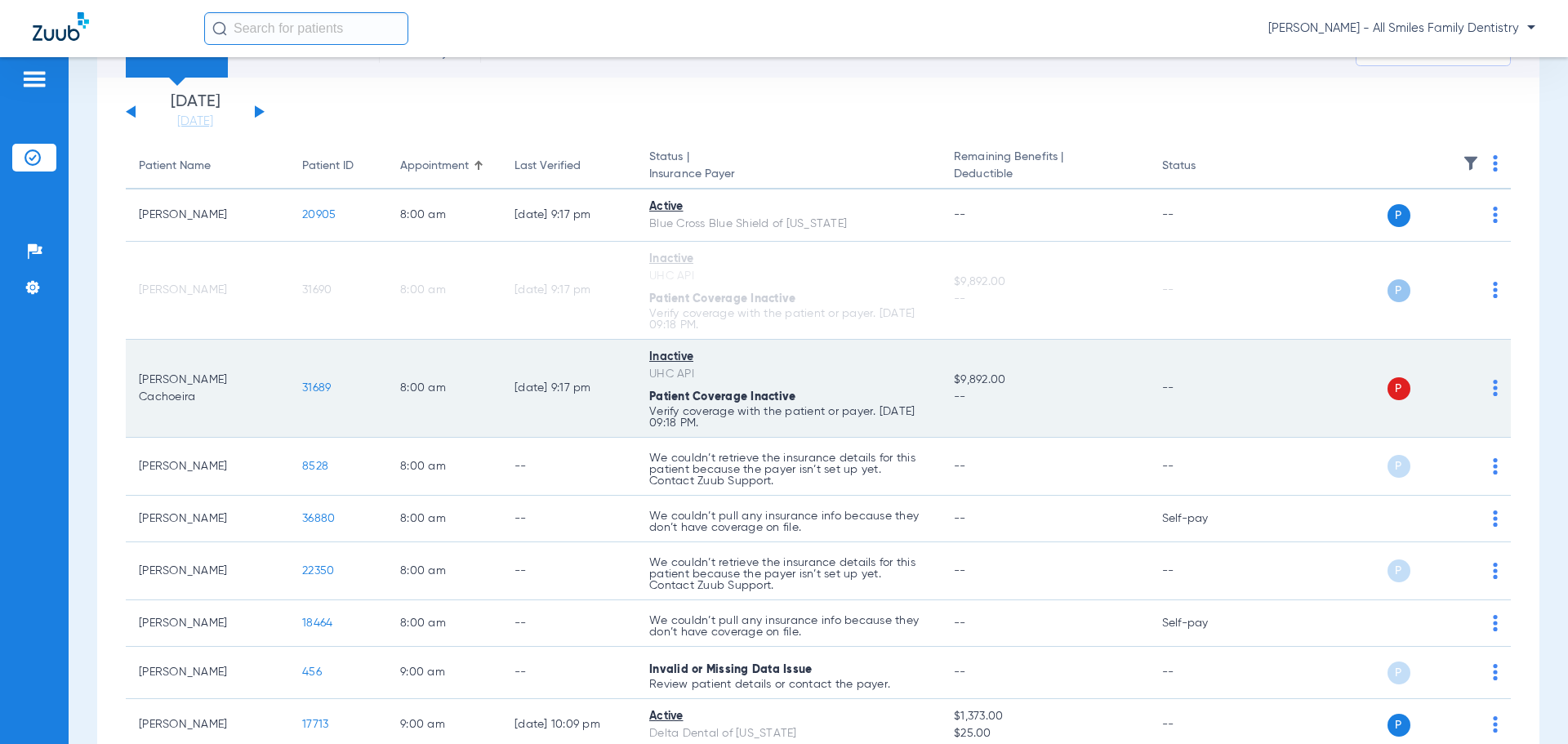
click at [1493, 391] on img at bounding box center [1495, 388] width 5 height 17
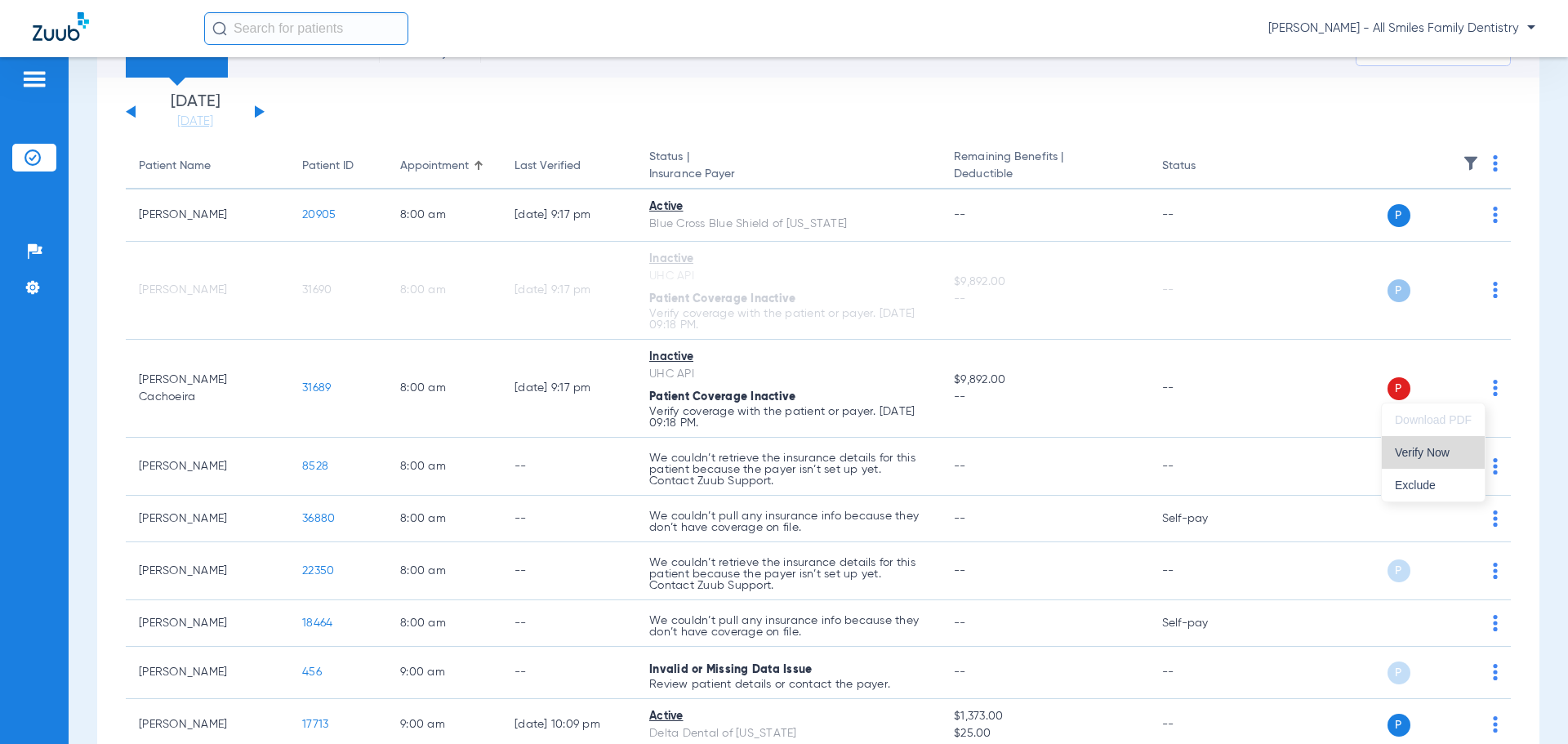
click at [1418, 451] on span "Verify Now" at bounding box center [1433, 453] width 77 height 11
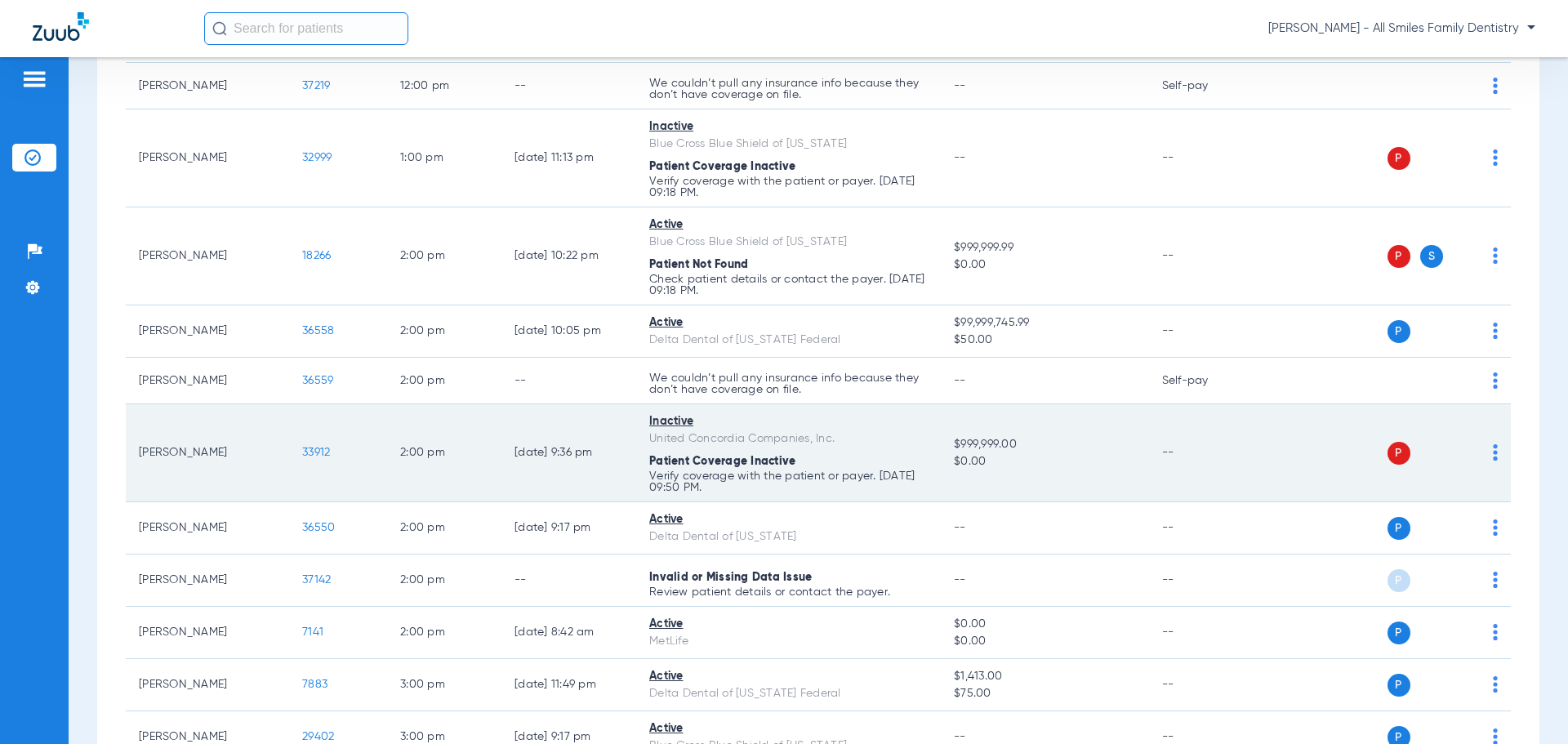
scroll to position [2041, 0]
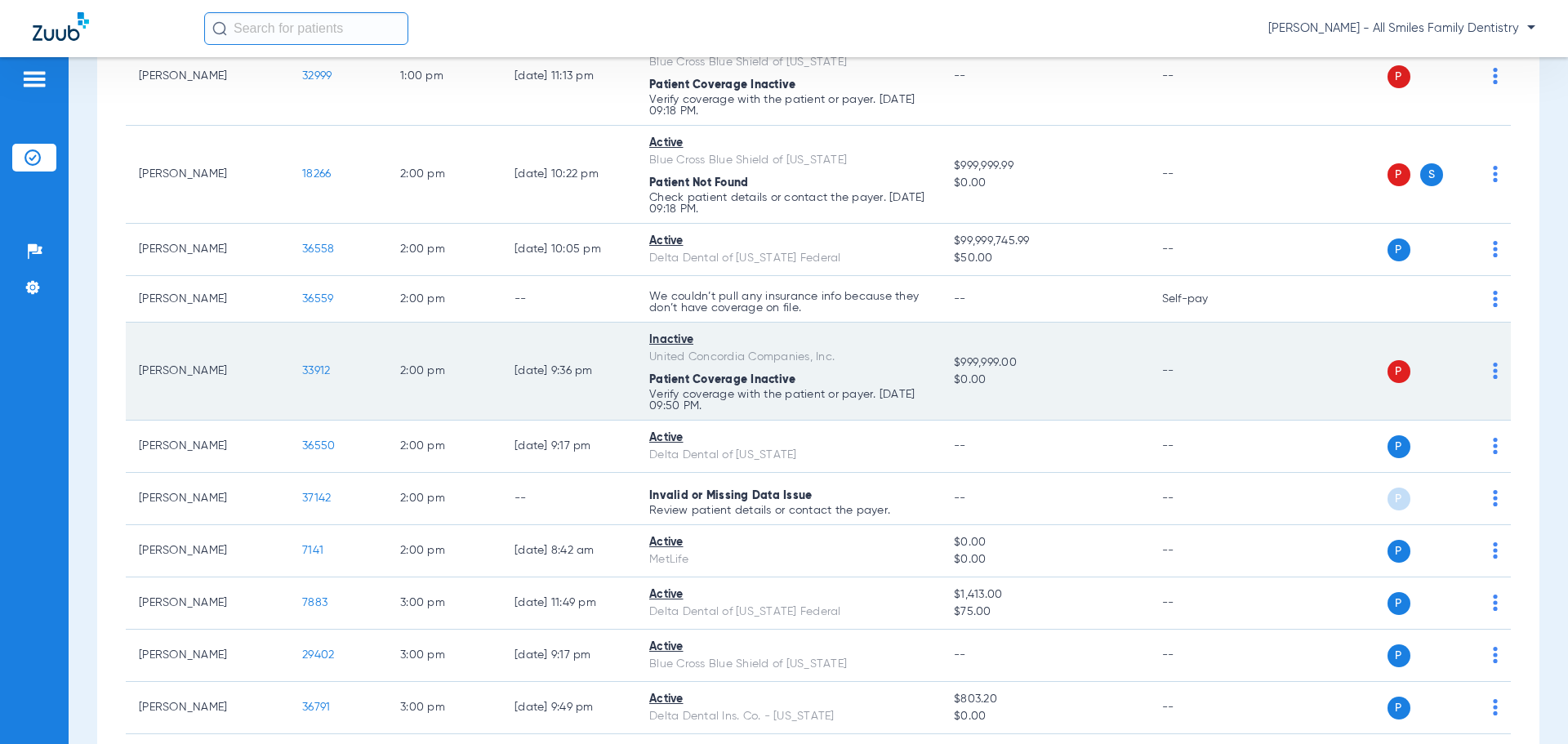
click at [1493, 373] on img at bounding box center [1495, 371] width 5 height 17
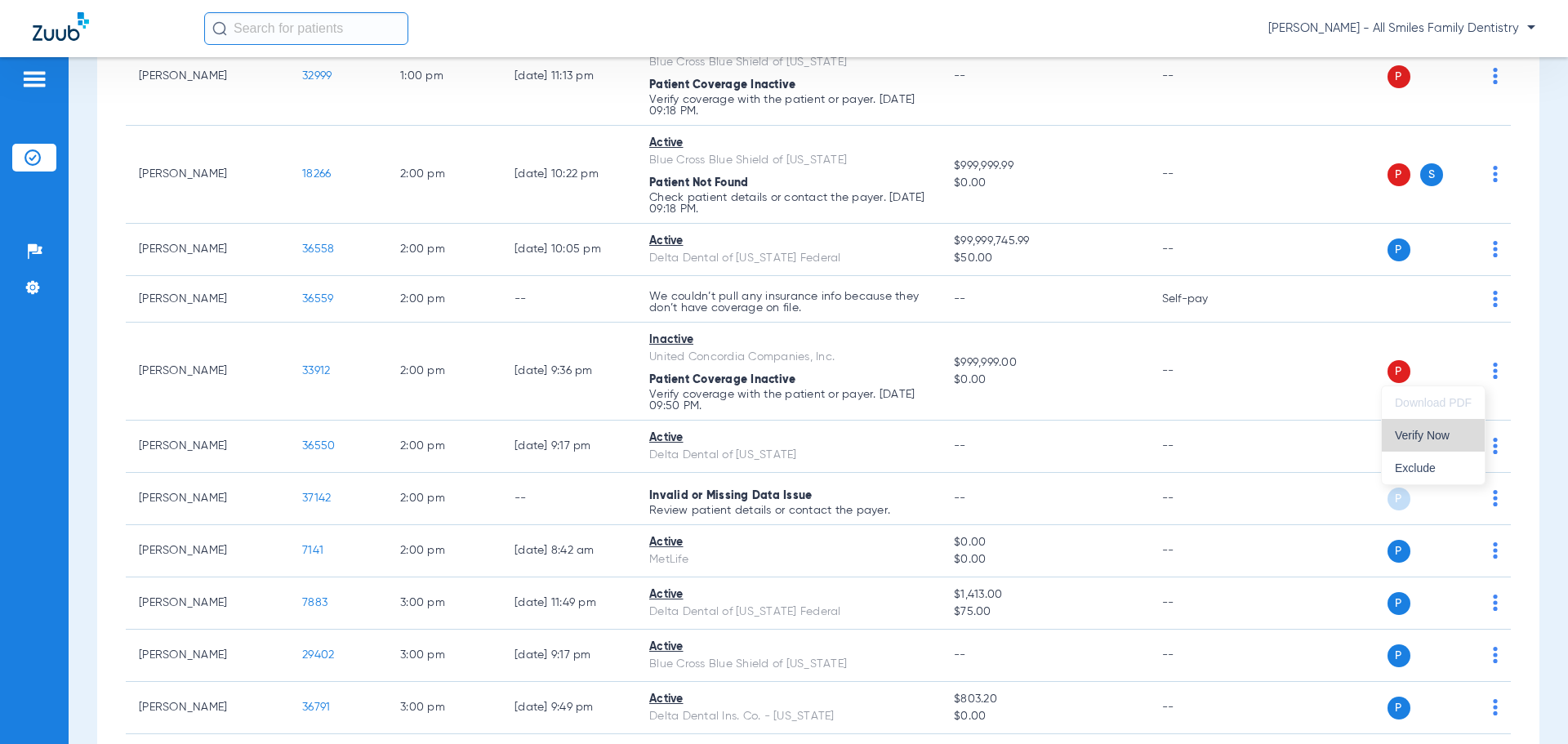
click at [1440, 433] on span "Verify Now" at bounding box center [1433, 435] width 77 height 11
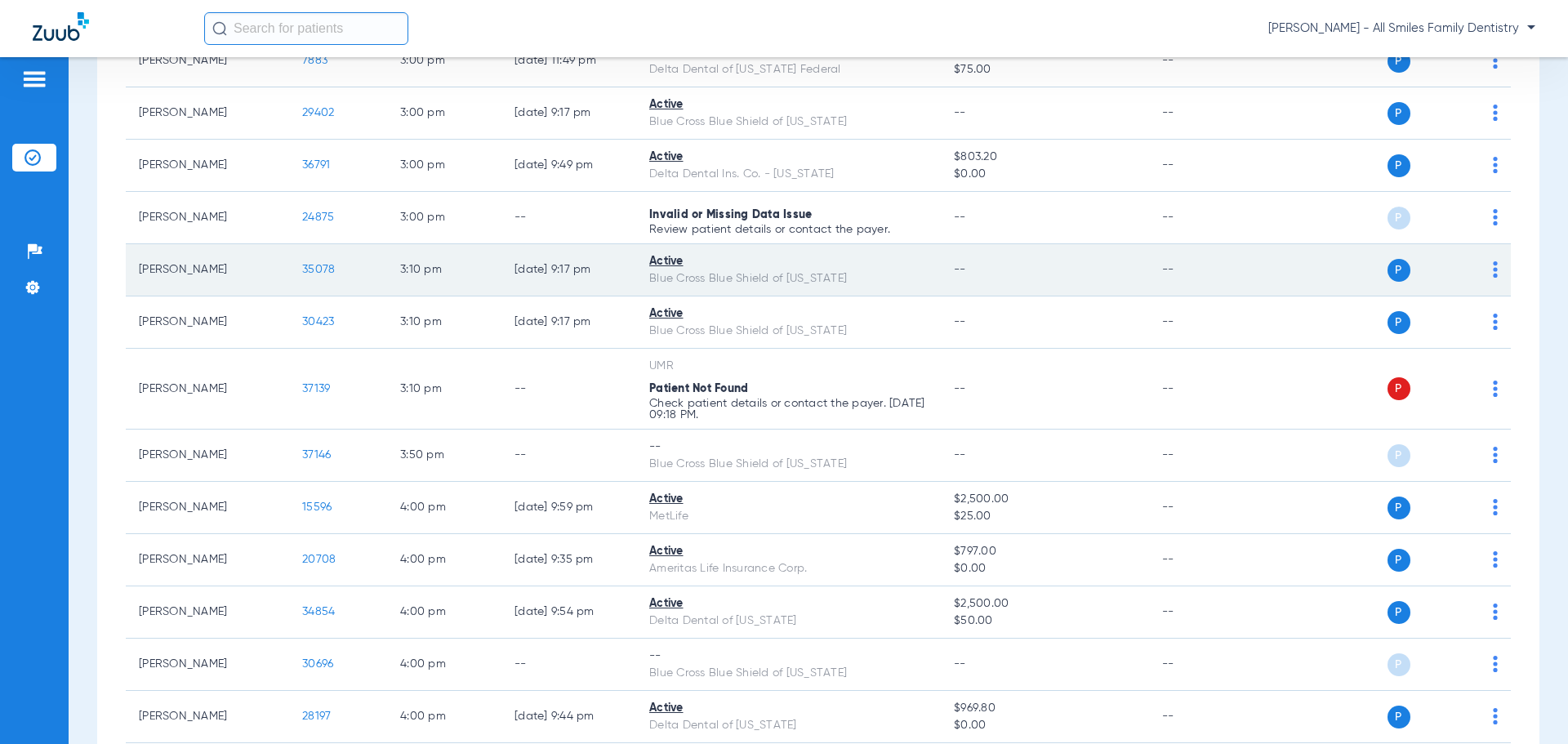
scroll to position [2613, 0]
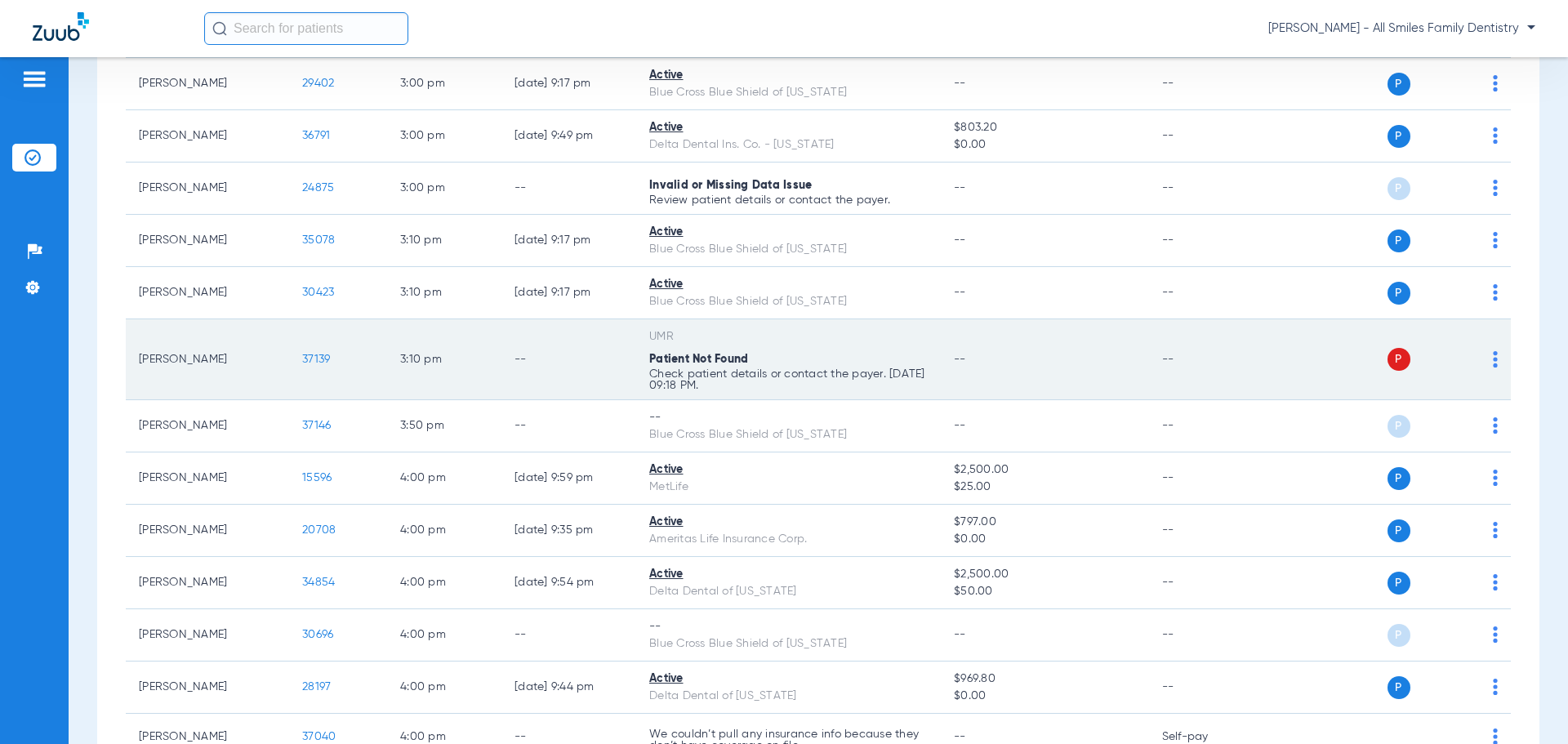
click at [1493, 366] on img at bounding box center [1495, 359] width 5 height 17
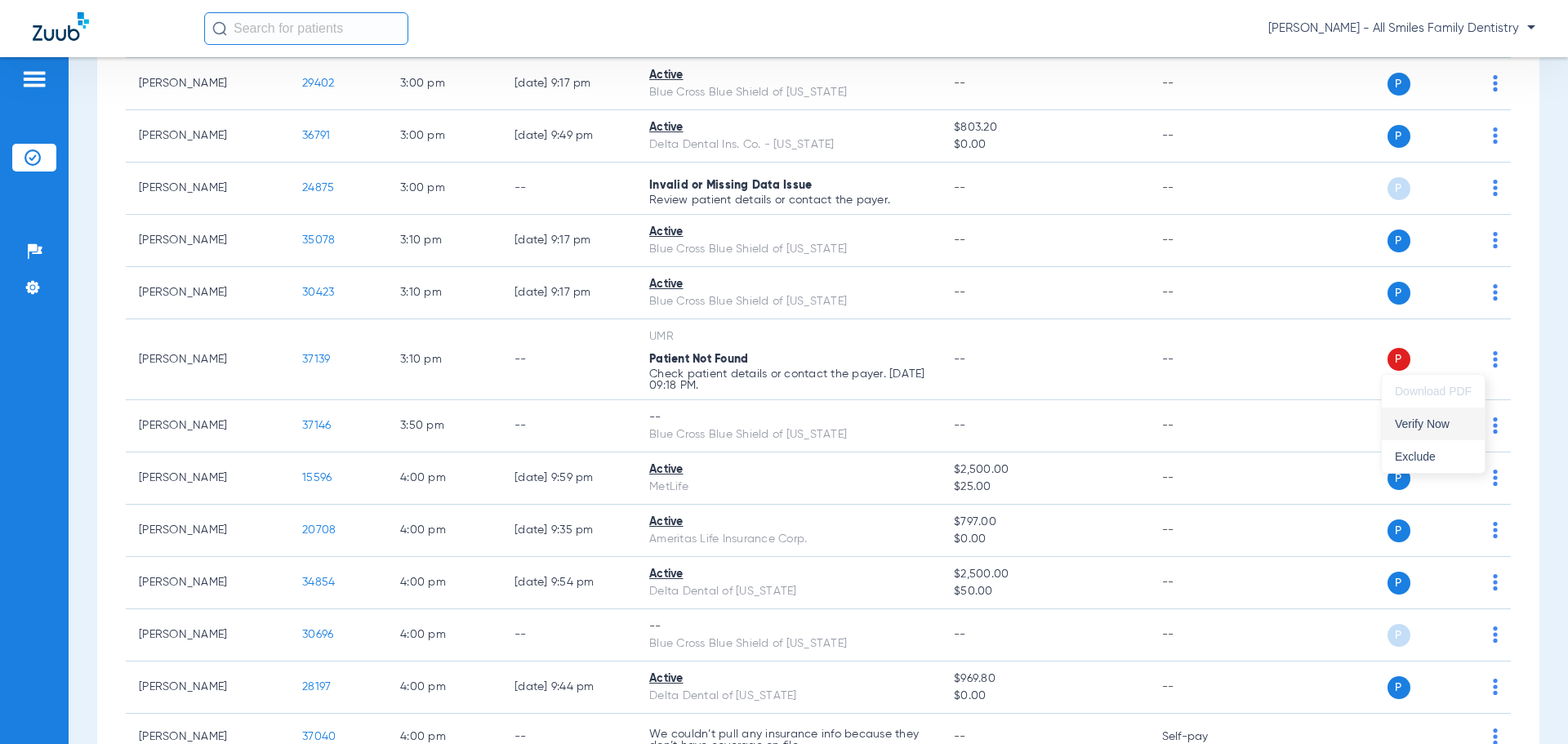
click at [1428, 424] on span "Verify Now" at bounding box center [1433, 424] width 77 height 11
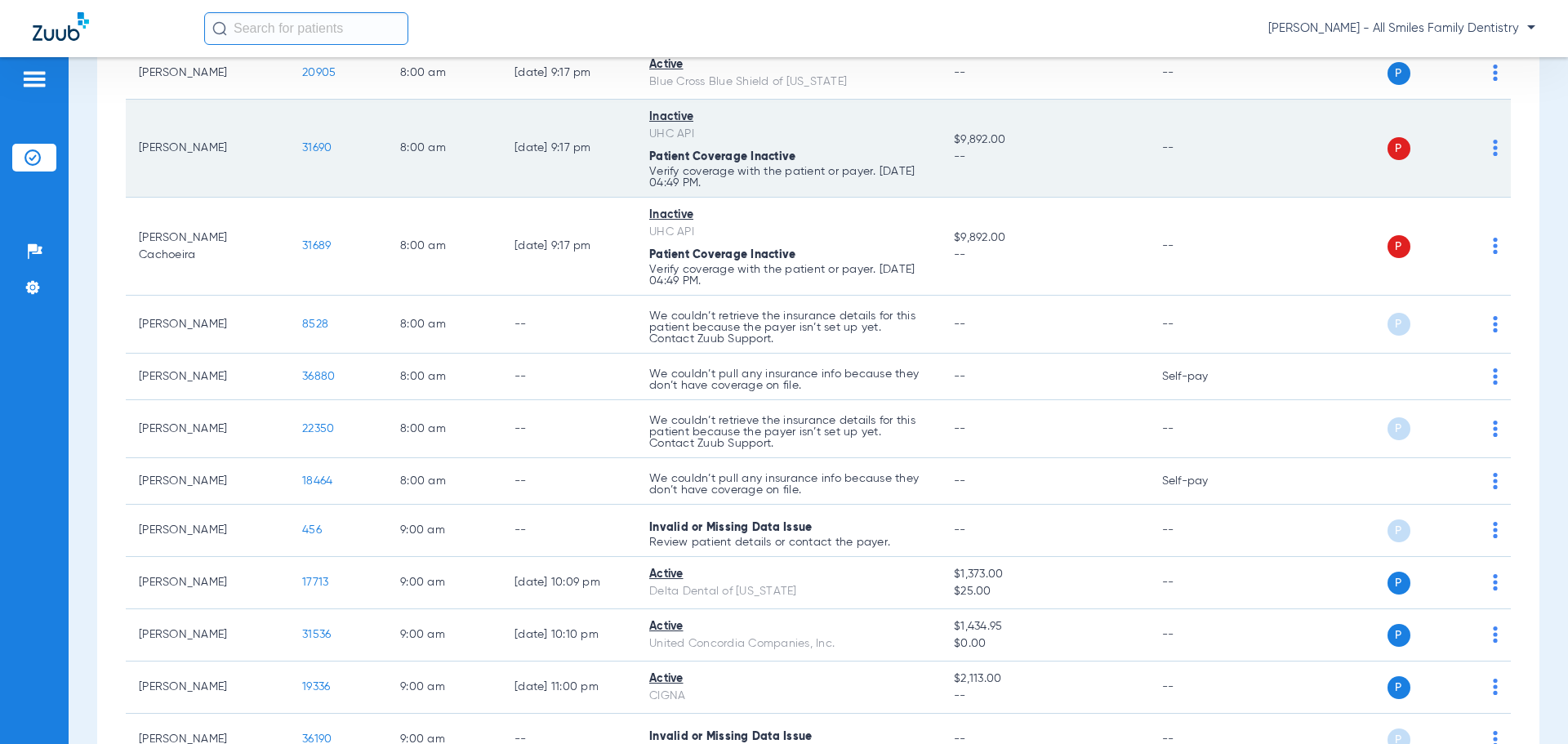
scroll to position [0, 0]
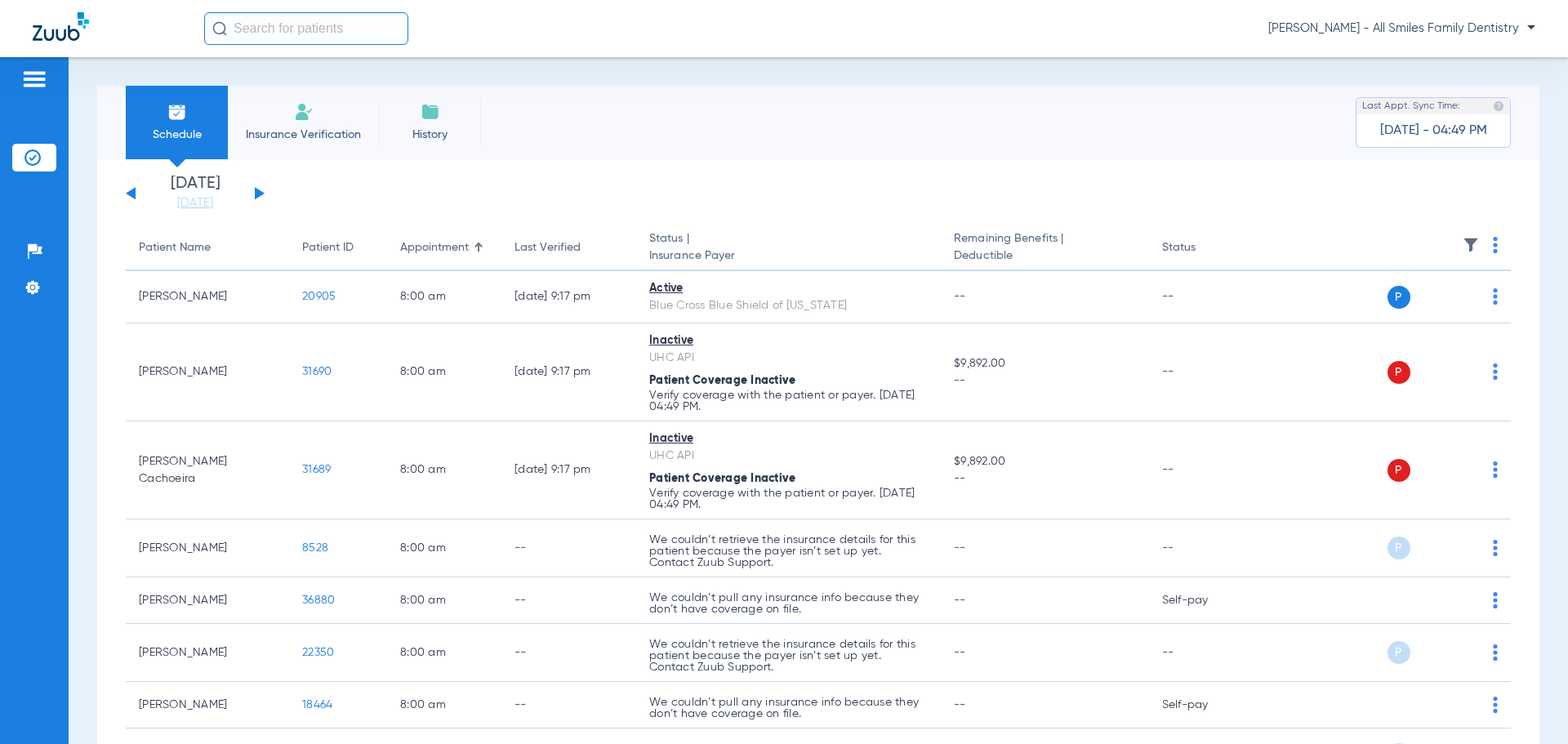
click at [258, 193] on button at bounding box center [259, 192] width 10 height 12
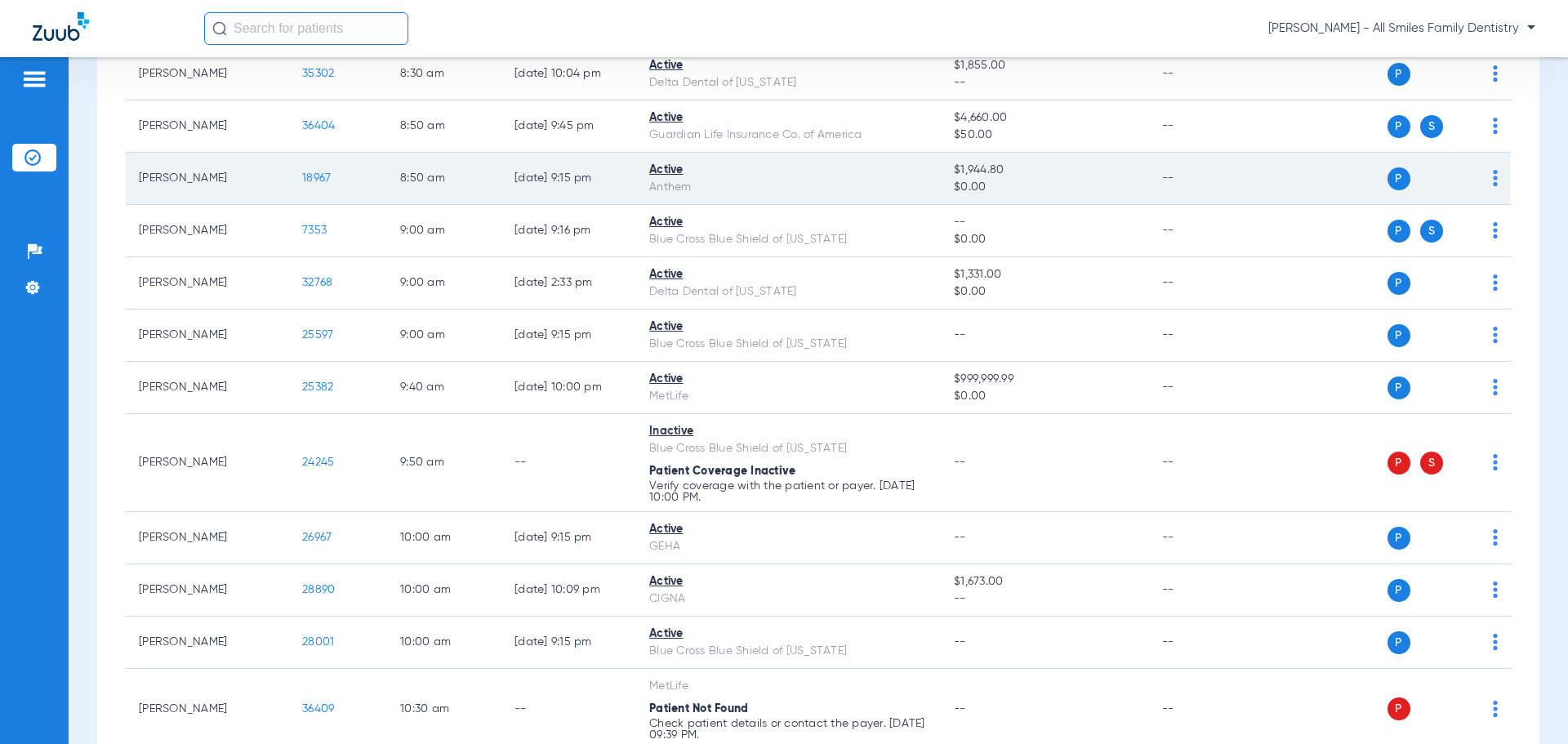
scroll to position [572, 0]
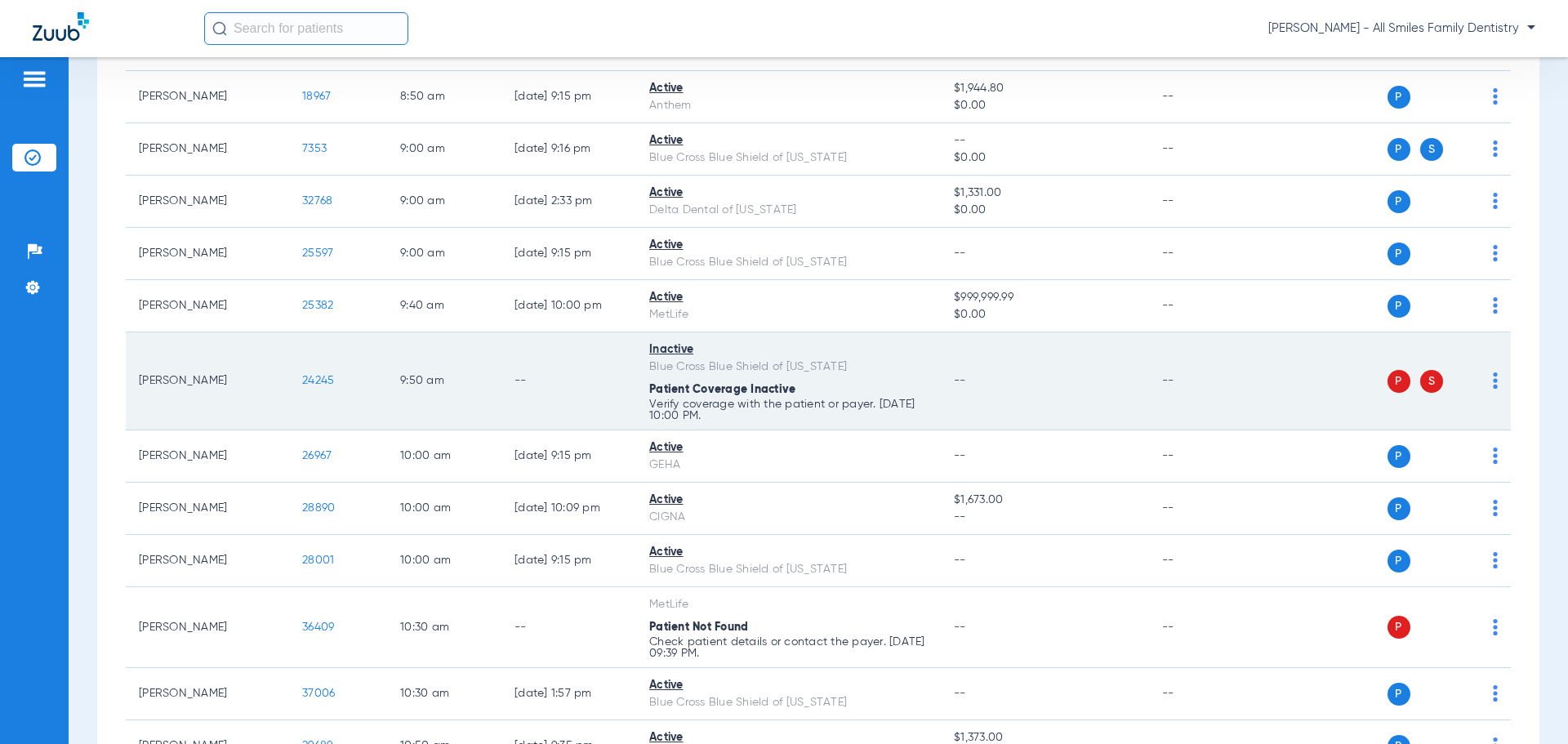
click at [1493, 378] on img at bounding box center [1495, 380] width 5 height 17
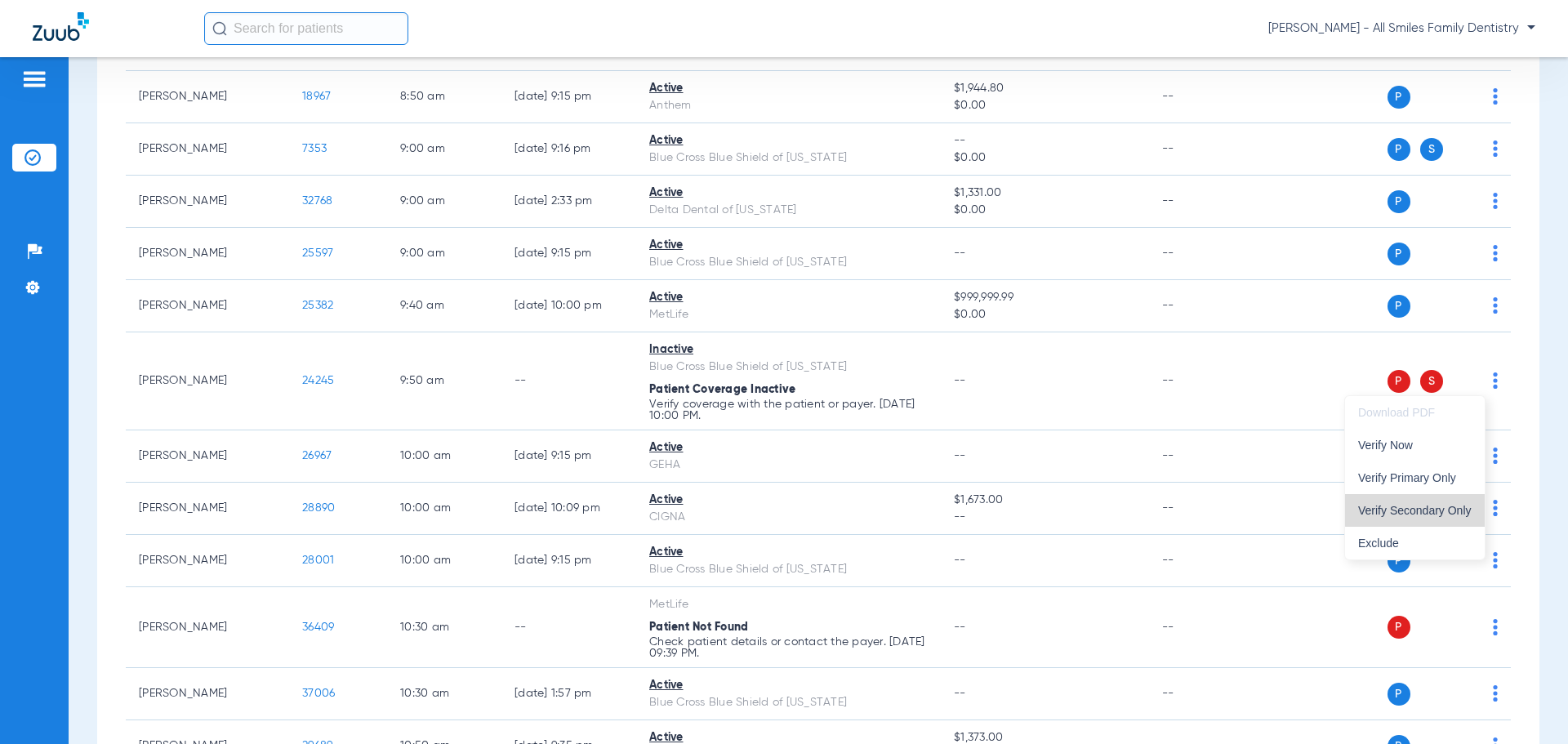
click at [1424, 506] on span "Verify Secondary Only" at bounding box center [1414, 510] width 114 height 11
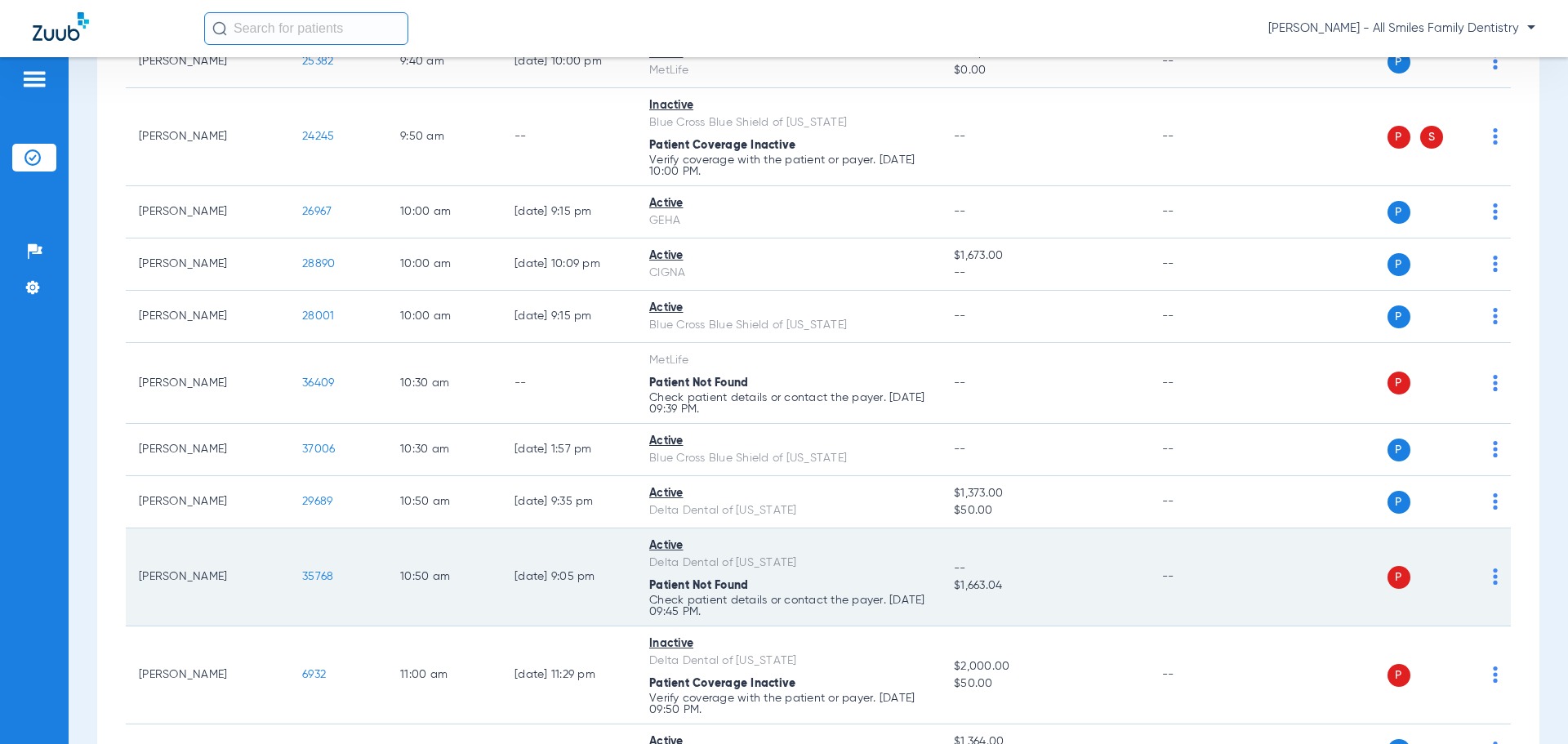
scroll to position [899, 0]
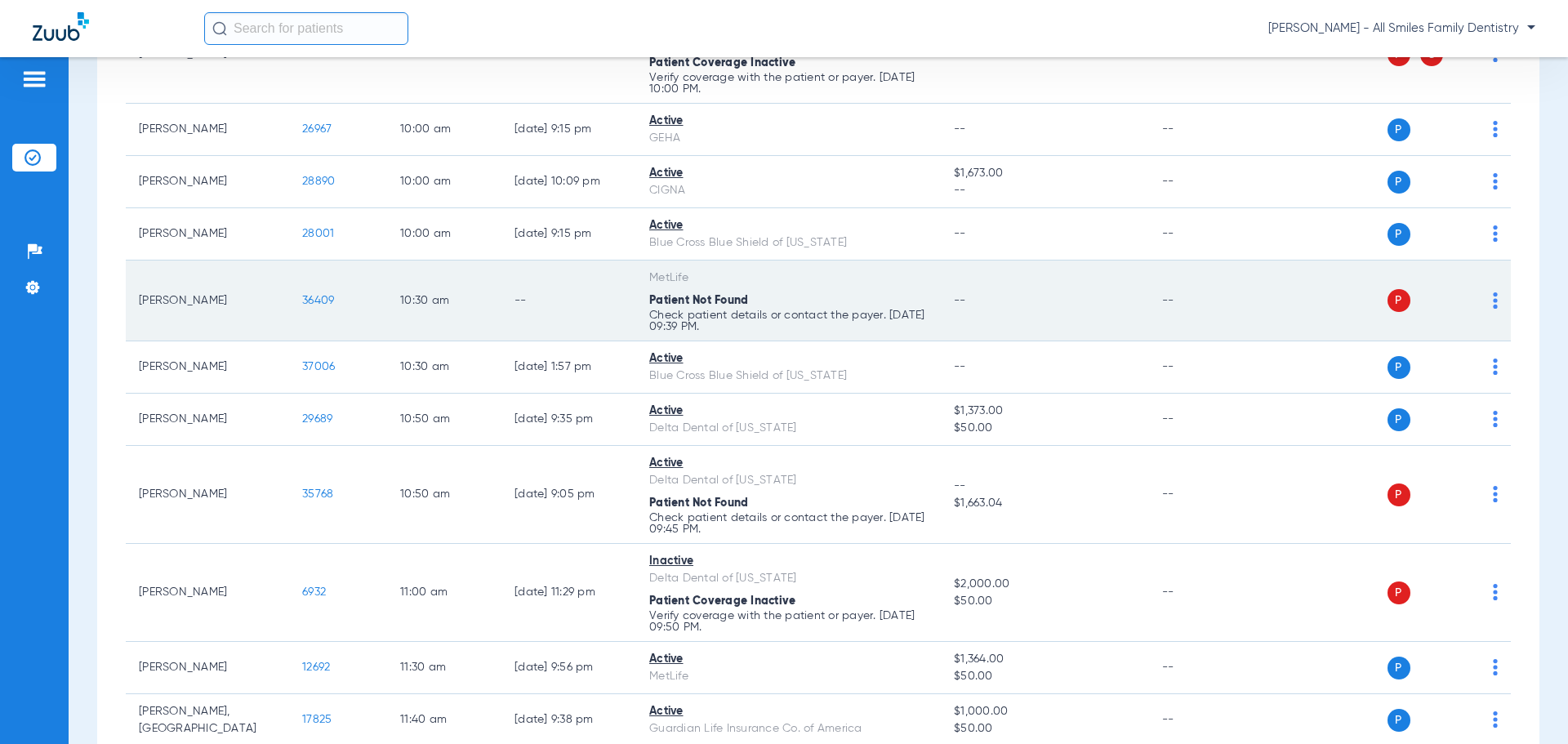
click at [1480, 299] on div "P S" at bounding box center [1379, 300] width 240 height 23
click at [1493, 301] on img at bounding box center [1495, 301] width 5 height 17
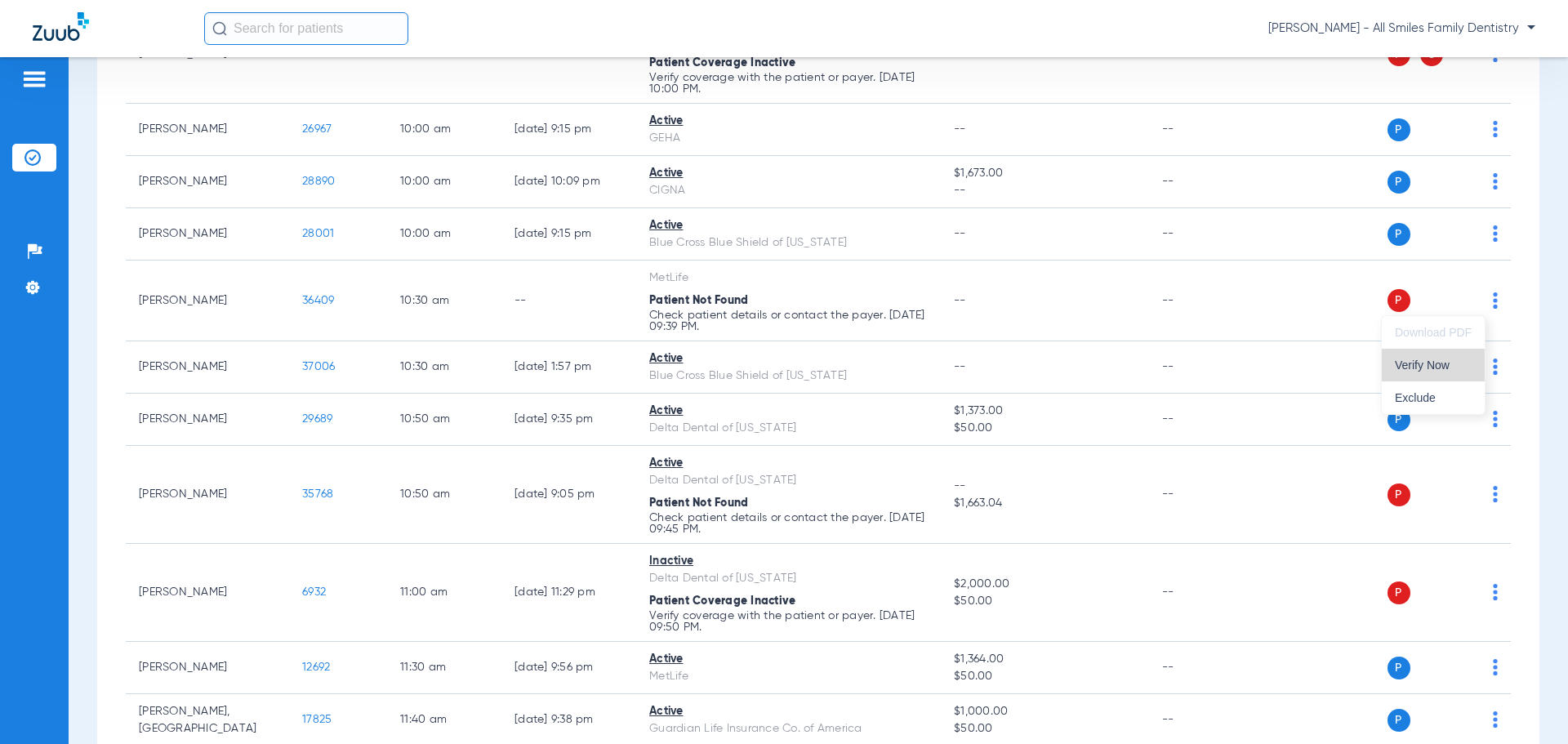
click at [1434, 365] on span "Verify Now" at bounding box center [1433, 365] width 77 height 11
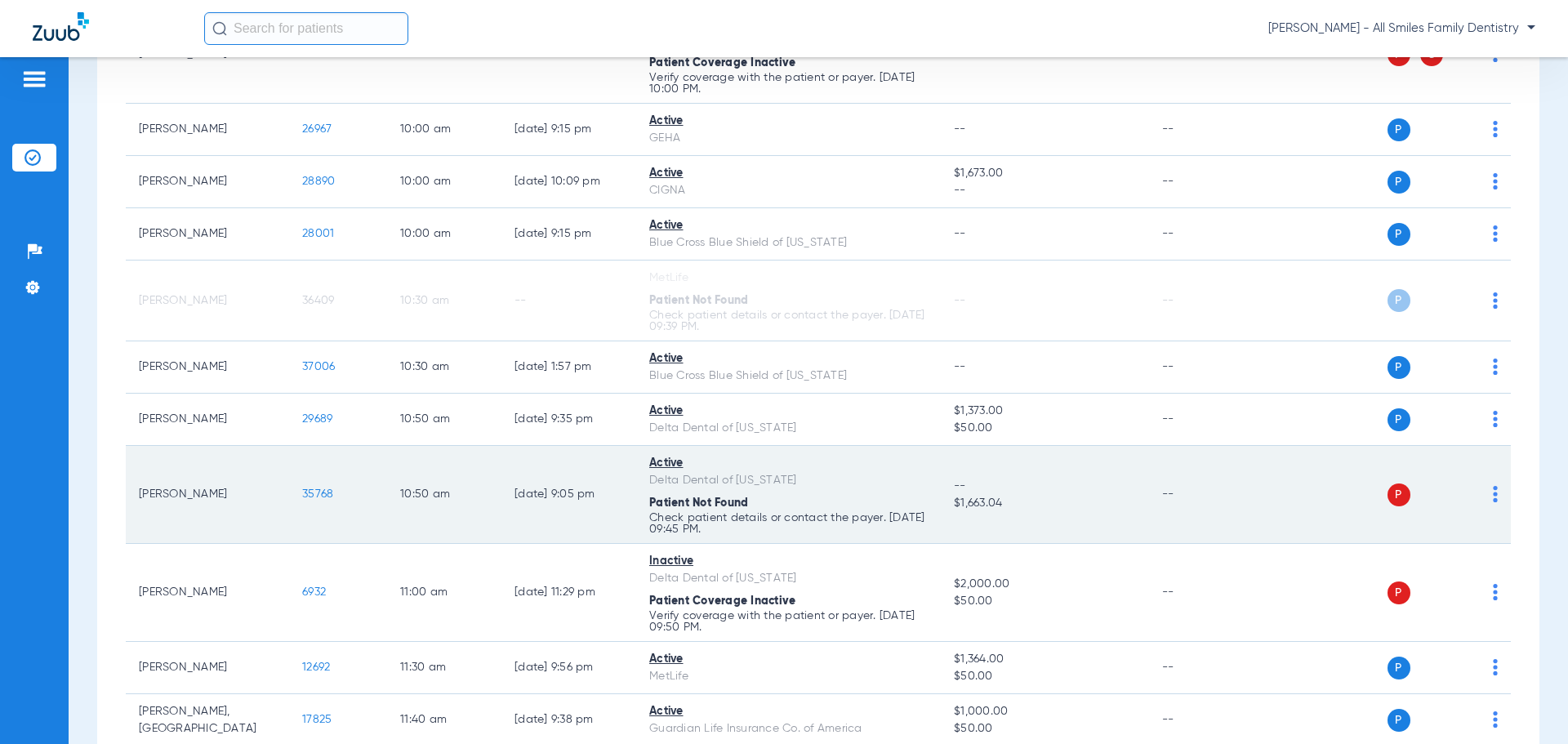
click at [1493, 496] on img at bounding box center [1495, 494] width 5 height 17
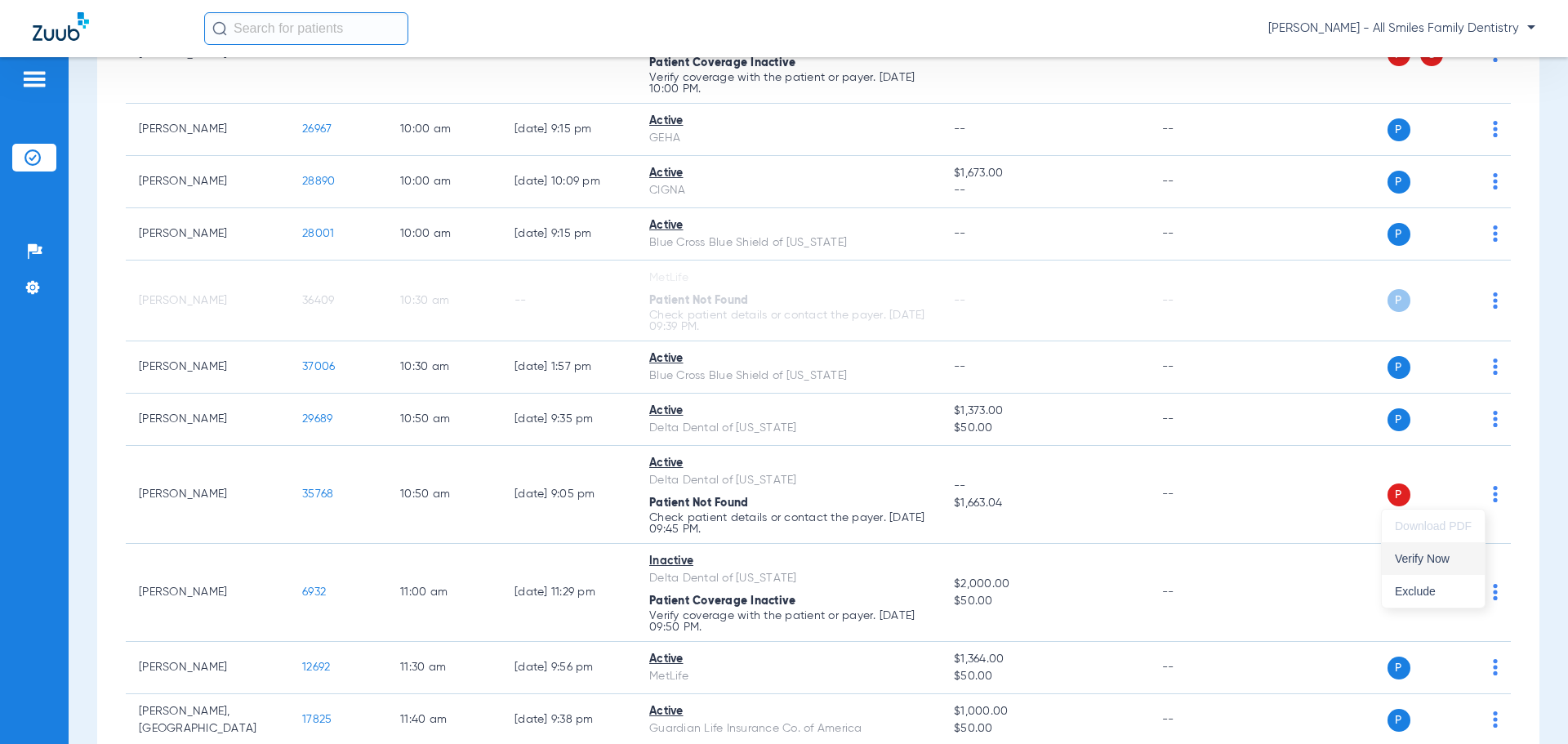
click at [1440, 563] on span "Verify Now" at bounding box center [1433, 558] width 77 height 11
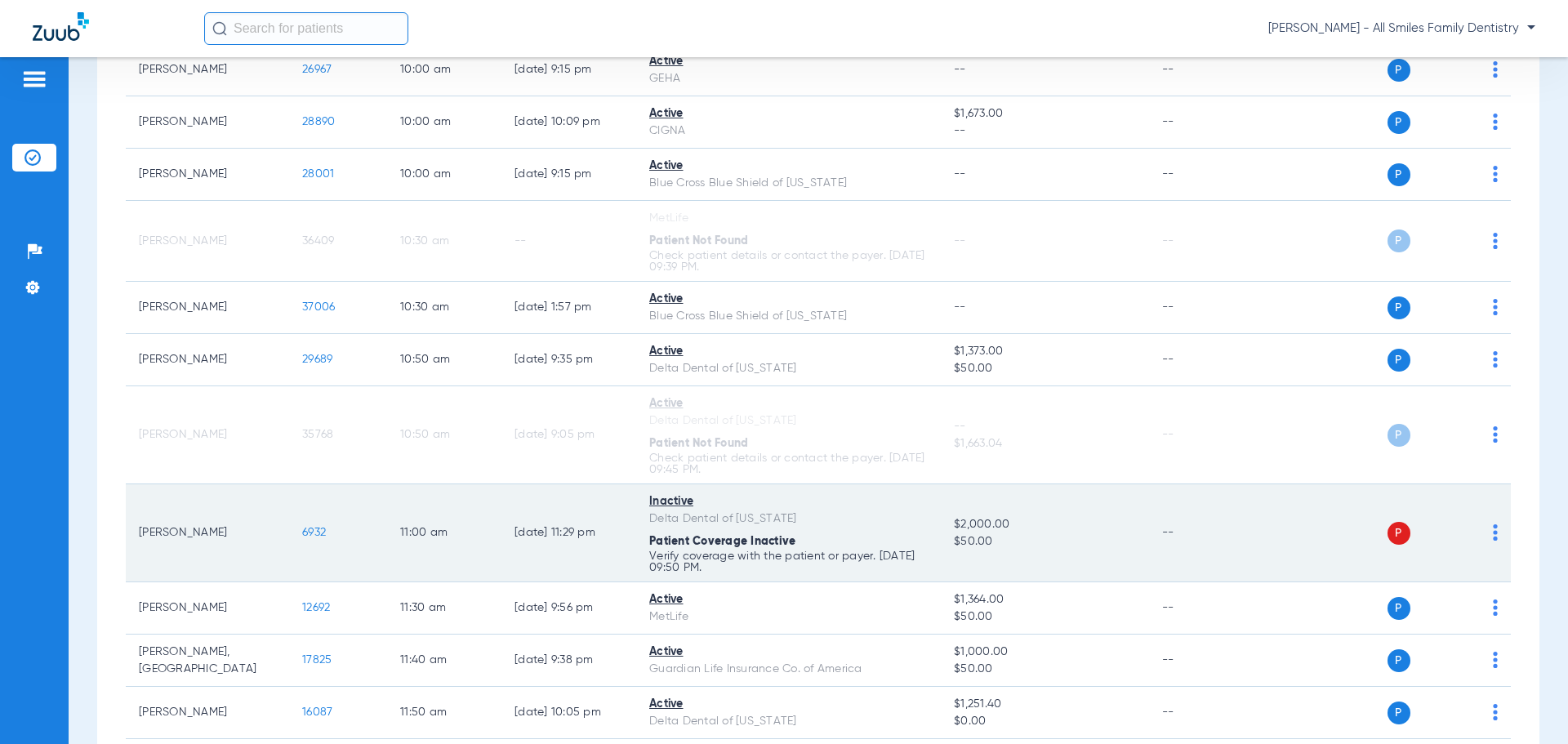
scroll to position [1143, 0]
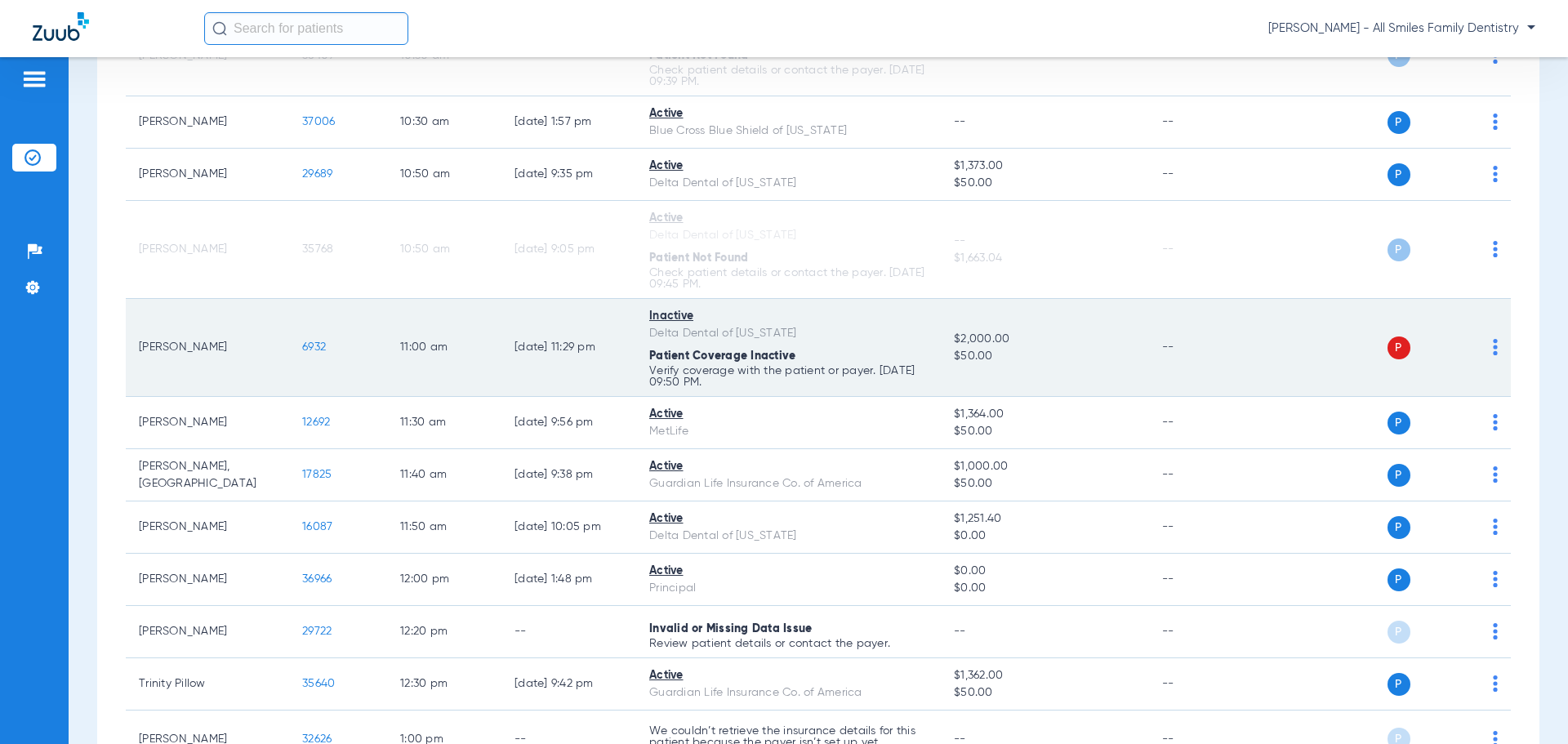
click at [1493, 349] on img at bounding box center [1495, 347] width 5 height 17
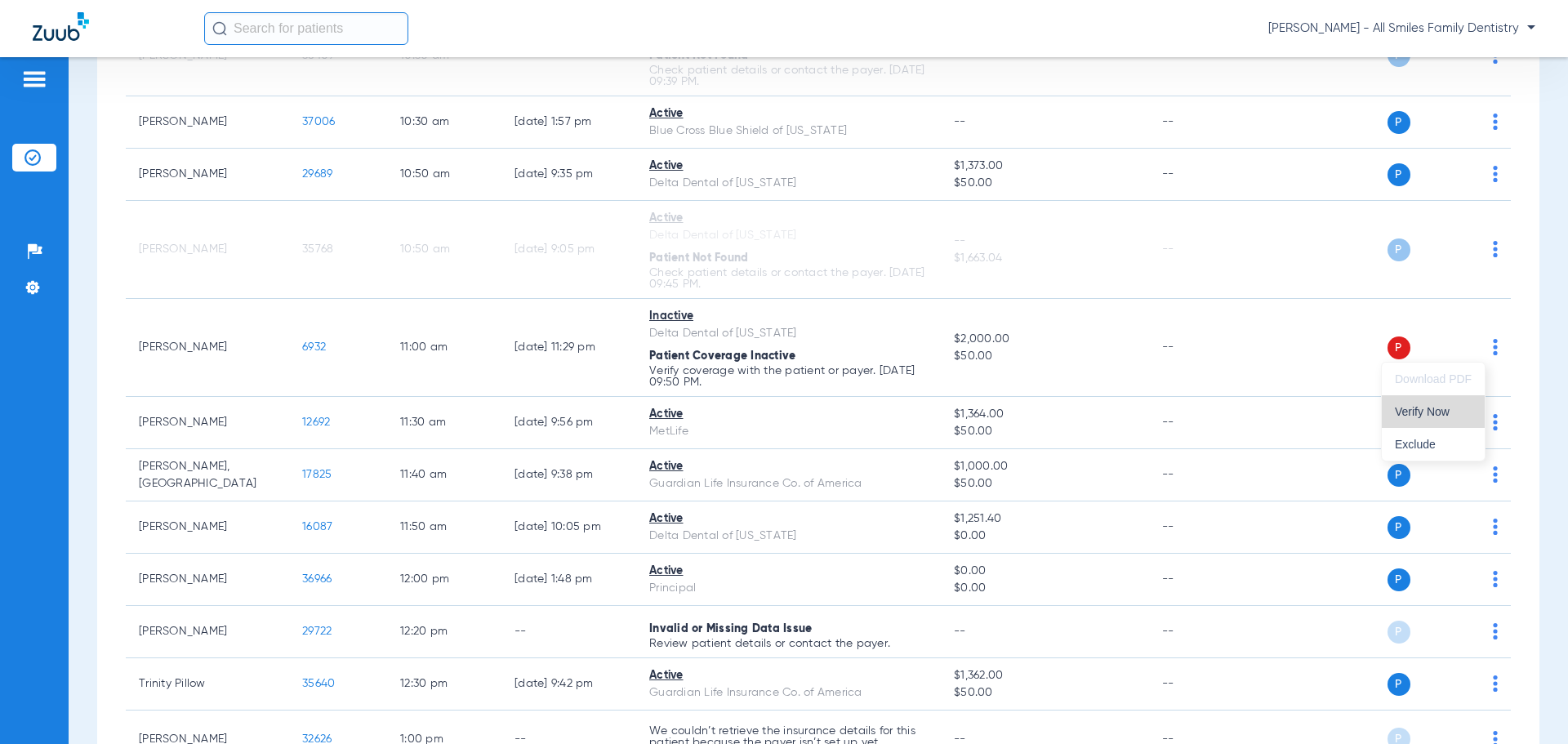
click at [1425, 415] on span "Verify Now" at bounding box center [1433, 412] width 77 height 11
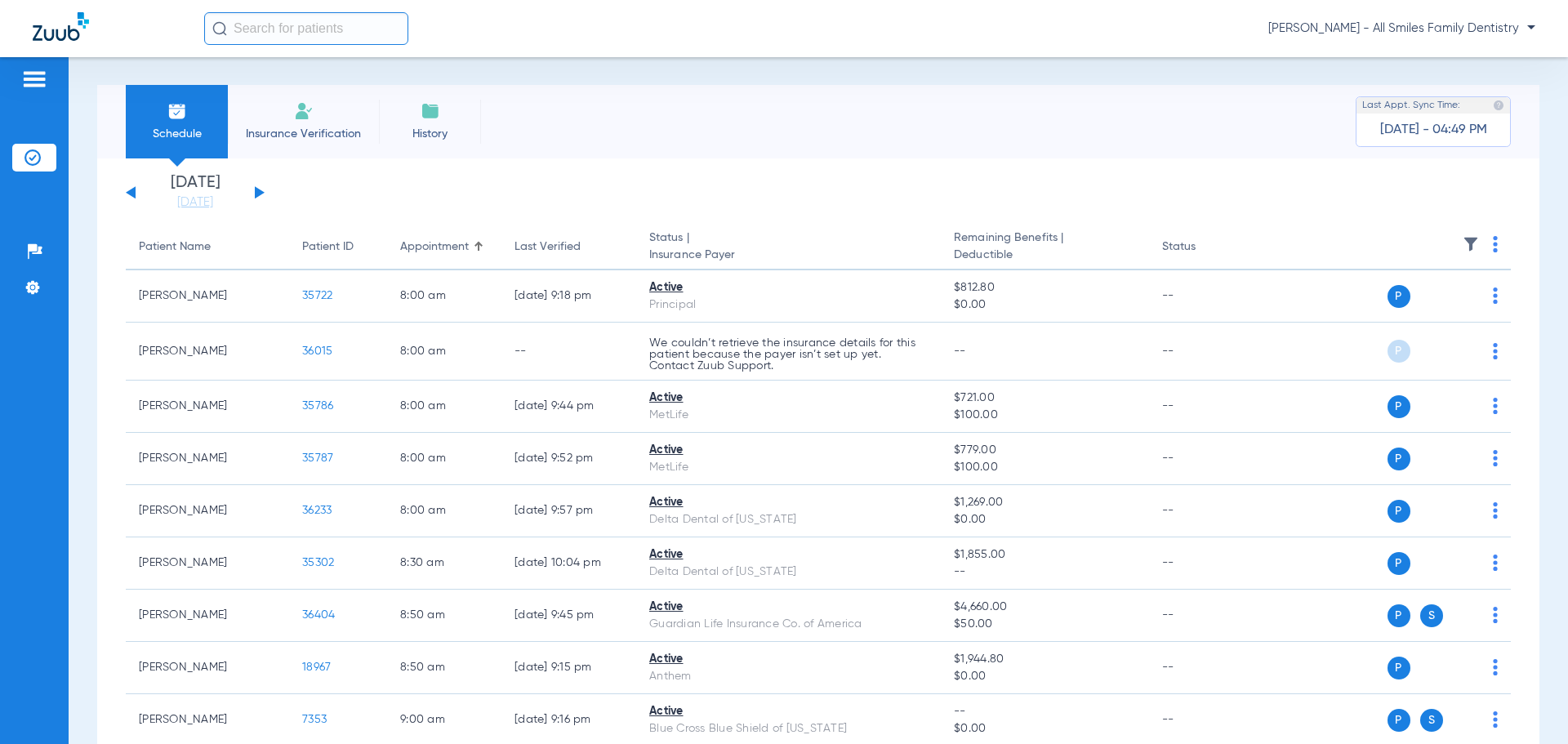
scroll to position [0, 0]
